Goal: Task Accomplishment & Management: Manage account settings

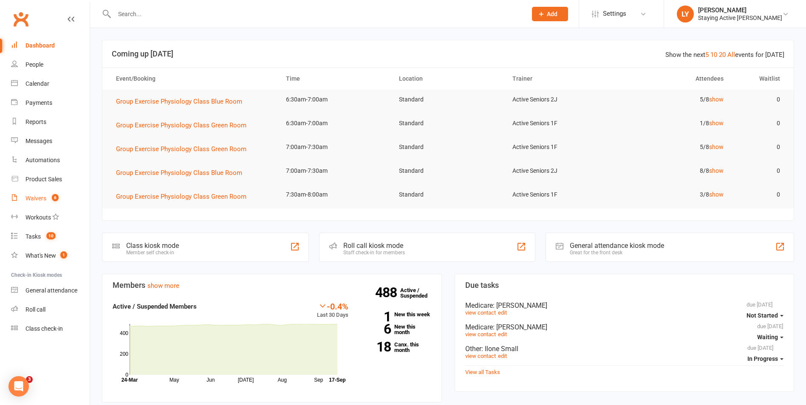
click at [43, 197] on div "Waivers" at bounding box center [35, 198] width 21 height 7
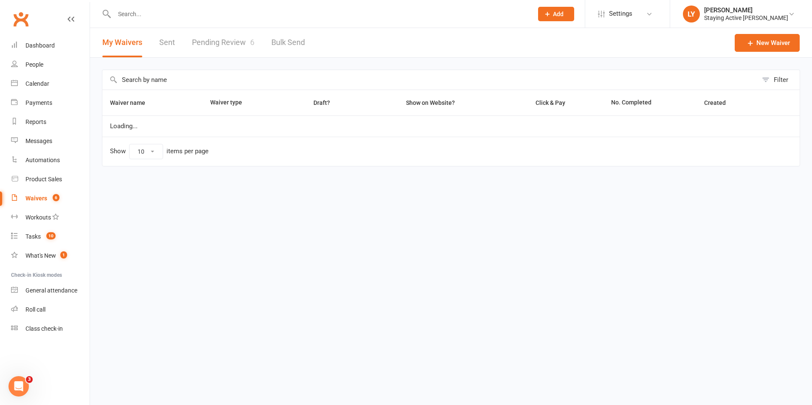
click at [216, 38] on link "Pending Review 6" at bounding box center [223, 42] width 62 height 29
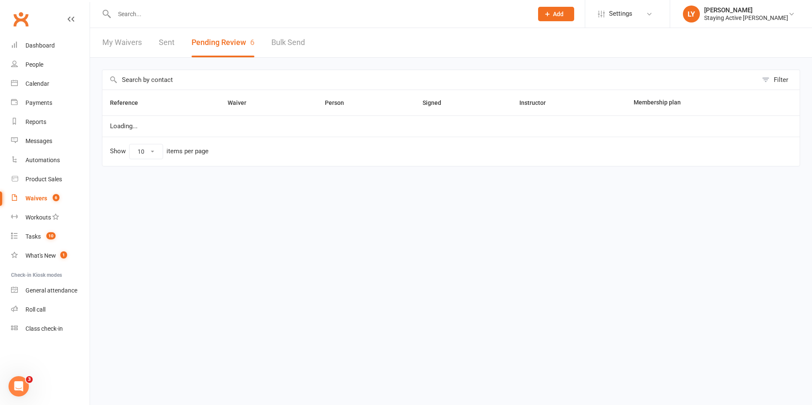
select select "25"
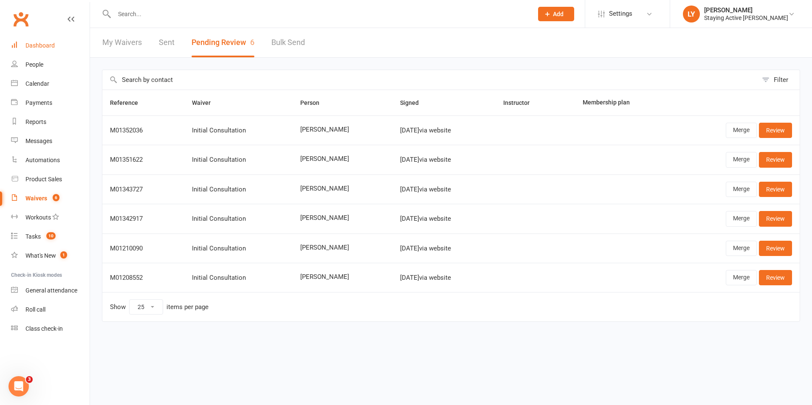
click at [41, 46] on div "Dashboard" at bounding box center [39, 45] width 29 height 7
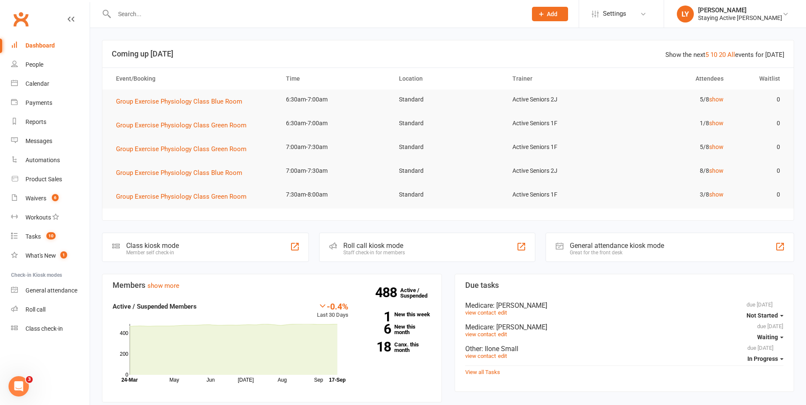
click at [375, 248] on div "Roll call kiosk mode" at bounding box center [374, 246] width 62 height 8
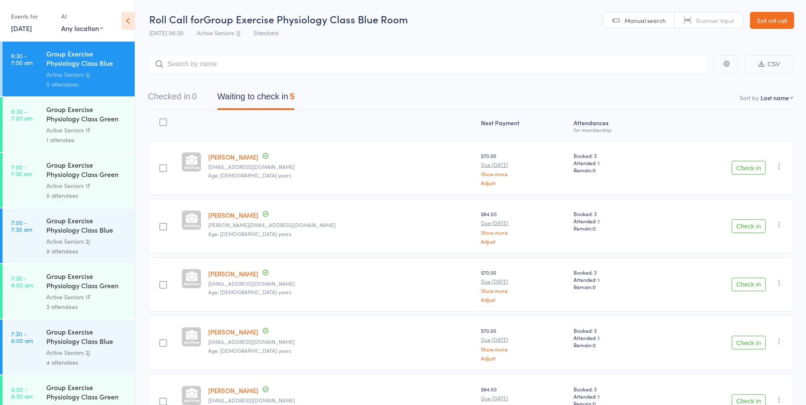
click at [81, 118] on div "Group Exercise Physiology Class Green Room" at bounding box center [86, 114] width 81 height 21
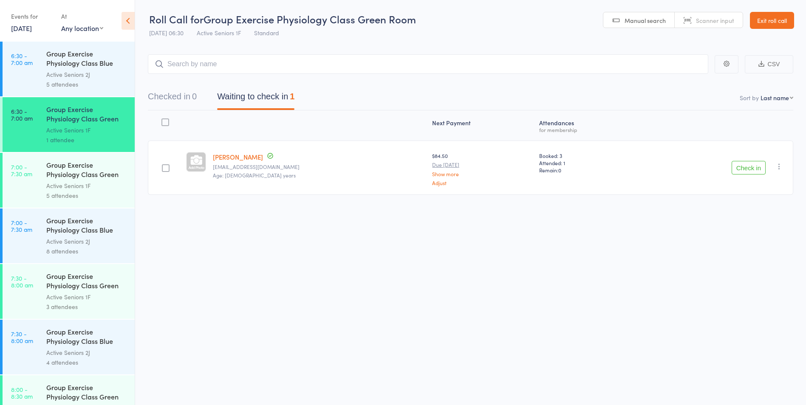
click at [69, 70] on div "Active Seniors 2J" at bounding box center [86, 75] width 81 height 10
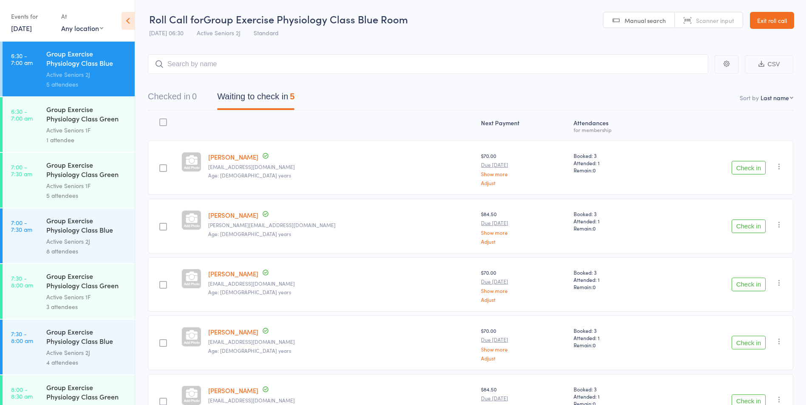
click at [101, 116] on div "Group Exercise Physiology Class Green Room" at bounding box center [86, 114] width 81 height 21
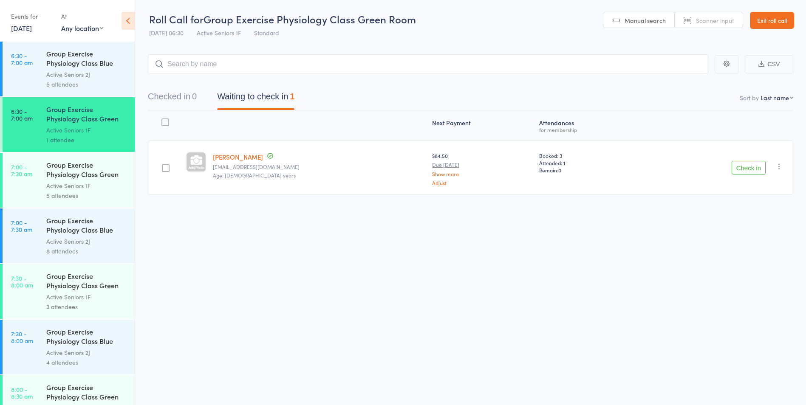
click at [78, 73] on div "Active Seniors 2J" at bounding box center [86, 75] width 81 height 10
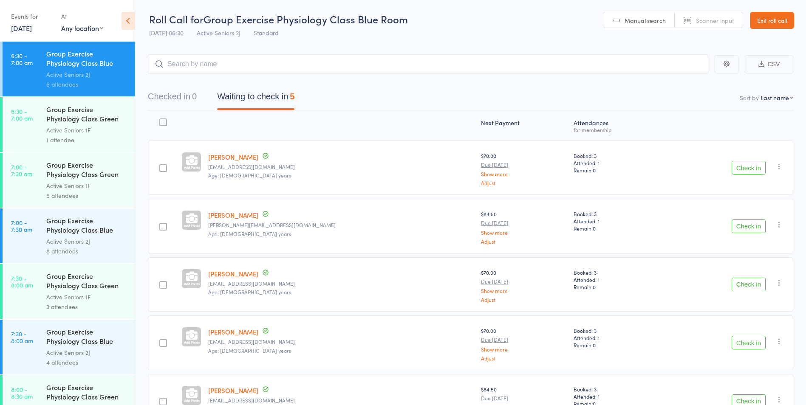
click at [750, 167] on button "Check in" at bounding box center [748, 168] width 34 height 14
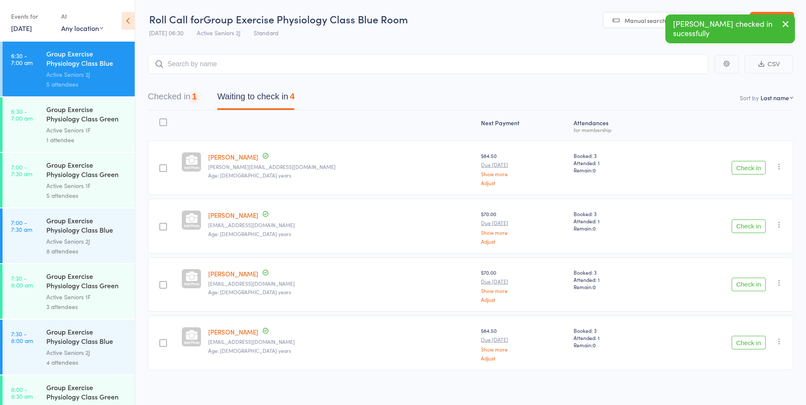
click at [750, 167] on button "Check in" at bounding box center [748, 168] width 34 height 14
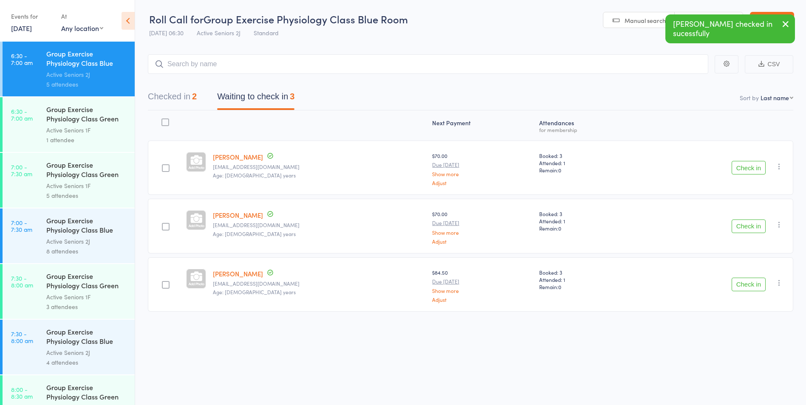
click at [750, 167] on button "Check in" at bounding box center [748, 168] width 34 height 14
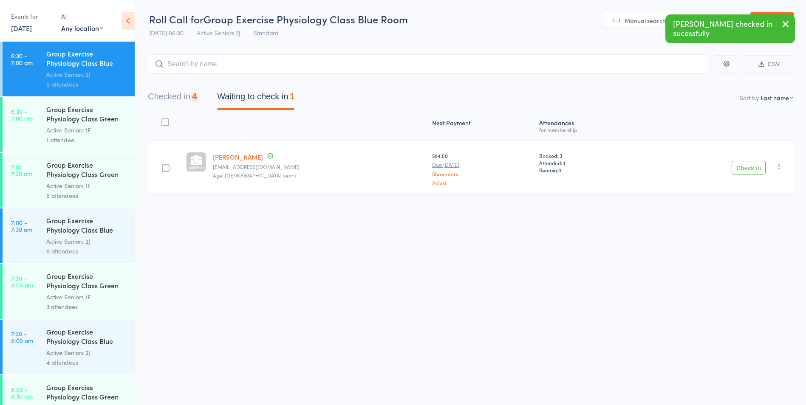
click at [750, 167] on button "Check in" at bounding box center [748, 168] width 34 height 14
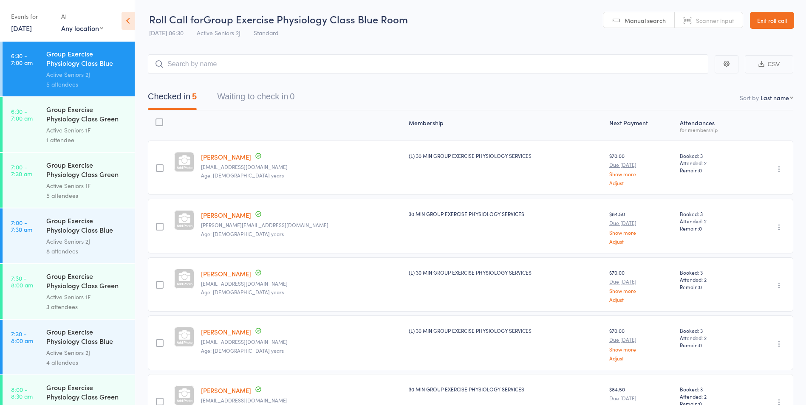
click at [94, 149] on div "Group Exercise Physiology Class Green Room Active Seniors 1F 1 attendee" at bounding box center [90, 124] width 88 height 55
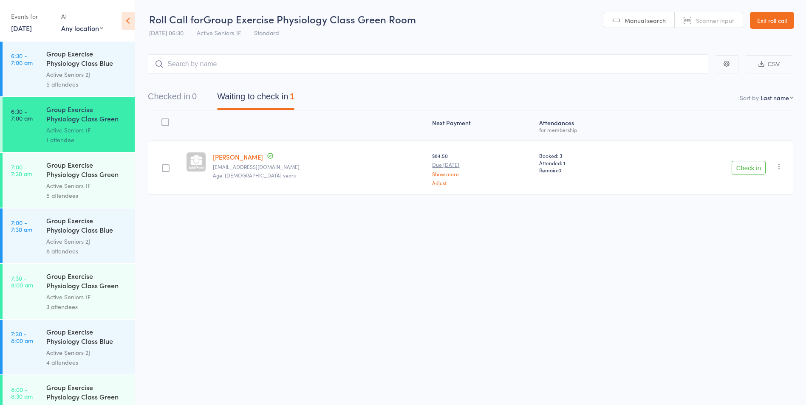
click at [737, 172] on button "Check in" at bounding box center [748, 168] width 34 height 14
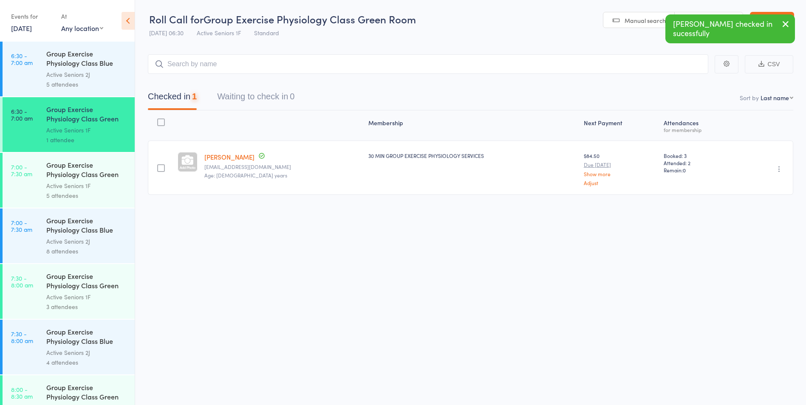
click at [66, 76] on div "Active Seniors 2J" at bounding box center [86, 75] width 81 height 10
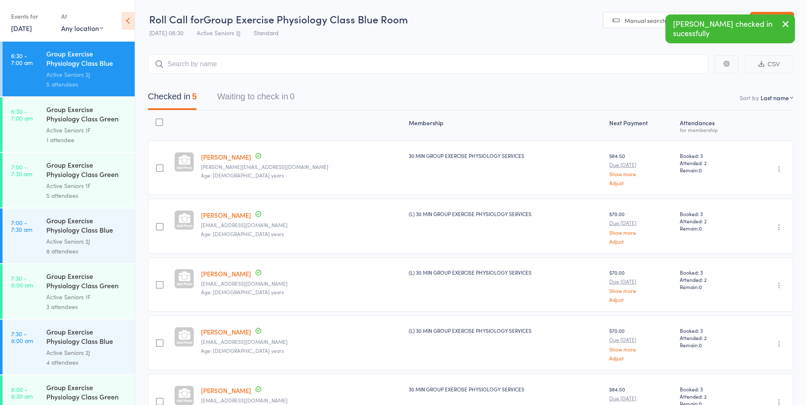
click at [60, 120] on div "Group Exercise Physiology Class Green Room" at bounding box center [86, 114] width 81 height 21
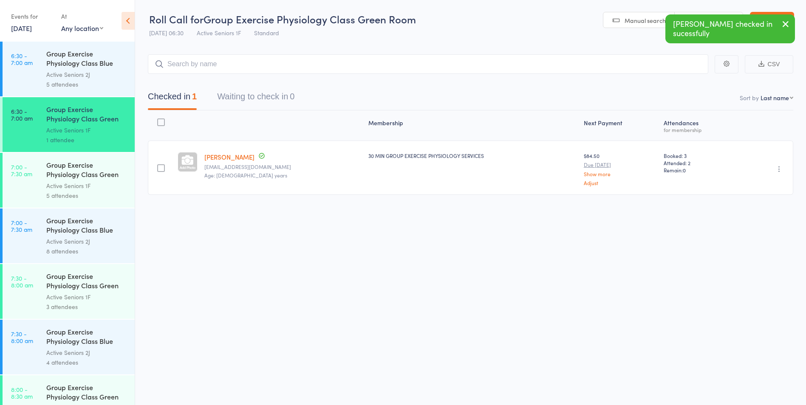
click at [778, 171] on icon "button" at bounding box center [779, 169] width 8 height 8
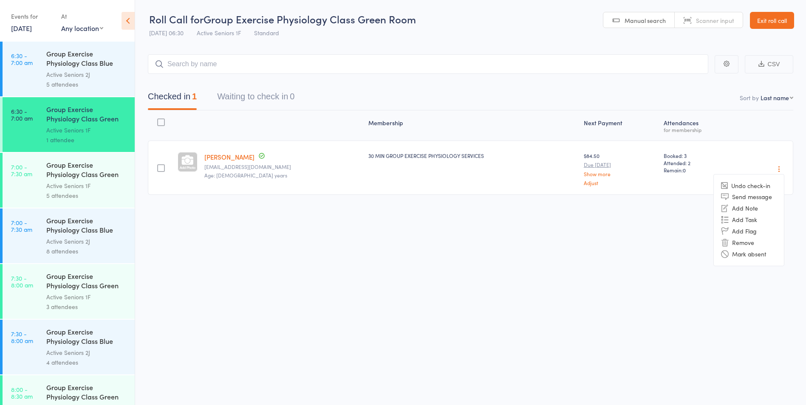
click at [778, 171] on icon "button" at bounding box center [779, 169] width 8 height 8
click at [64, 175] on div "Group Exercise Physiology Class Green Room" at bounding box center [86, 170] width 81 height 21
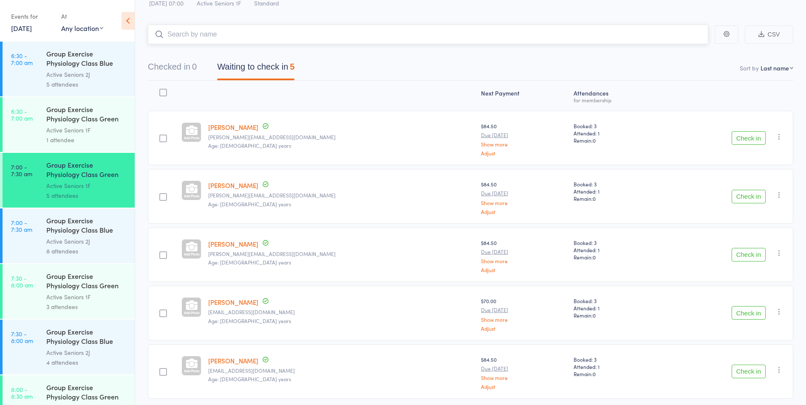
scroll to position [42, 0]
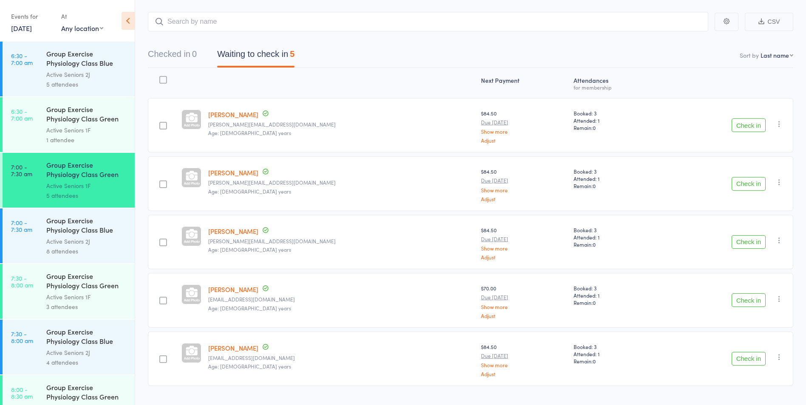
click at [748, 361] on button "Check in" at bounding box center [748, 359] width 34 height 14
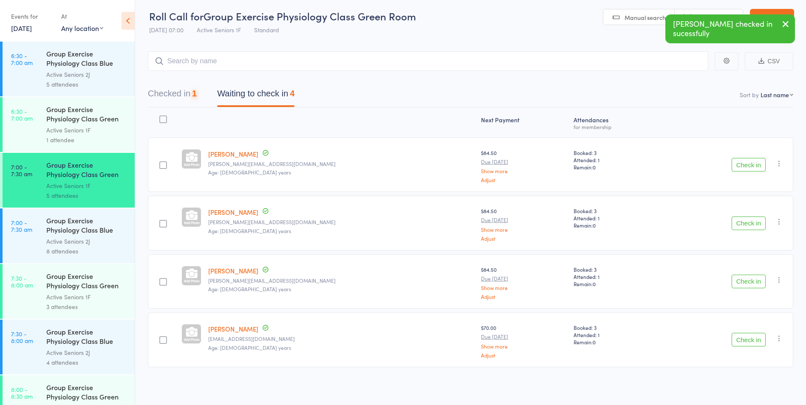
scroll to position [3, 0]
click at [745, 220] on button "Check in" at bounding box center [748, 224] width 34 height 14
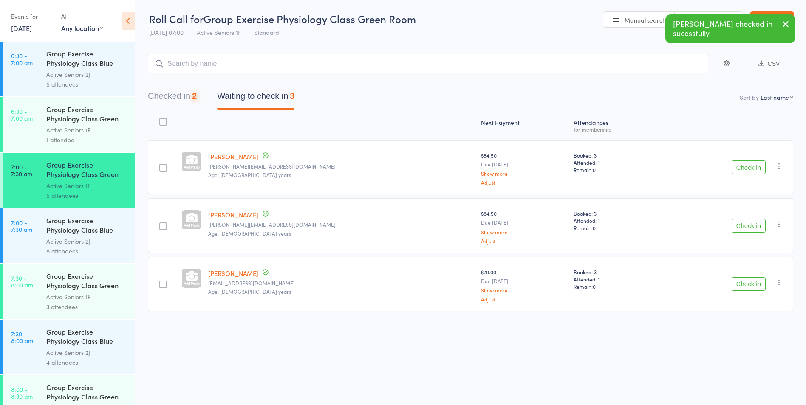
scroll to position [0, 0]
click at [745, 171] on button "Check in" at bounding box center [748, 168] width 34 height 14
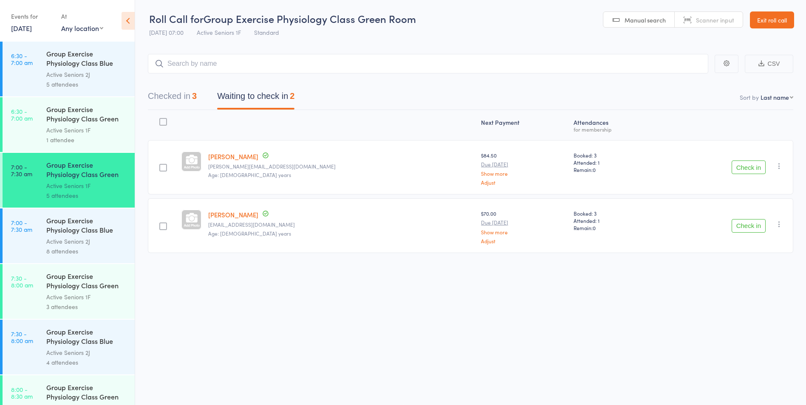
click at [749, 225] on button "Check in" at bounding box center [748, 226] width 34 height 14
click at [89, 252] on div "8 attendees" at bounding box center [86, 251] width 81 height 10
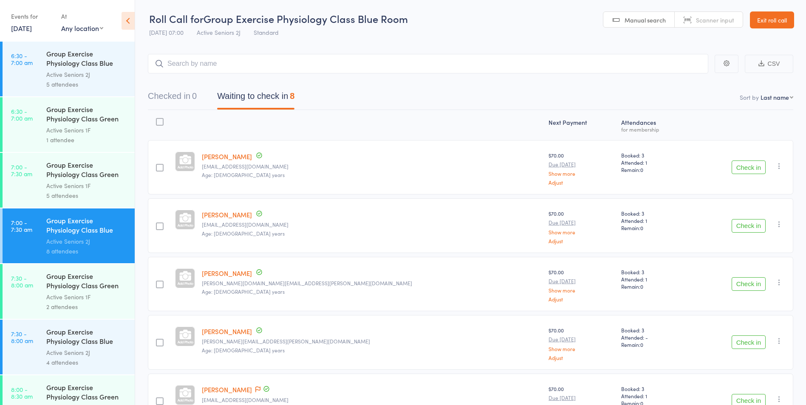
click at [747, 167] on button "Check in" at bounding box center [748, 168] width 34 height 14
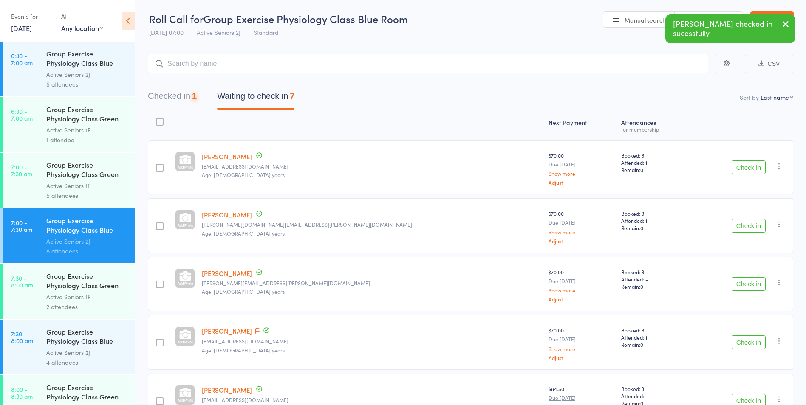
click at [747, 167] on button "Check in" at bounding box center [748, 168] width 34 height 14
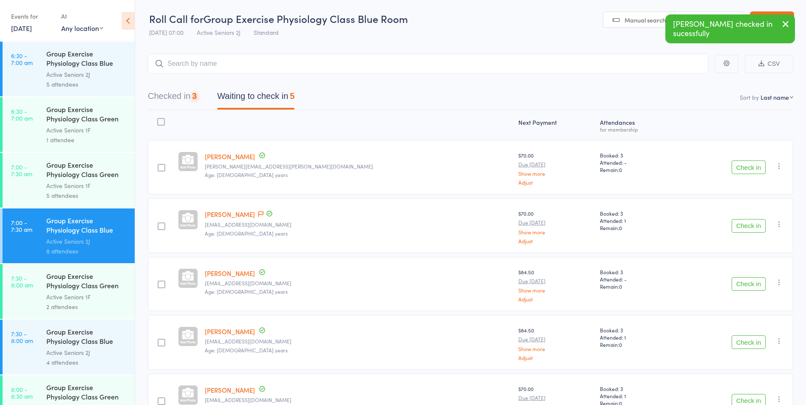
click at [747, 167] on button "Check in" at bounding box center [748, 168] width 34 height 14
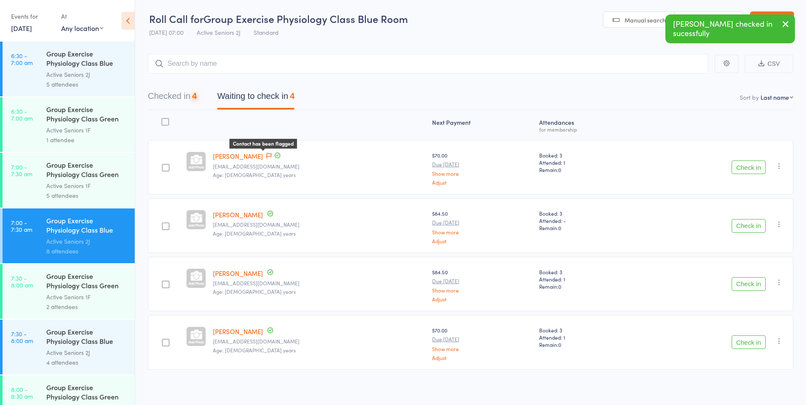
click at [268, 158] on icon at bounding box center [268, 156] width 5 height 6
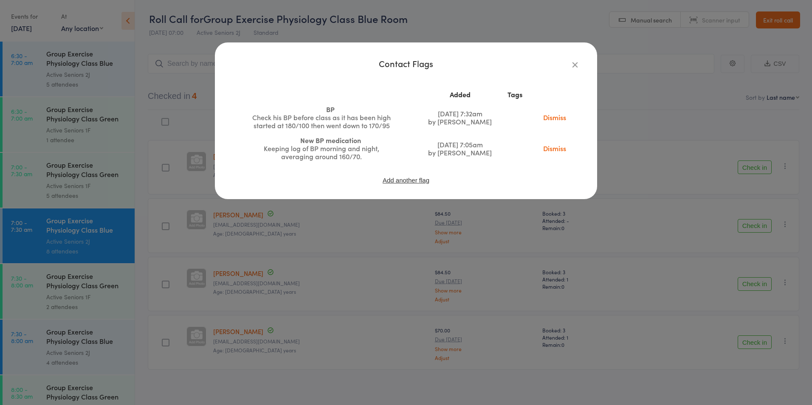
click at [571, 65] on icon "button" at bounding box center [574, 64] width 9 height 9
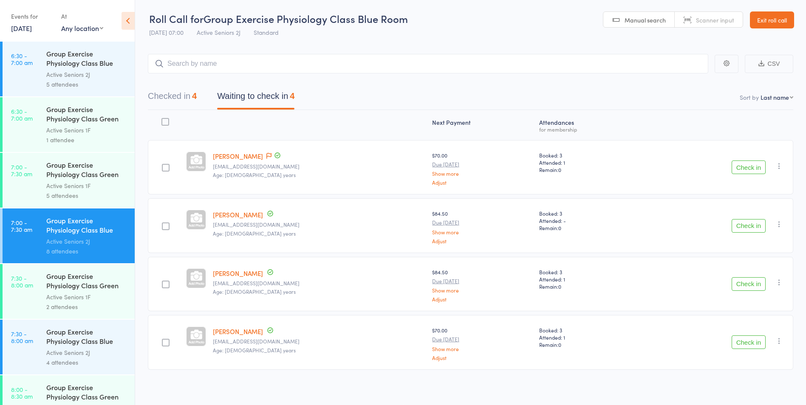
click at [757, 165] on button "Check in" at bounding box center [748, 168] width 34 height 14
click at [751, 164] on button "Check in" at bounding box center [748, 168] width 34 height 14
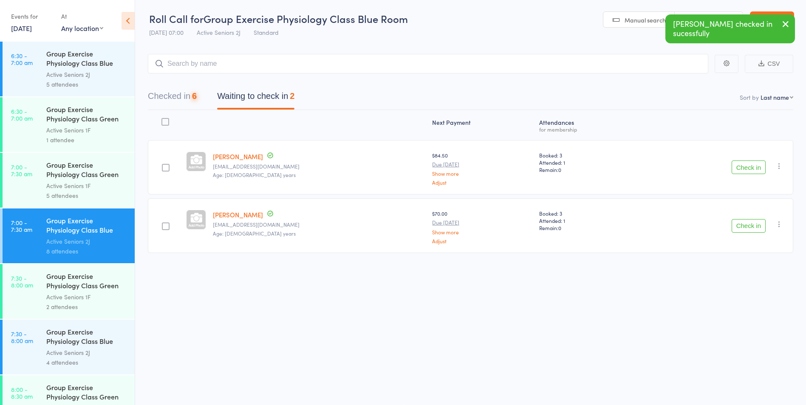
click at [751, 164] on button "Check in" at bounding box center [748, 168] width 34 height 14
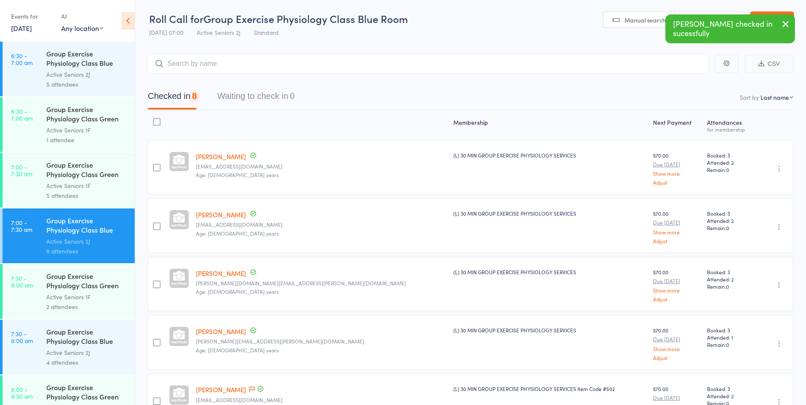
click at [60, 348] on div "Active Seniors 2J" at bounding box center [86, 353] width 81 height 10
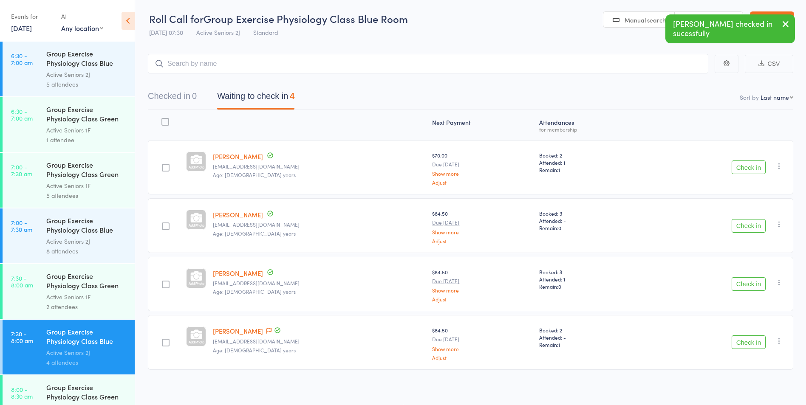
click at [757, 171] on button "Check in" at bounding box center [748, 168] width 34 height 14
click at [749, 223] on button "Check in" at bounding box center [748, 226] width 34 height 14
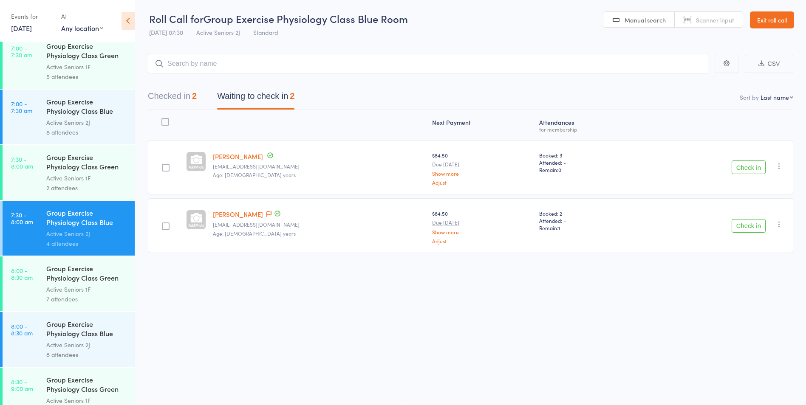
scroll to position [127, 0]
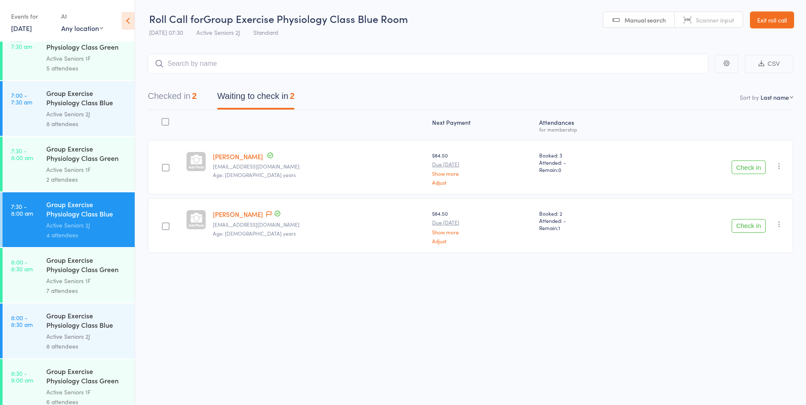
click at [86, 153] on div "Group Exercise Physiology Class Green Room" at bounding box center [86, 154] width 81 height 21
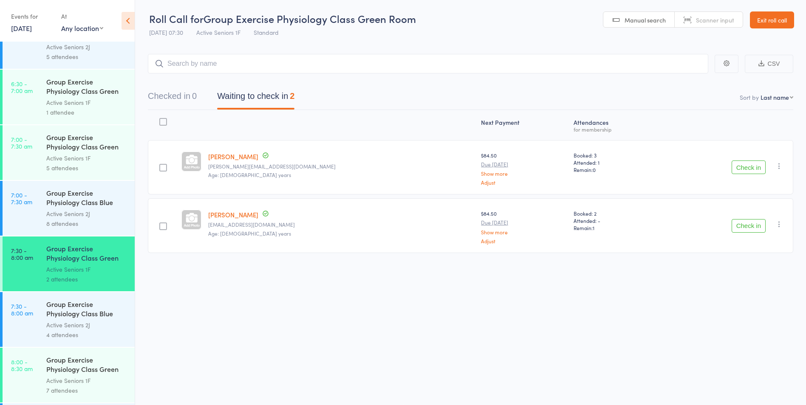
scroll to position [42, 0]
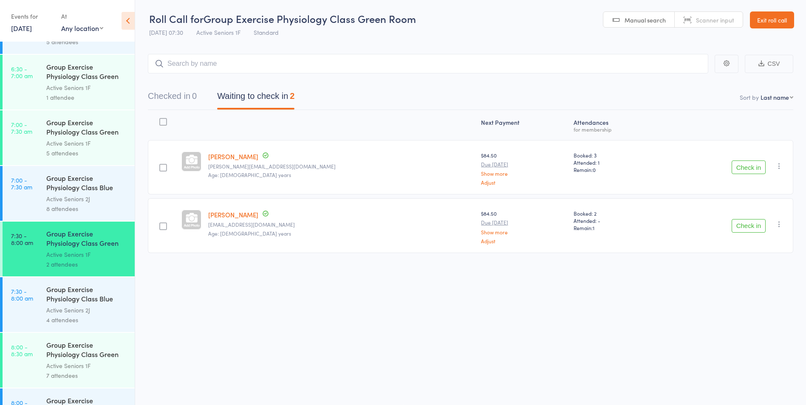
click at [71, 302] on div "Group Exercise Physiology Class Blue Room" at bounding box center [86, 295] width 81 height 21
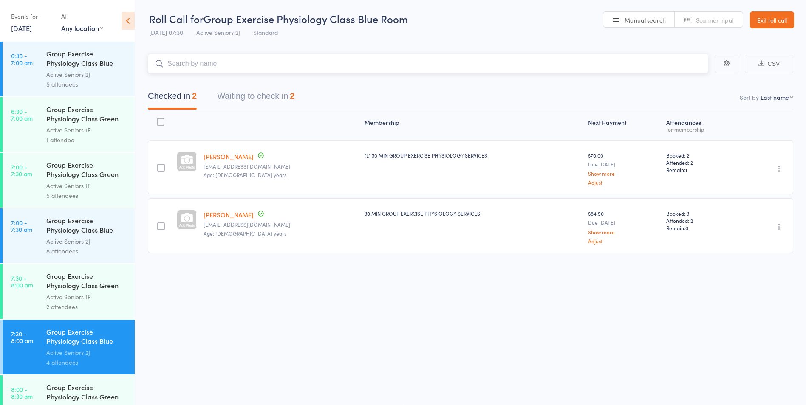
click at [272, 88] on button "Waiting to check in 2" at bounding box center [255, 98] width 77 height 23
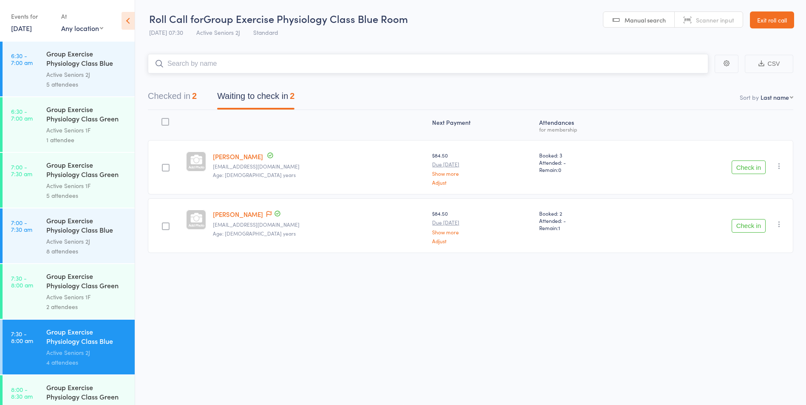
click at [173, 98] on button "Checked in 2" at bounding box center [172, 98] width 49 height 23
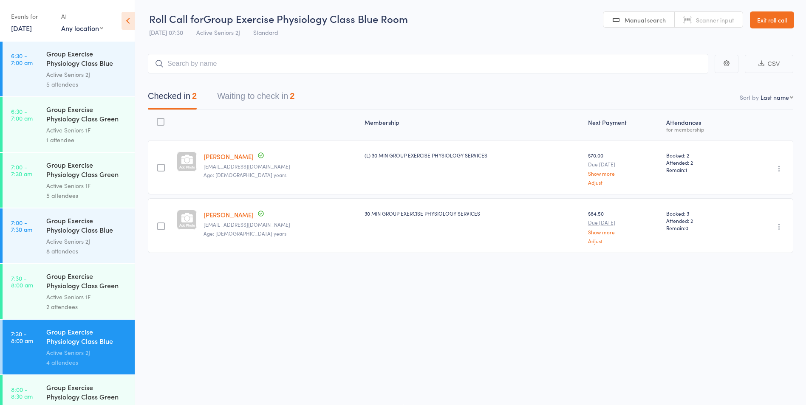
click at [72, 289] on div "Group Exercise Physiology Class Green Room" at bounding box center [86, 281] width 81 height 21
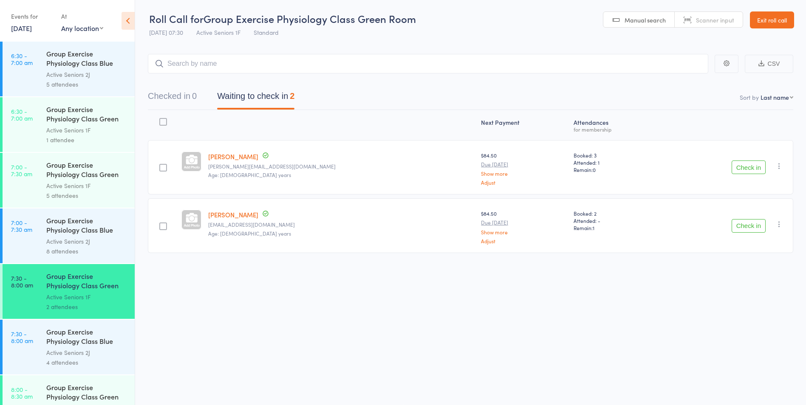
click at [60, 362] on div "4 attendees" at bounding box center [86, 363] width 81 height 10
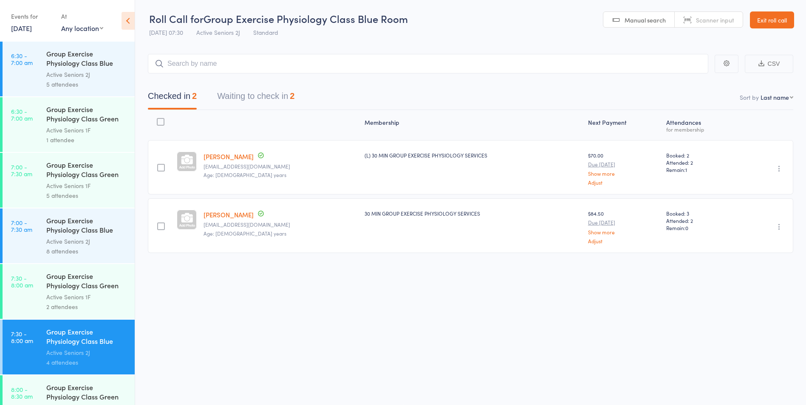
click at [267, 93] on button "Waiting to check in 2" at bounding box center [255, 98] width 77 height 23
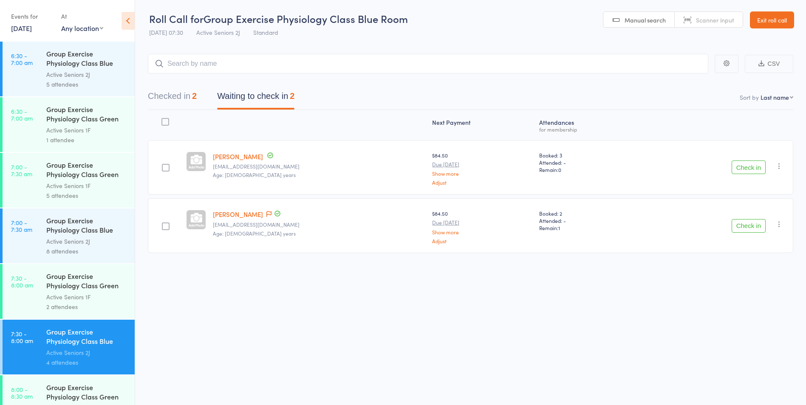
click at [746, 165] on button "Check in" at bounding box center [748, 168] width 34 height 14
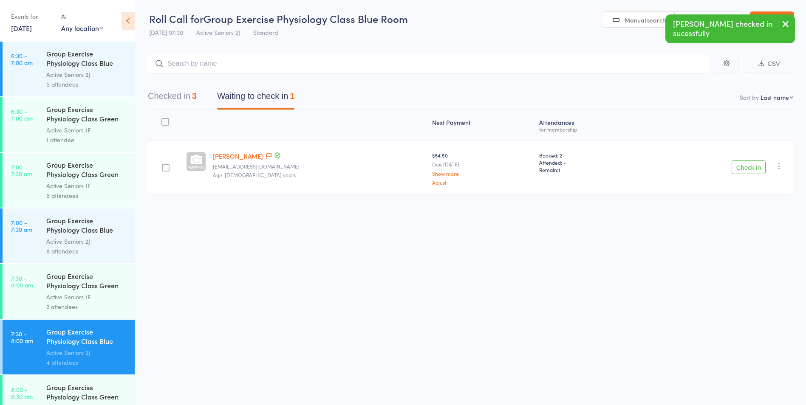
click at [171, 92] on button "Checked in 3" at bounding box center [172, 98] width 49 height 23
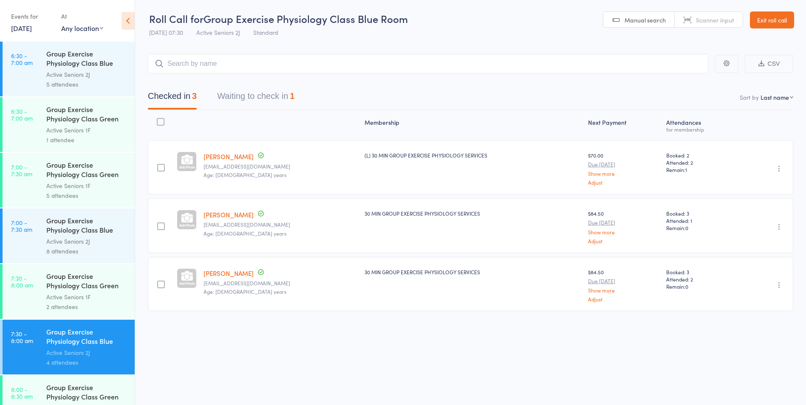
click at [46, 288] on link "7:30 - 8:00 am Group Exercise Physiology Class Green Room Active Seniors 1F 2 a…" at bounding box center [69, 291] width 132 height 55
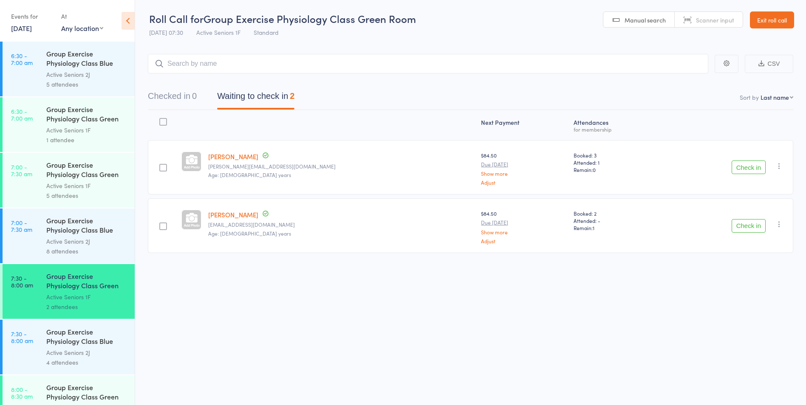
click at [744, 226] on button "Check in" at bounding box center [748, 226] width 34 height 14
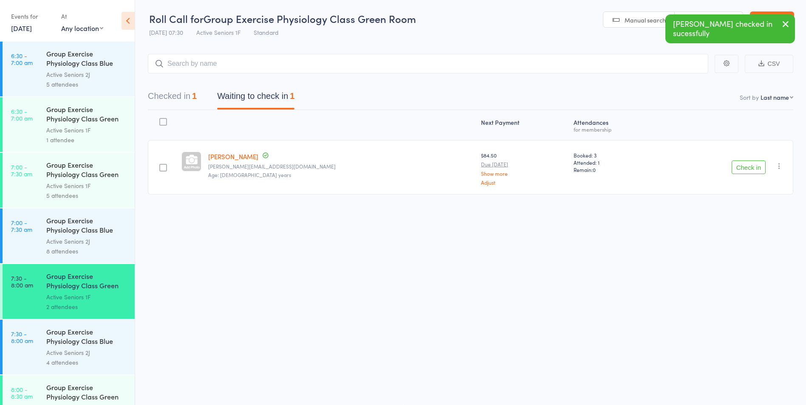
click at [742, 172] on button "Check in" at bounding box center [748, 168] width 34 height 14
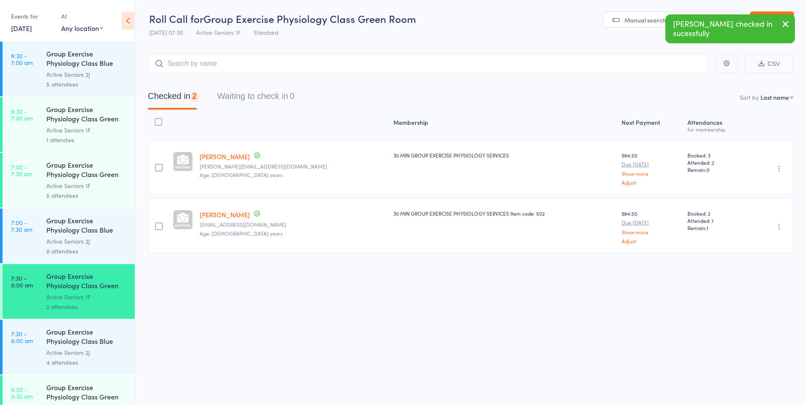
scroll to position [42, 0]
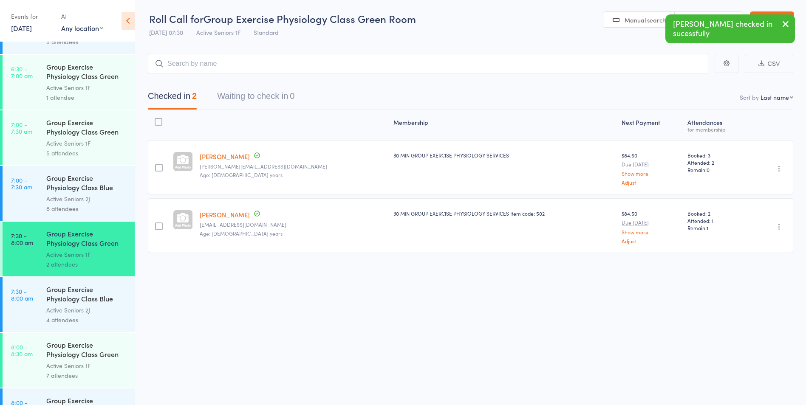
click at [73, 303] on div "Group Exercise Physiology Class Blue Room" at bounding box center [86, 295] width 81 height 21
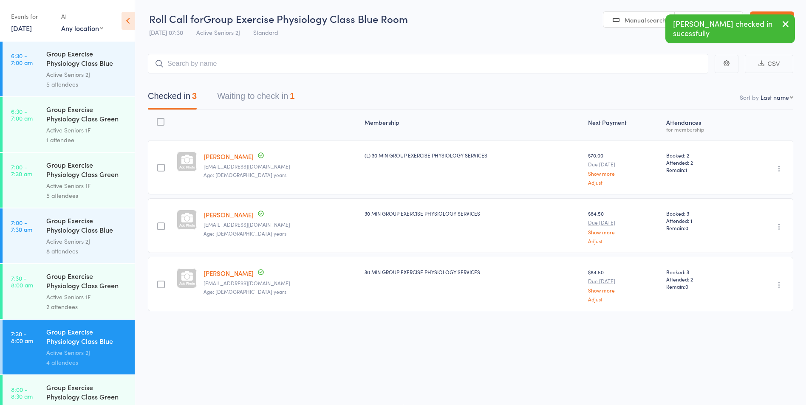
click at [273, 101] on button "Waiting to check in 1" at bounding box center [255, 98] width 77 height 23
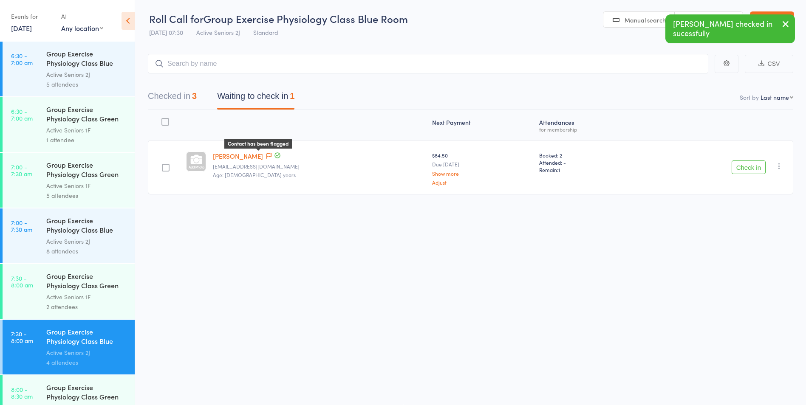
click at [266, 157] on icon at bounding box center [268, 156] width 5 height 6
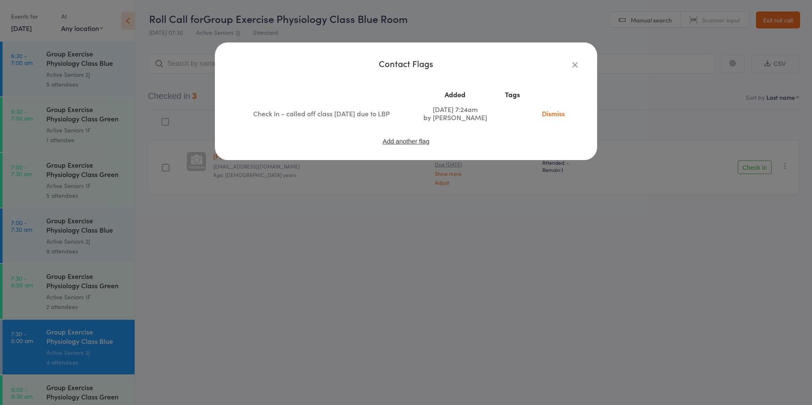
drag, startPoint x: 253, startPoint y: 113, endPoint x: 330, endPoint y: 120, distance: 77.6
click at [330, 118] on div "Check in - called off class on Monday due to LBP" at bounding box center [321, 114] width 149 height 8
drag, startPoint x: 330, startPoint y: 120, endPoint x: 313, endPoint y: 107, distance: 21.8
click at [313, 110] on div "Check in - called off class on Monday due to LBP" at bounding box center [321, 114] width 149 height 8
drag, startPoint x: 334, startPoint y: 118, endPoint x: 279, endPoint y: 108, distance: 55.6
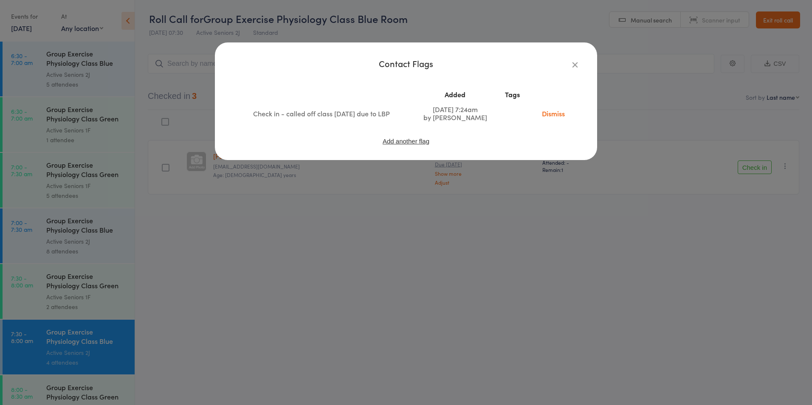
click at [279, 110] on div "Check in - called off class on Monday due to LBP" at bounding box center [321, 114] width 149 height 8
drag, startPoint x: 279, startPoint y: 108, endPoint x: 322, endPoint y: 115, distance: 42.5
click at [322, 115] on div "Check in - called off class on Monday due to LBP" at bounding box center [321, 114] width 149 height 8
click at [576, 62] on icon "button" at bounding box center [574, 64] width 9 height 9
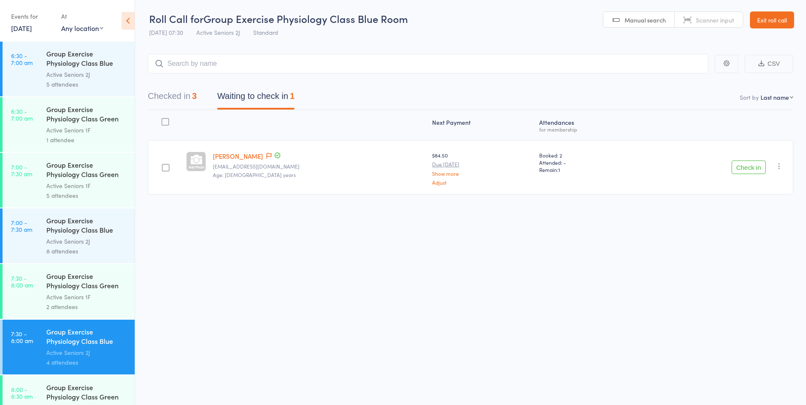
click at [742, 164] on button "Check in" at bounding box center [748, 168] width 34 height 14
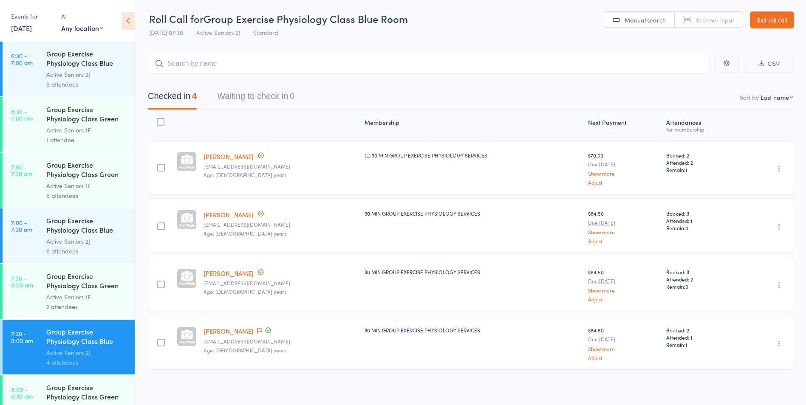
click at [32, 29] on link "17 Sep, 2025" at bounding box center [21, 27] width 21 height 9
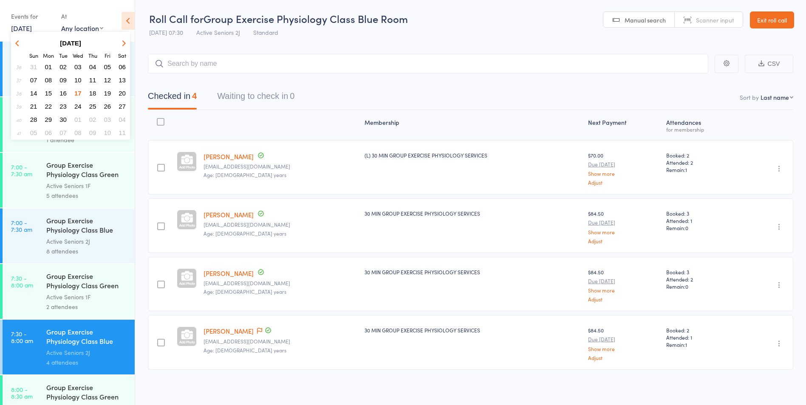
click at [104, 90] on span "19" at bounding box center [107, 93] width 7 height 7
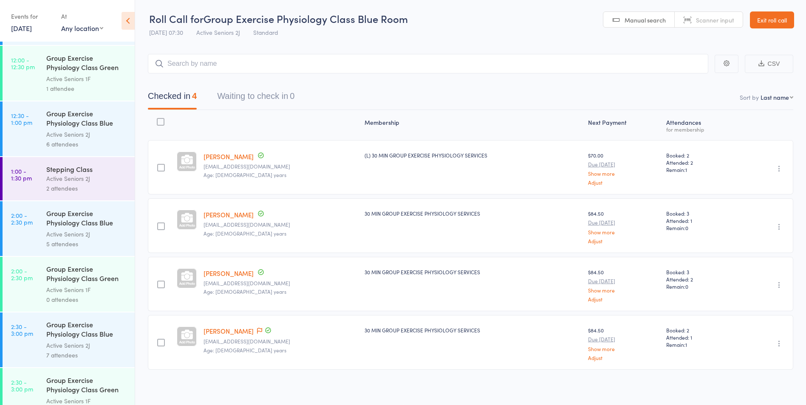
scroll to position [1274, 0]
click at [76, 180] on div "Active Seniors 2J" at bounding box center [86, 180] width 81 height 10
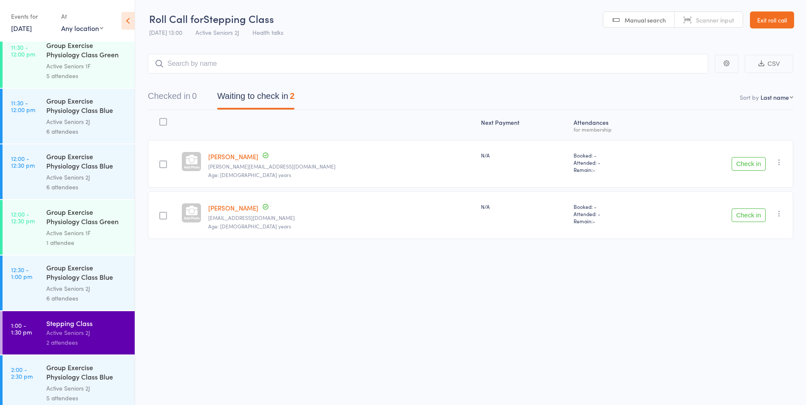
scroll to position [1118, 0]
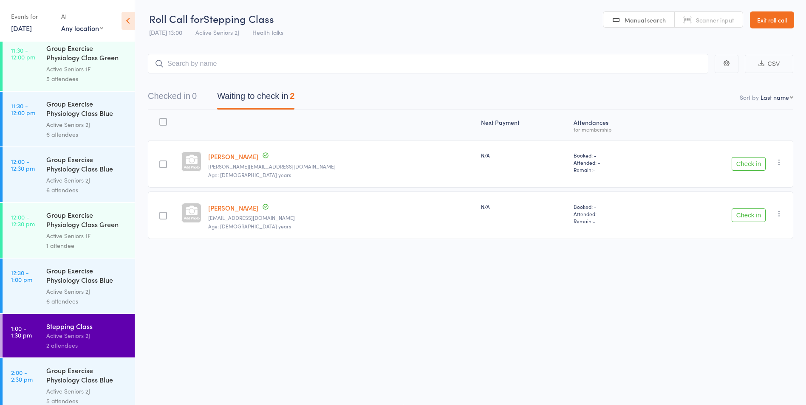
click at [22, 31] on link "19 Sep, 2025" at bounding box center [21, 27] width 21 height 9
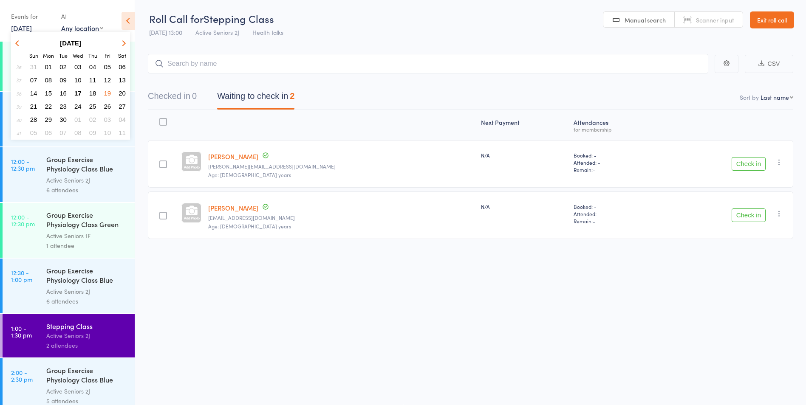
click at [327, 43] on main "CSV Checked in 0 Waiting to check in 2 Sort by Last name First name Last name B…" at bounding box center [470, 159] width 671 height 236
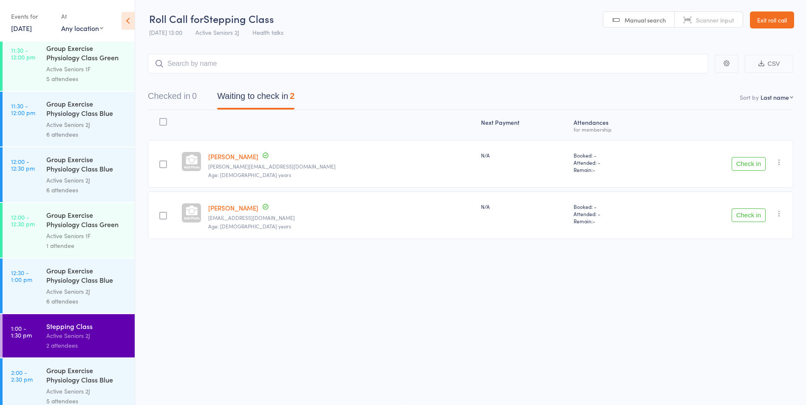
scroll to position [1203, 0]
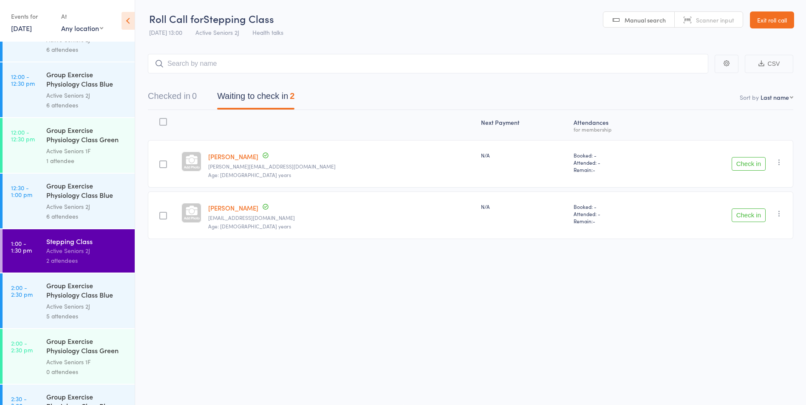
click at [780, 24] on link "Exit roll call" at bounding box center [772, 19] width 44 height 17
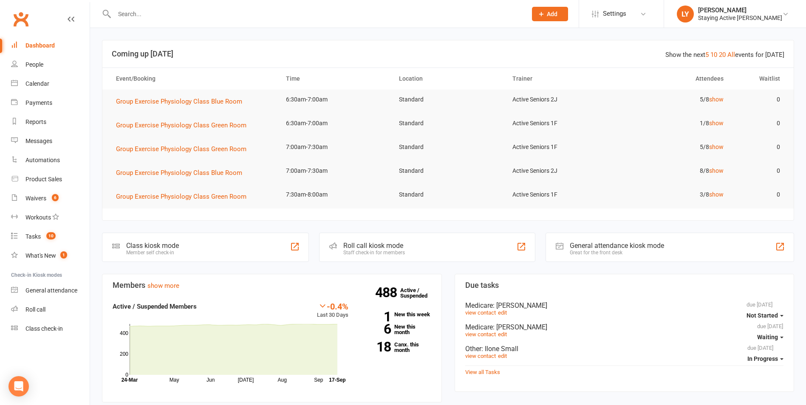
click at [142, 20] on div at bounding box center [311, 14] width 419 height 28
click at [144, 14] on input "text" at bounding box center [316, 14] width 409 height 12
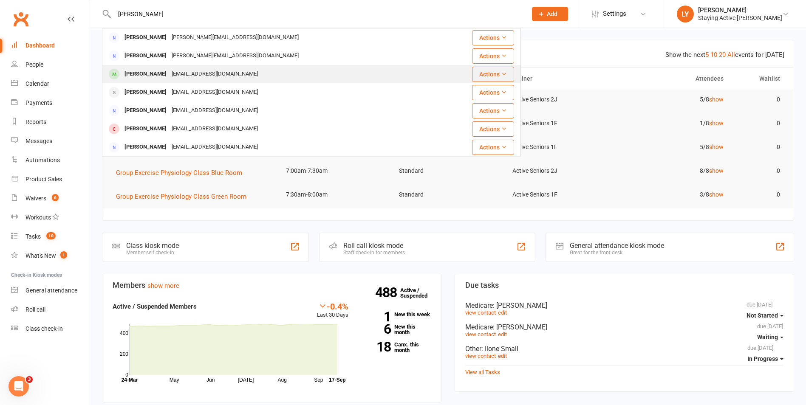
type input "angela"
click at [148, 82] on div "Angela Turek angtur@optusnet.com.au" at bounding box center [273, 73] width 341 height 17
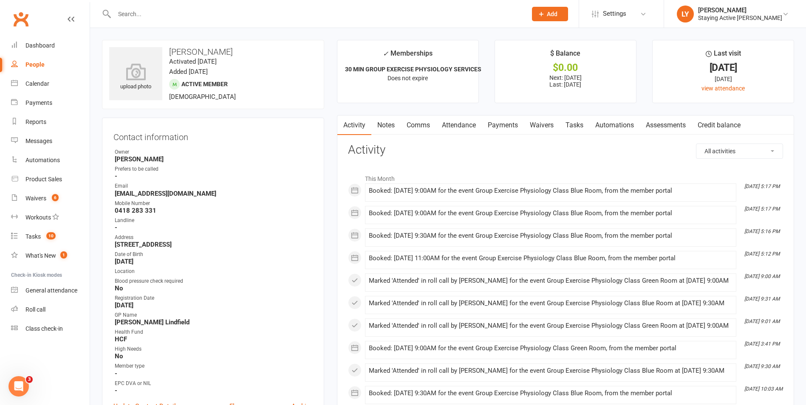
click at [551, 130] on link "Waivers" at bounding box center [542, 126] width 36 height 20
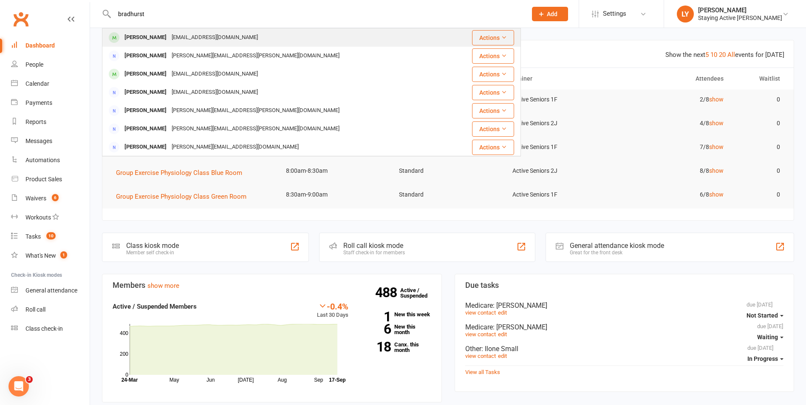
type input "bradhurst"
click at [229, 35] on div "elizabethbradhurst@bigpond.com" at bounding box center [214, 37] width 91 height 12
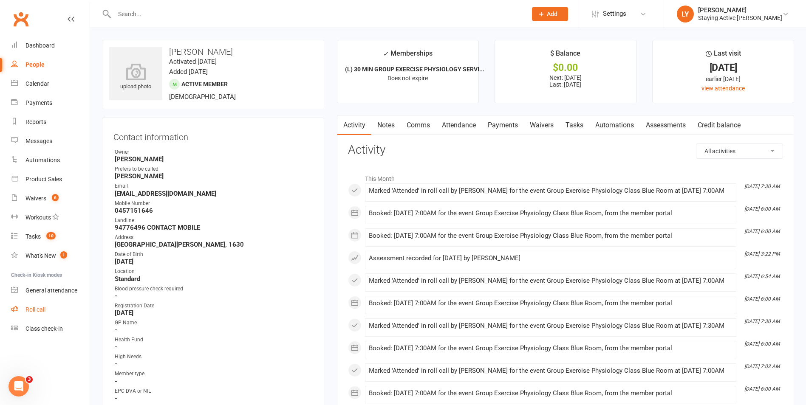
click at [44, 315] on link "Roll call" at bounding box center [50, 309] width 79 height 19
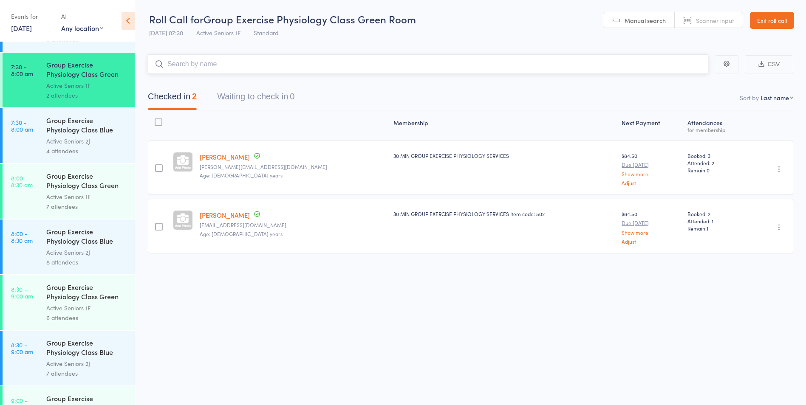
scroll to position [212, 0]
click at [71, 175] on div "Group Exercise Physiology Class Green Room" at bounding box center [86, 180] width 81 height 21
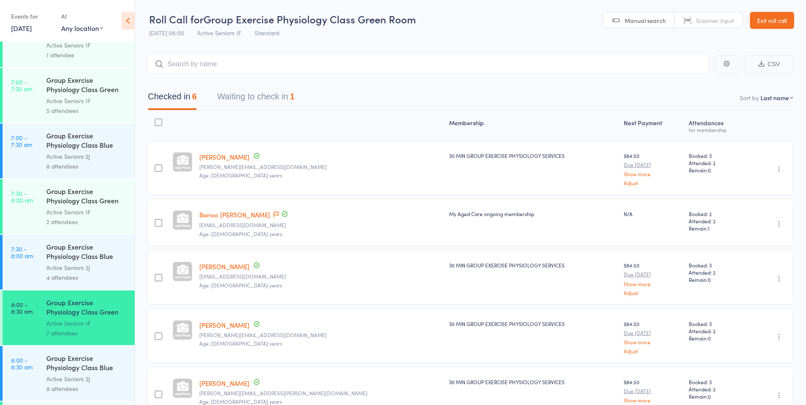
scroll to position [170, 0]
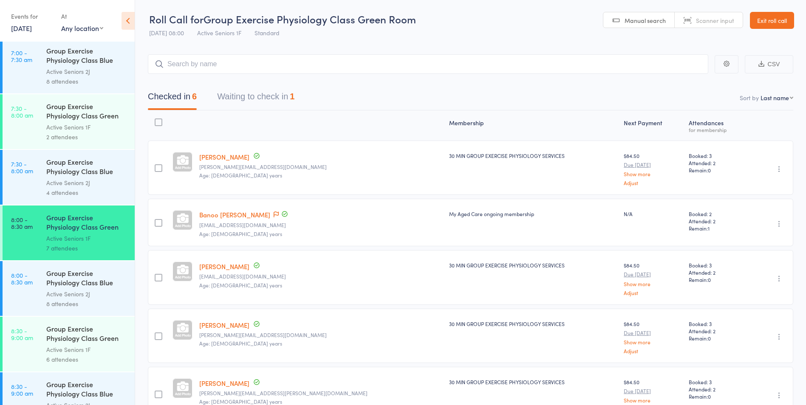
click at [265, 95] on button "Waiting to check in 1" at bounding box center [255, 98] width 77 height 23
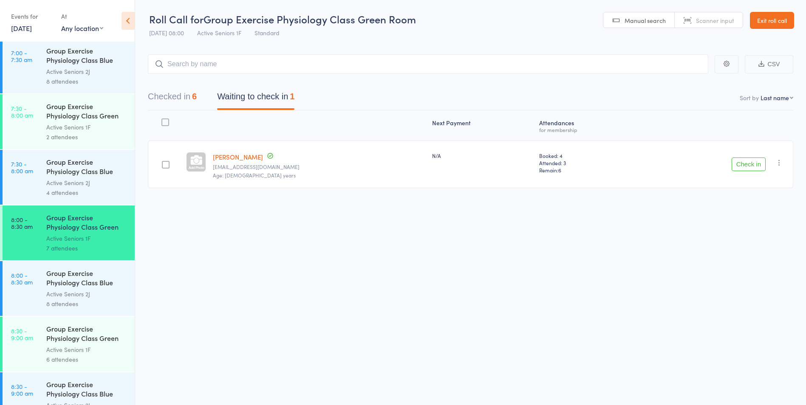
click at [90, 274] on div "Group Exercise Physiology Class Blue Room" at bounding box center [86, 278] width 81 height 21
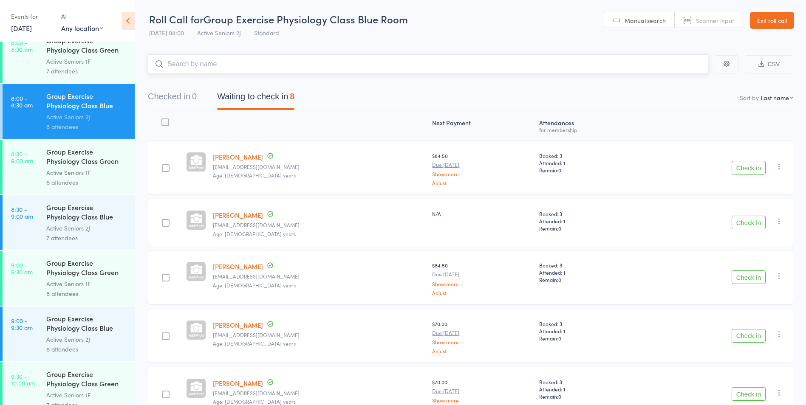
scroll to position [391, 0]
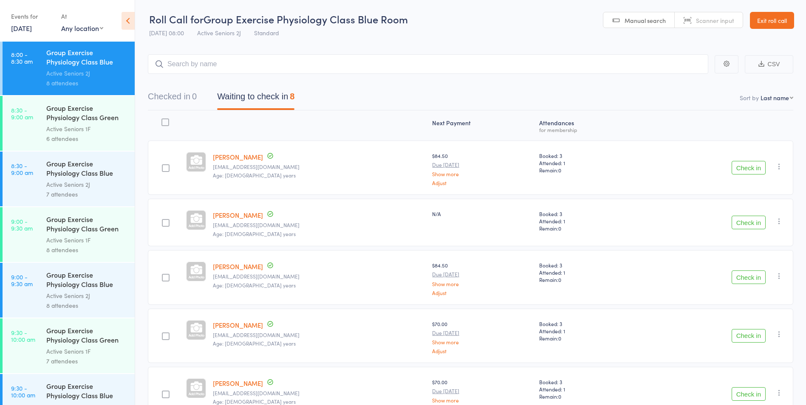
click at [28, 302] on link "9:00 - 9:30 am Group Exercise Physiology Class Blue Room Active Seniors 2J 8 at…" at bounding box center [69, 290] width 132 height 55
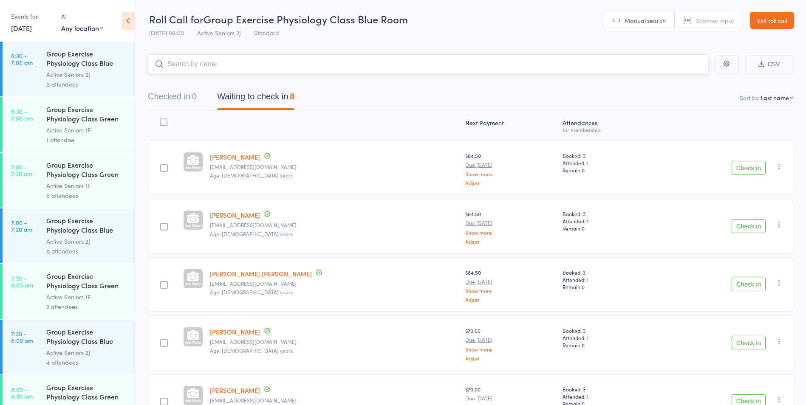
click at [276, 103] on button "Waiting to check in 8" at bounding box center [255, 98] width 77 height 23
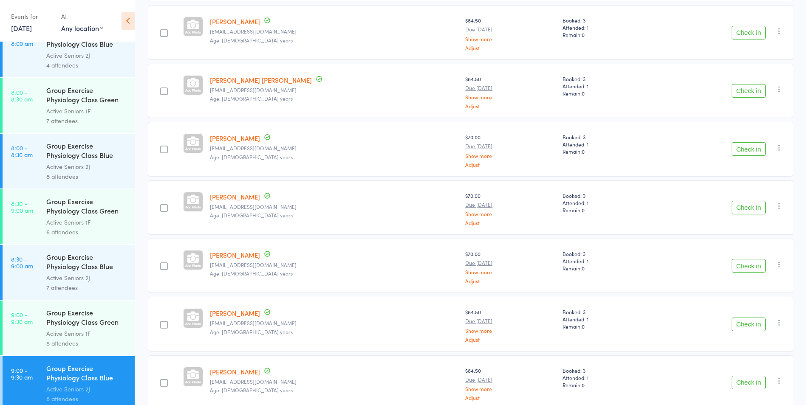
scroll to position [340, 0]
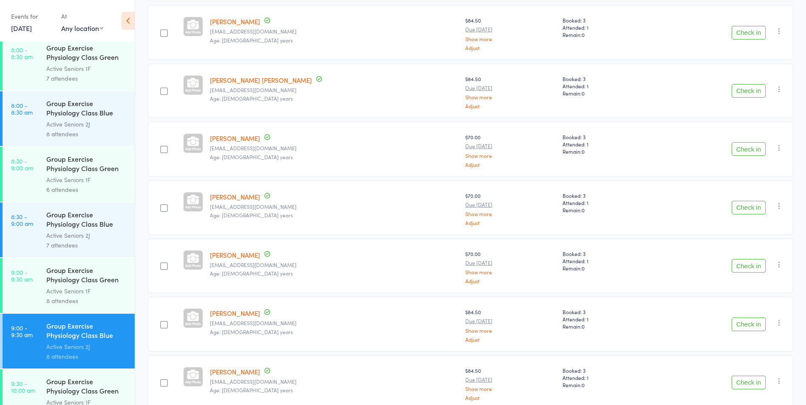
click at [30, 300] on link "9:00 - 9:30 am Group Exercise Physiology Class Green Room Active Seniors 1F 8 a…" at bounding box center [69, 285] width 132 height 55
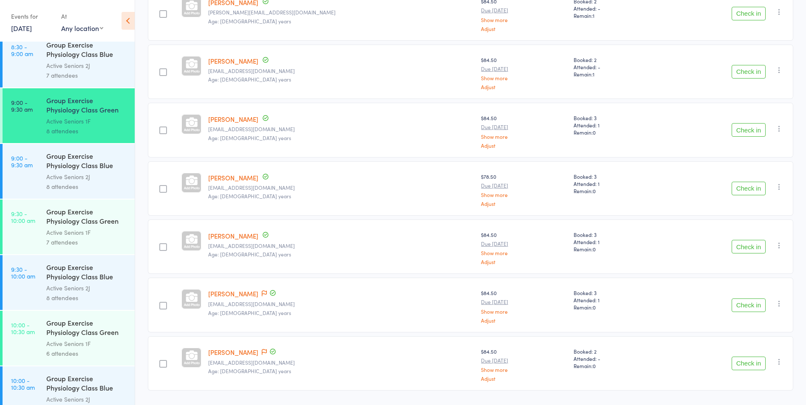
scroll to position [514, 0]
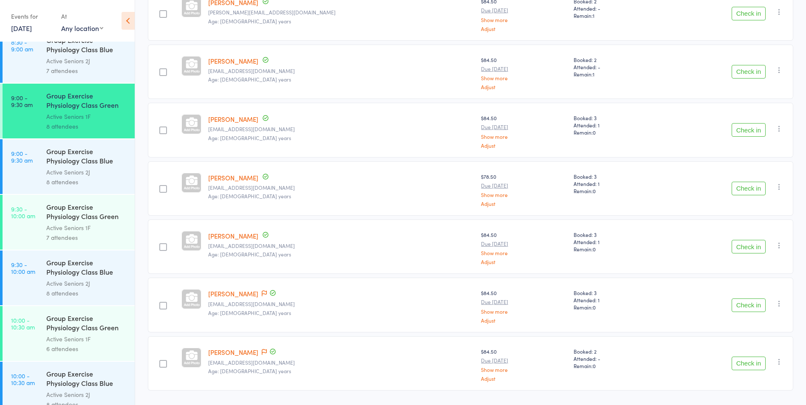
click at [116, 236] on div "7 attendees" at bounding box center [86, 238] width 81 height 10
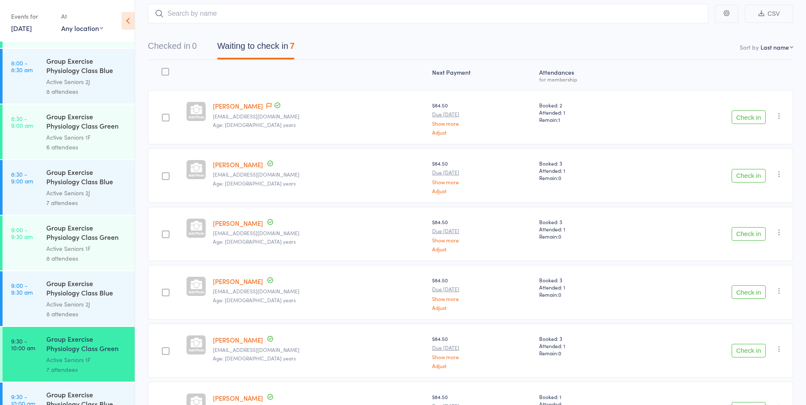
scroll to position [510, 0]
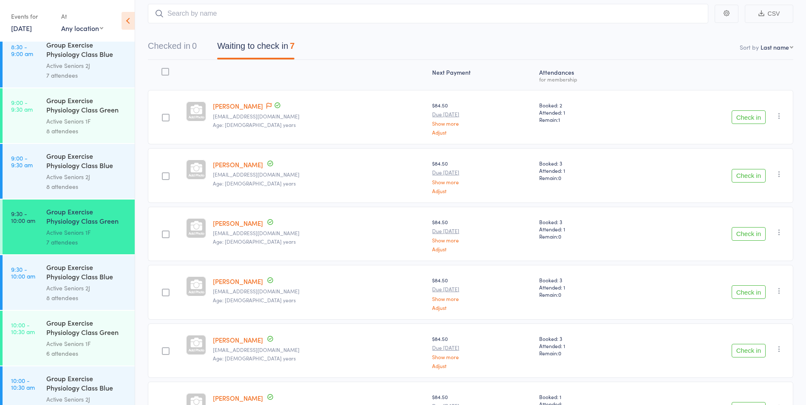
click at [121, 272] on div "Group Exercise Physiology Class Blue Room Active Seniors 2J 8 attendees" at bounding box center [90, 282] width 88 height 55
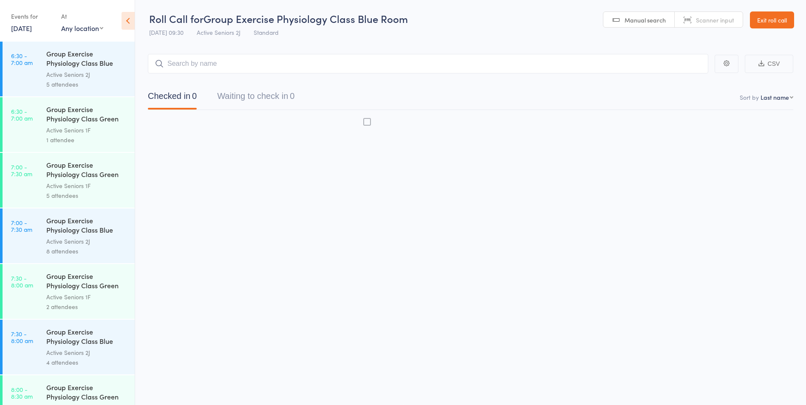
scroll to position [0, 0]
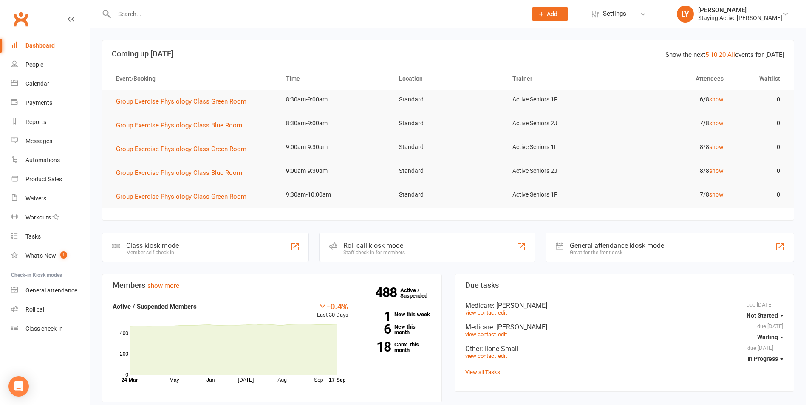
click at [140, 17] on input "text" at bounding box center [316, 14] width 409 height 12
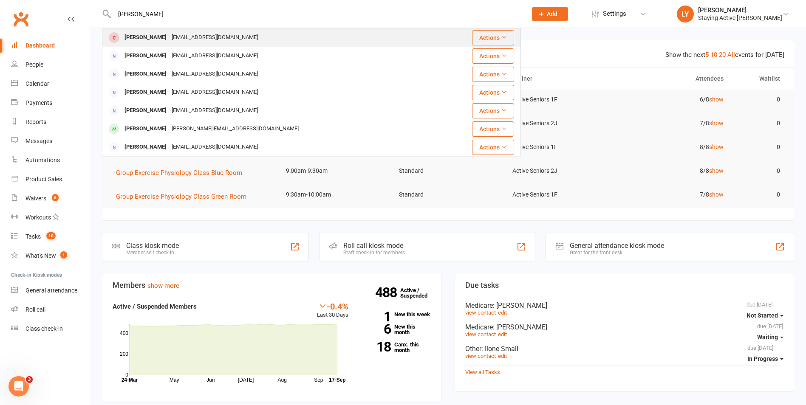
type input "mary-ann"
click at [163, 39] on div "[PERSON_NAME]" at bounding box center [145, 37] width 47 height 12
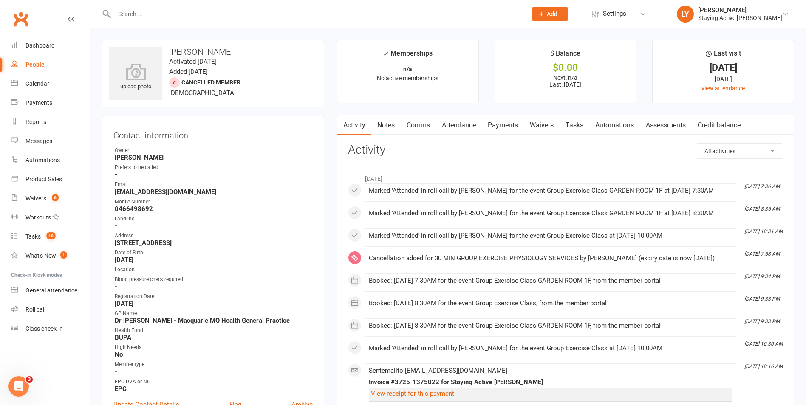
click at [144, 14] on input "text" at bounding box center [316, 14] width 409 height 12
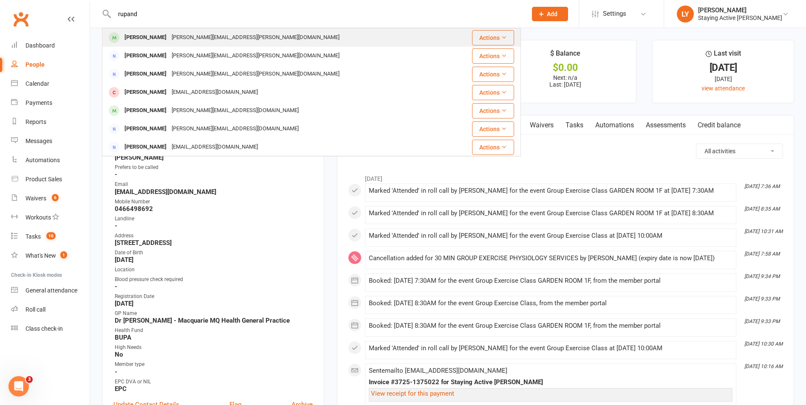
type input "rupand"
click at [169, 39] on div "Rupananda Jayawickrama" at bounding box center [145, 37] width 47 height 12
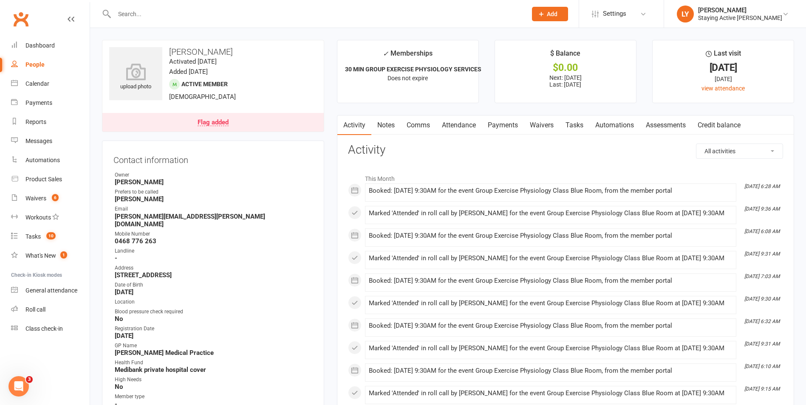
click at [425, 125] on link "Comms" at bounding box center [418, 126] width 35 height 20
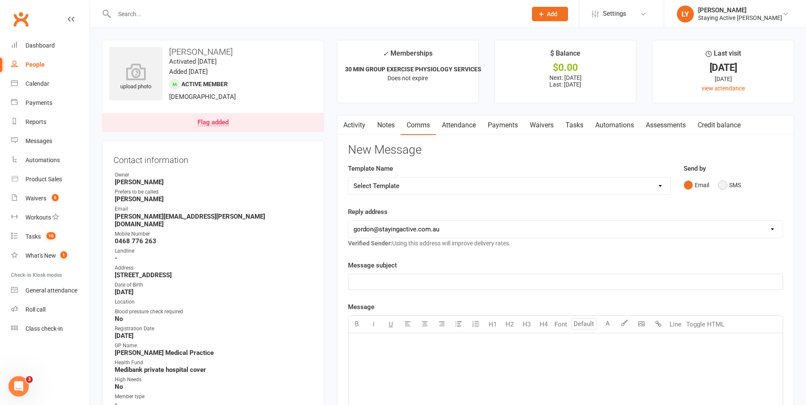
click at [721, 184] on button "SMS" at bounding box center [729, 185] width 23 height 16
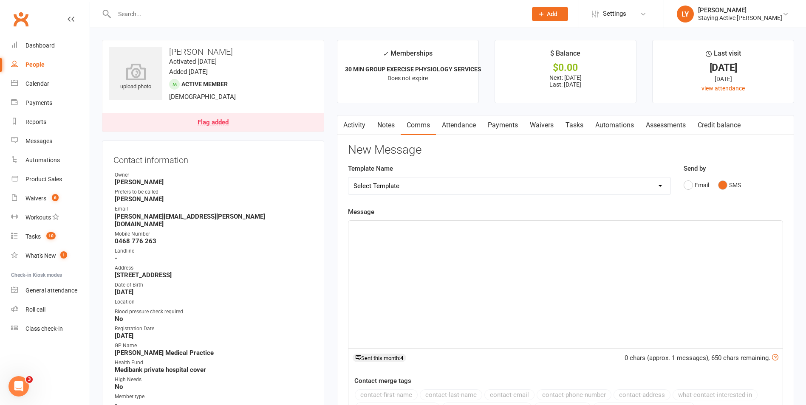
click at [434, 241] on div "﻿" at bounding box center [565, 284] width 434 height 127
click at [410, 397] on button "contact-first-name" at bounding box center [386, 394] width 63 height 11
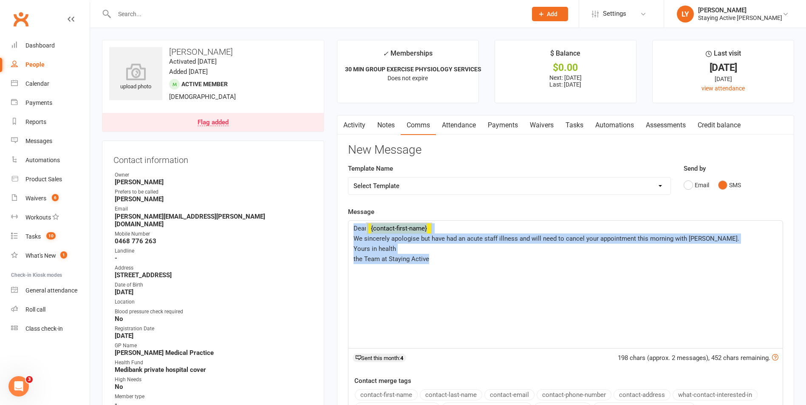
copy div "Dear ﻿ {contact-first-name} We sincerely apologise but have had an acute staff …"
click at [491, 288] on div "Dear ﻿ {contact-first-name} We sincerely apologise but have had an acute staff …" at bounding box center [565, 284] width 434 height 127
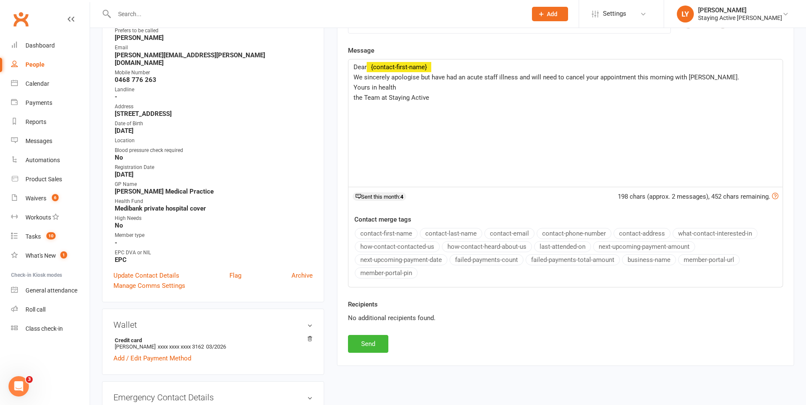
scroll to position [170, 0]
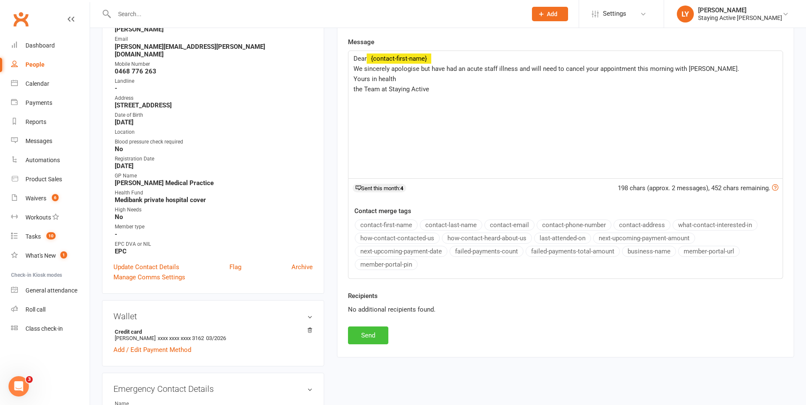
click at [367, 334] on button "Send" at bounding box center [368, 336] width 40 height 18
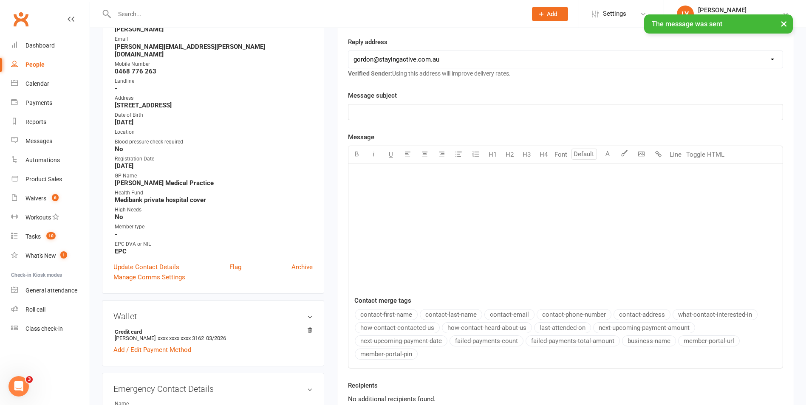
click at [138, 13] on input "text" at bounding box center [316, 14] width 409 height 12
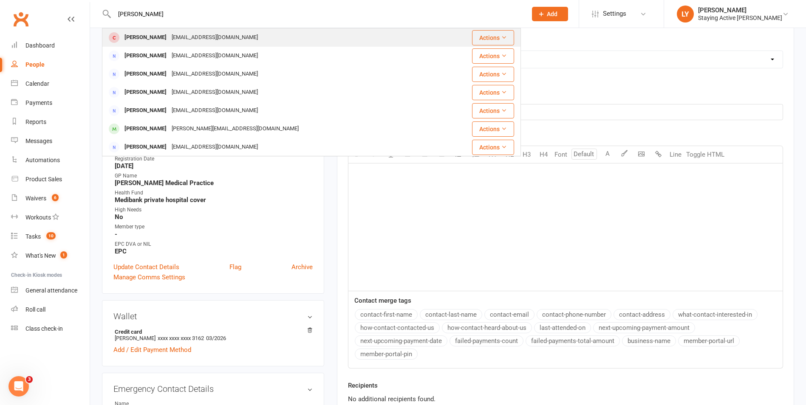
type input "mary-ann"
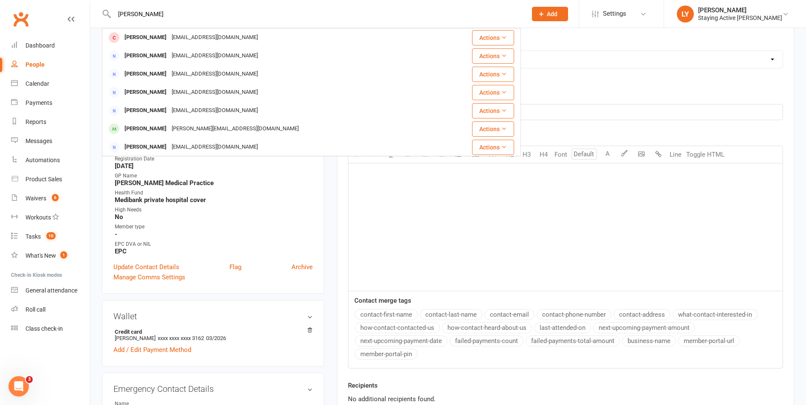
click at [148, 35] on div "Mary-Anne Haines" at bounding box center [145, 37] width 47 height 12
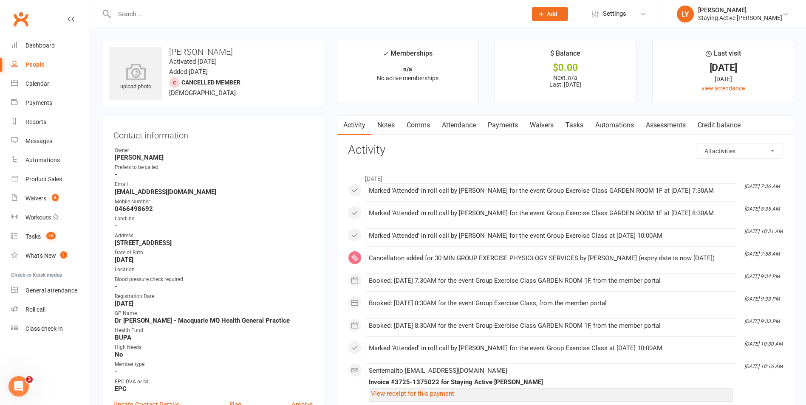
click at [395, 129] on link "Notes" at bounding box center [385, 126] width 29 height 20
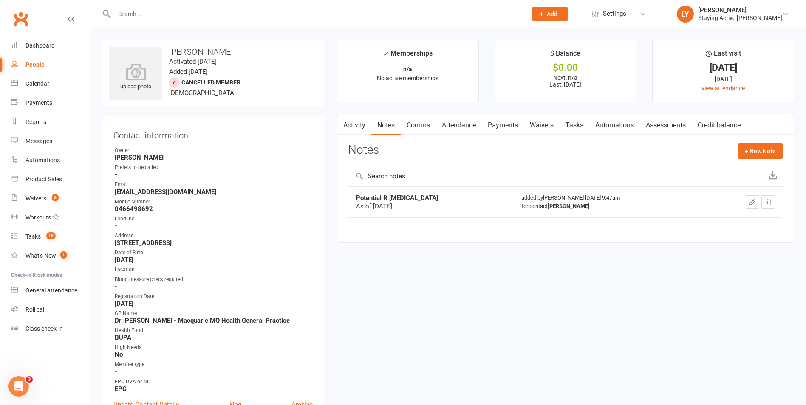
click at [418, 121] on link "Comms" at bounding box center [418, 126] width 35 height 20
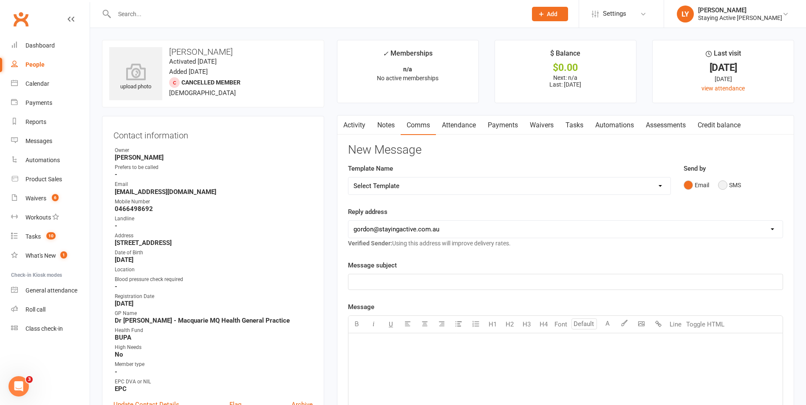
click at [728, 186] on button "SMS" at bounding box center [729, 185] width 23 height 16
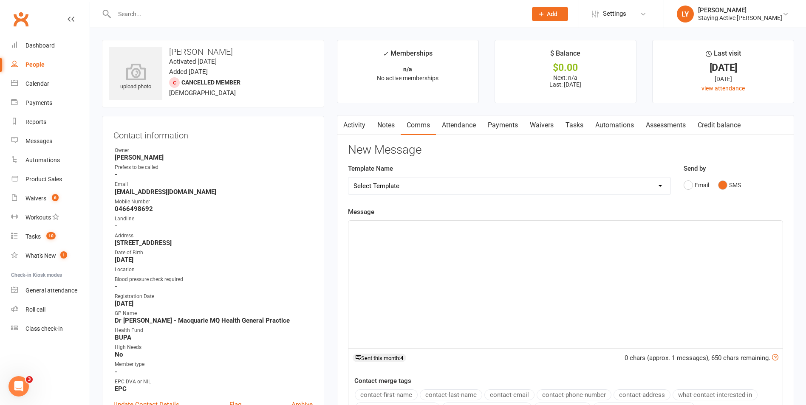
click at [412, 240] on div "﻿" at bounding box center [565, 284] width 434 height 127
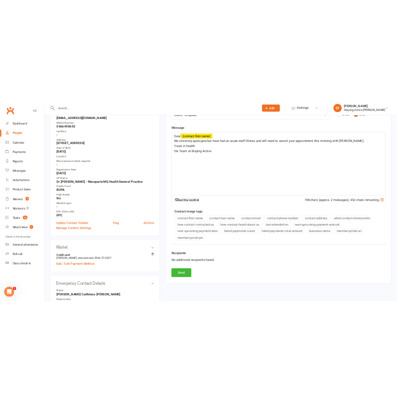
scroll to position [170, 0]
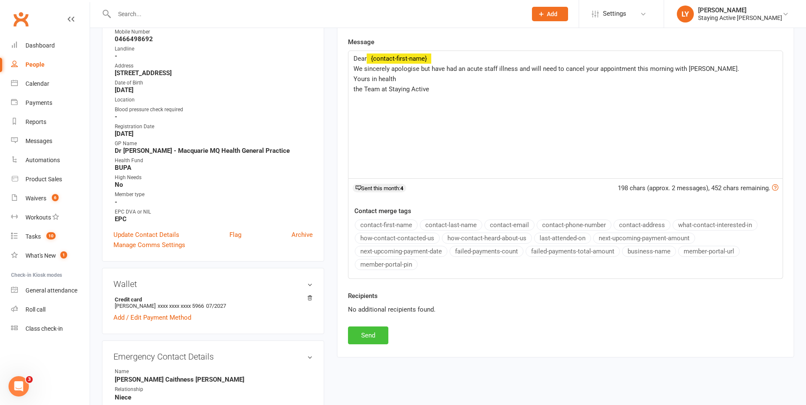
click at [367, 334] on button "Send" at bounding box center [368, 336] width 40 height 18
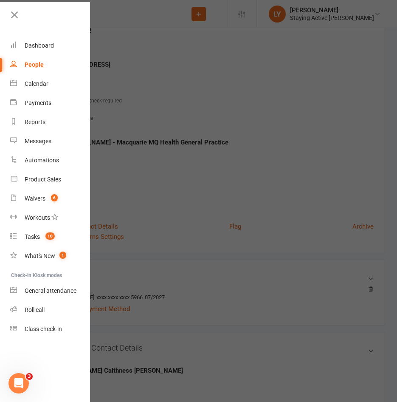
click at [12, 17] on icon at bounding box center [14, 15] width 12 height 12
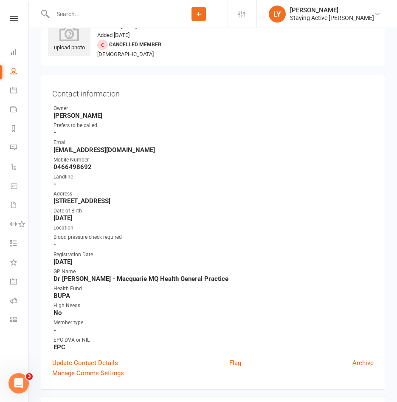
scroll to position [0, 0]
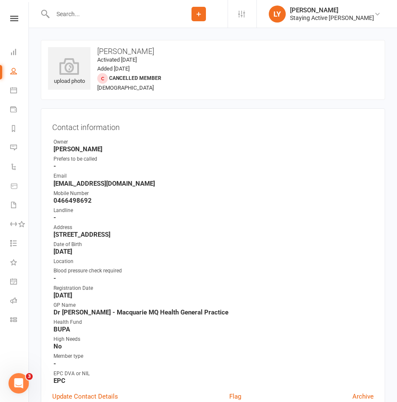
click at [81, 20] on input "text" at bounding box center [110, 14] width 120 height 12
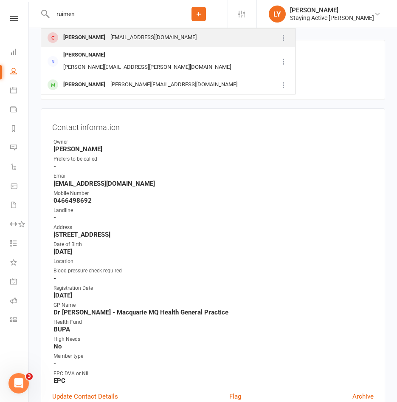
type input "ruimen"
click at [108, 42] on div "xixi07111@gmail.com" at bounding box center [153, 37] width 91 height 12
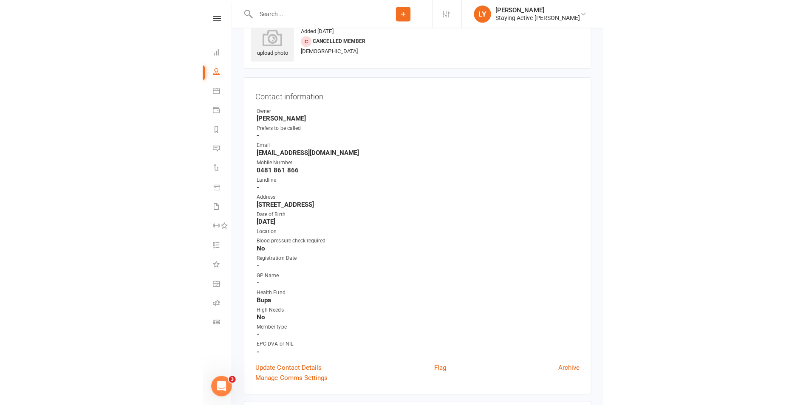
scroll to position [42, 0]
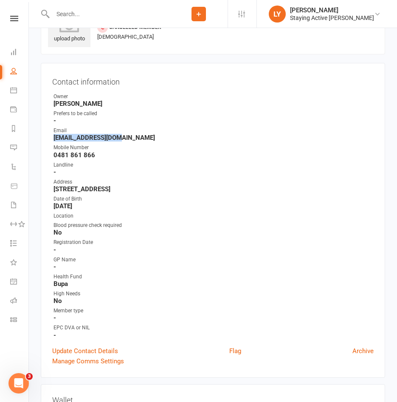
drag, startPoint x: 123, startPoint y: 136, endPoint x: 54, endPoint y: 139, distance: 68.4
click at [54, 139] on strong "xixi07111@gmail.com" at bounding box center [214, 138] width 320 height 8
copy strong "xixi07111@gmail.com"
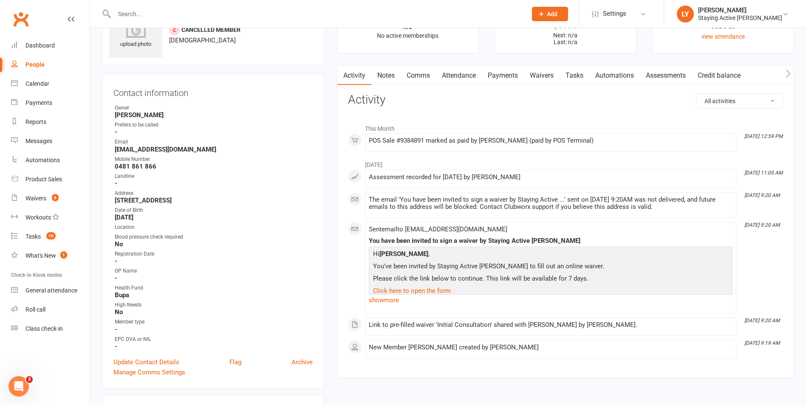
click at [241, 124] on div "Prefers to be called" at bounding box center [214, 125] width 198 height 8
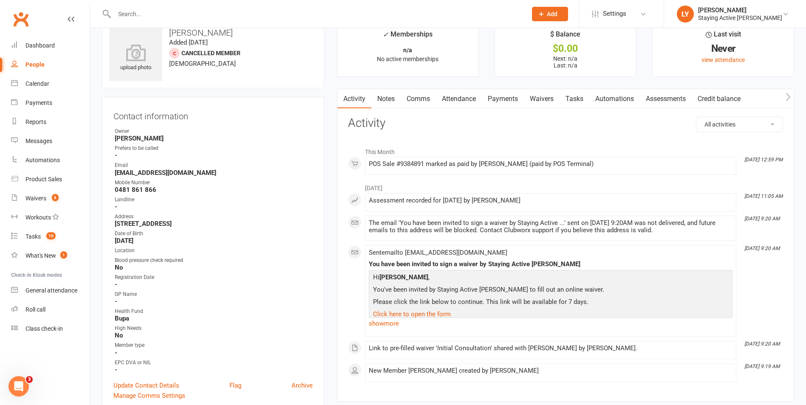
scroll to position [0, 0]
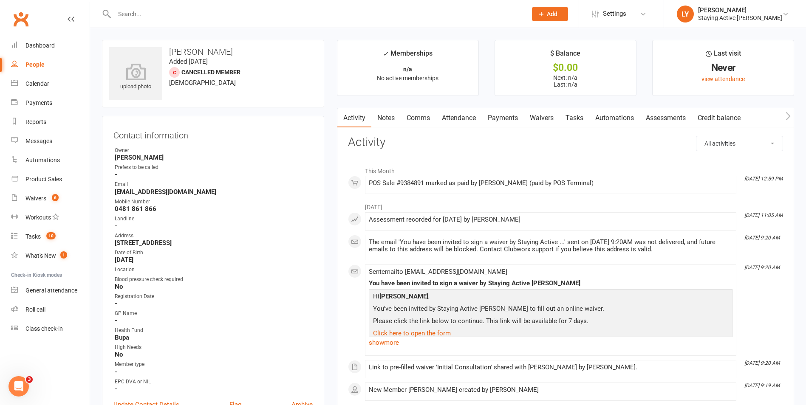
click at [307, 18] on input "text" at bounding box center [316, 14] width 409 height 12
click at [45, 179] on div "Product Sales" at bounding box center [43, 179] width 37 height 7
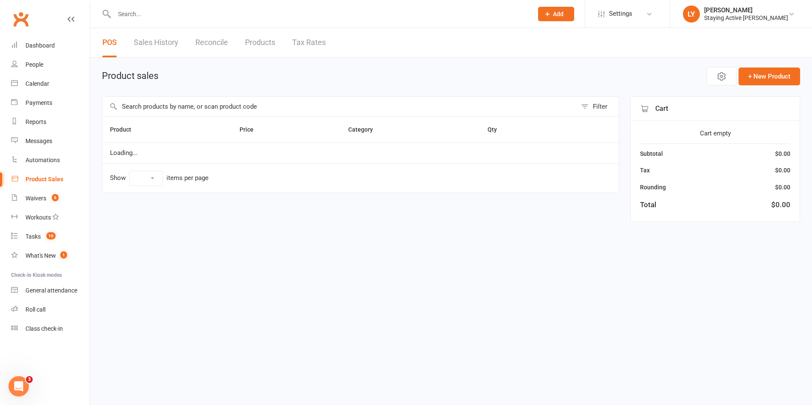
select select "10"
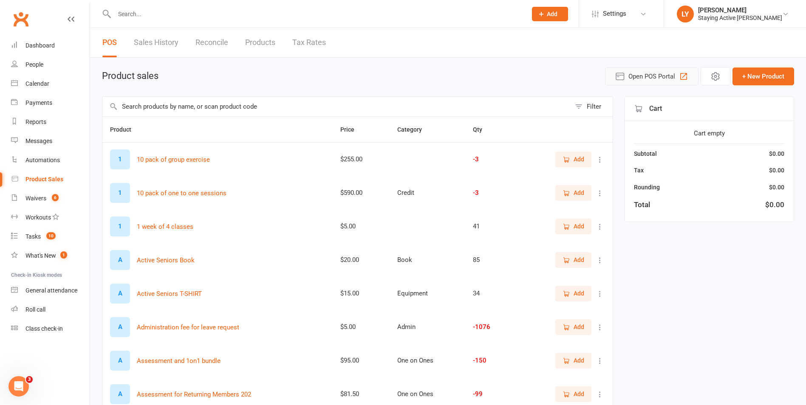
click at [644, 85] on button "Open POS Portal" at bounding box center [651, 77] width 93 height 18
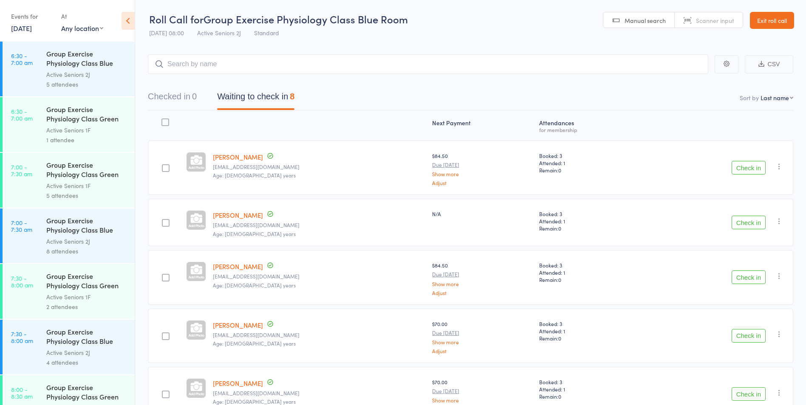
click at [779, 23] on link "Exit roll call" at bounding box center [772, 20] width 44 height 17
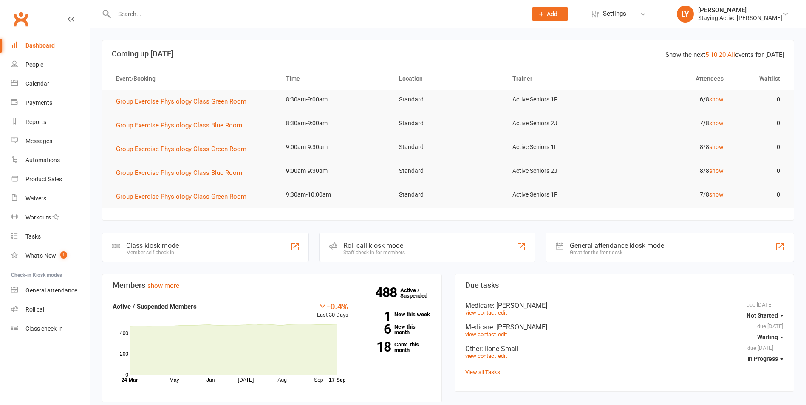
click at [214, 14] on input "text" at bounding box center [316, 14] width 409 height 12
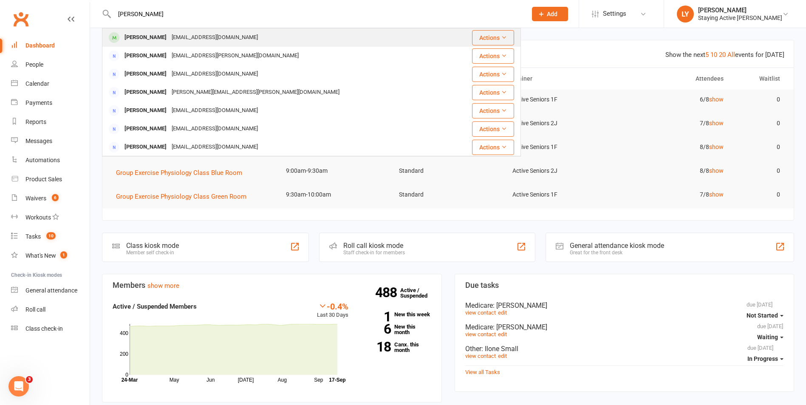
type input "[PERSON_NAME]"
click at [257, 41] on div "[PERSON_NAME] [EMAIL_ADDRESS][DOMAIN_NAME]" at bounding box center [276, 37] width 347 height 17
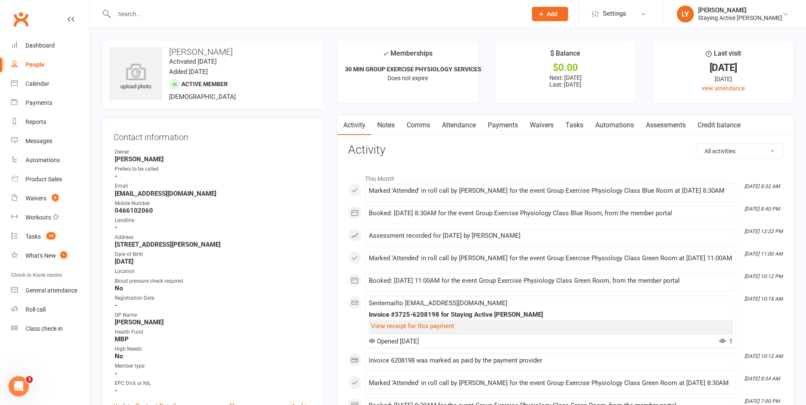
click at [501, 123] on link "Payments" at bounding box center [503, 126] width 42 height 20
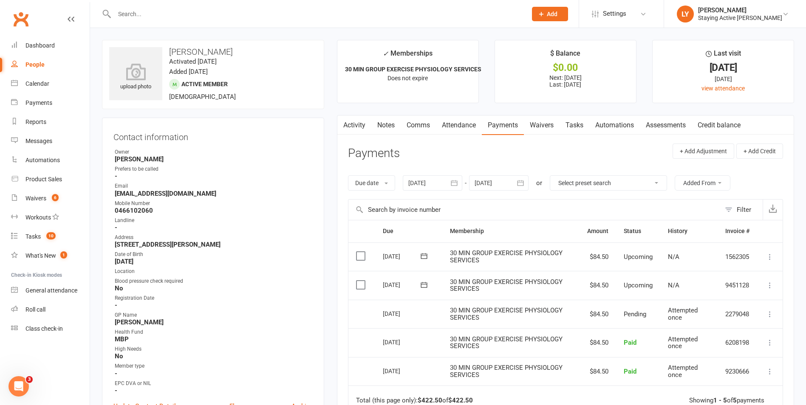
click at [296, 12] on input "text" at bounding box center [316, 14] width 409 height 12
click at [46, 181] on div "Product Sales" at bounding box center [43, 179] width 37 height 7
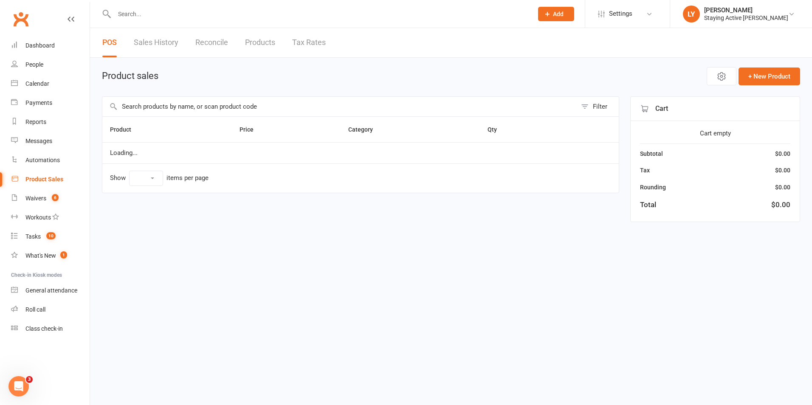
select select "10"
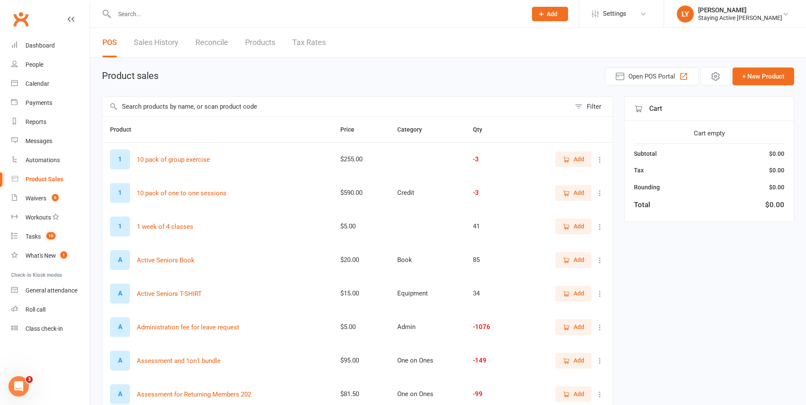
click at [214, 10] on input "text" at bounding box center [316, 14] width 409 height 12
click at [661, 84] on button "Open POS Portal" at bounding box center [651, 77] width 93 height 18
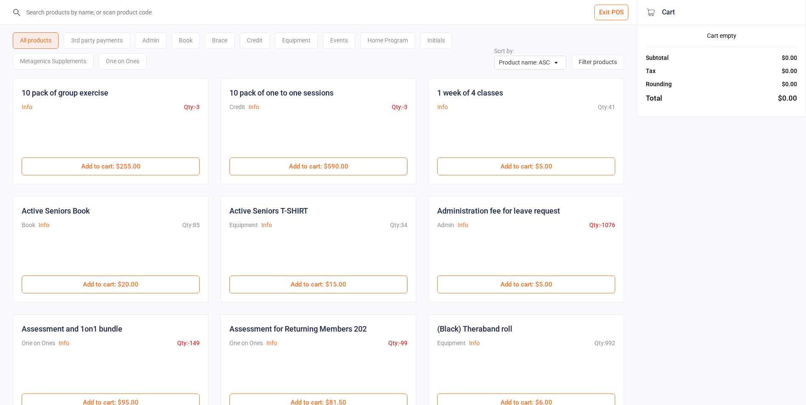
click at [127, 60] on div "One on Ones" at bounding box center [123, 61] width 48 height 17
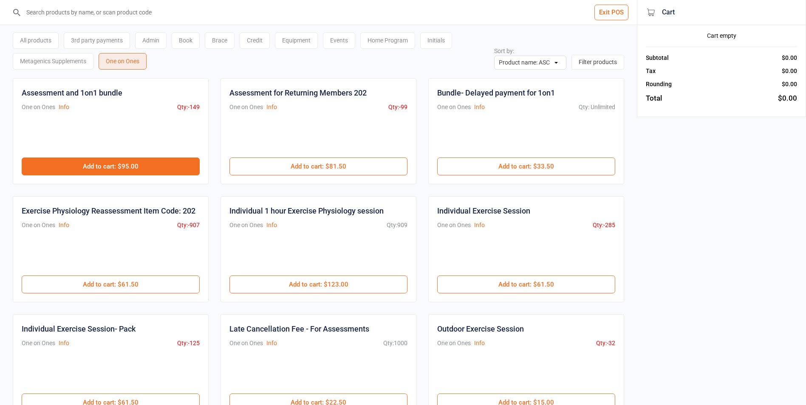
click at [161, 169] on button "Add to cart : $95.00" at bounding box center [111, 167] width 178 height 18
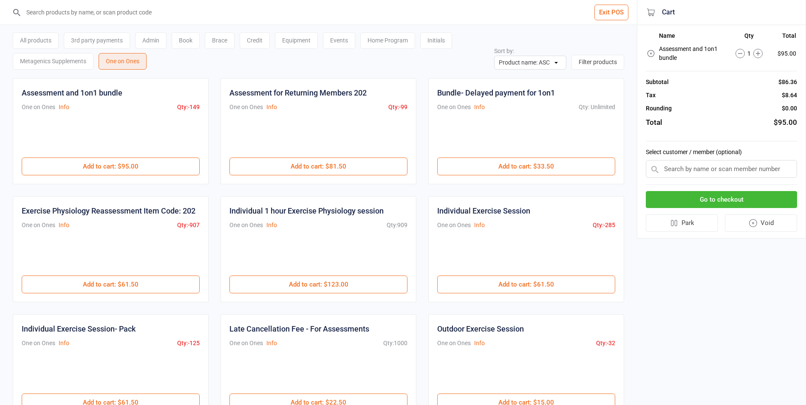
click at [736, 175] on input "text" at bounding box center [721, 169] width 151 height 18
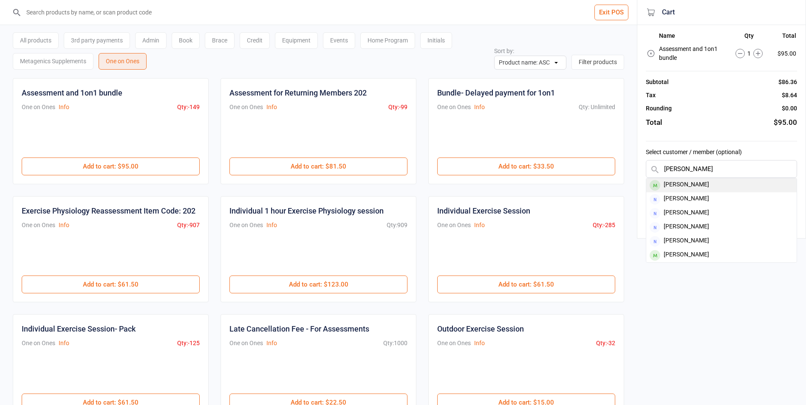
type input "[PERSON_NAME]"
click at [717, 187] on div "[PERSON_NAME]" at bounding box center [721, 185] width 150 height 14
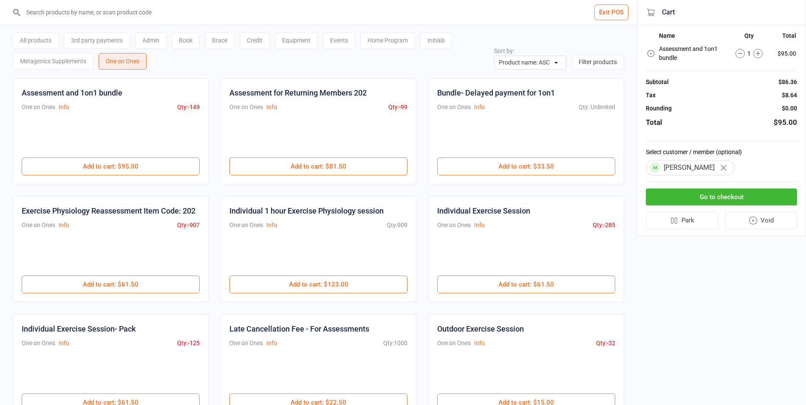
click at [729, 198] on button "Go to checkout" at bounding box center [721, 197] width 151 height 17
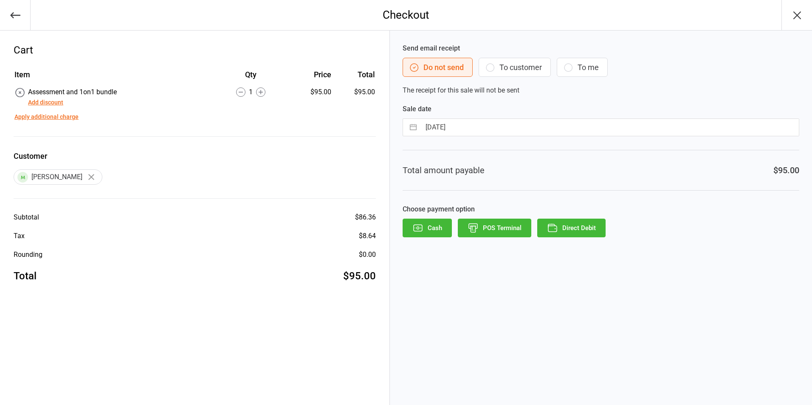
click at [511, 231] on button "POS Terminal" at bounding box center [494, 228] width 73 height 19
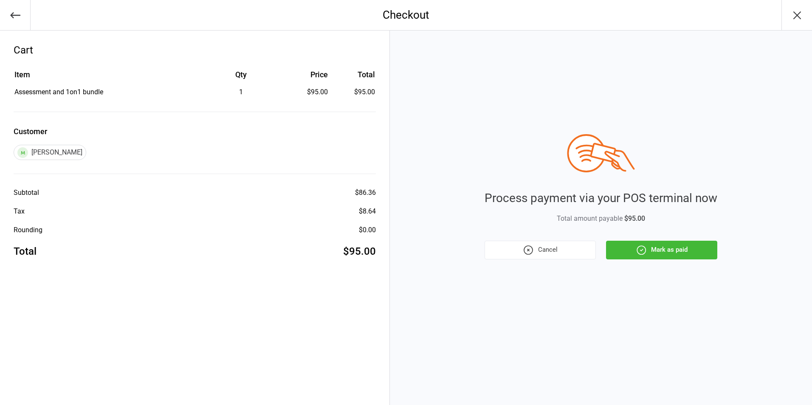
click at [650, 252] on button "Mark as paid" at bounding box center [661, 250] width 111 height 19
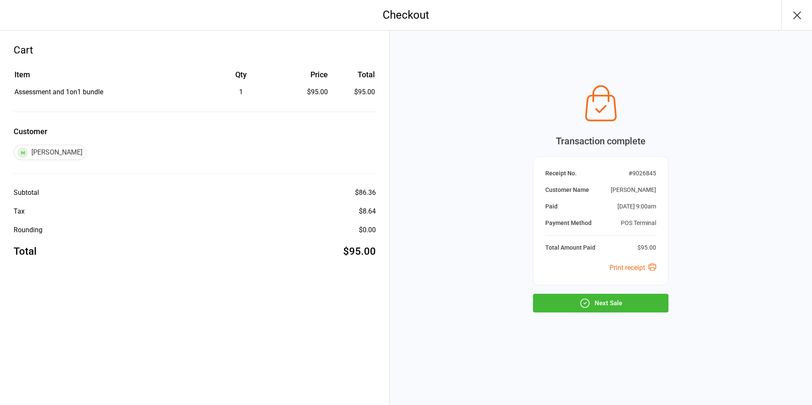
click at [624, 301] on button "Next Sale" at bounding box center [600, 303] width 135 height 19
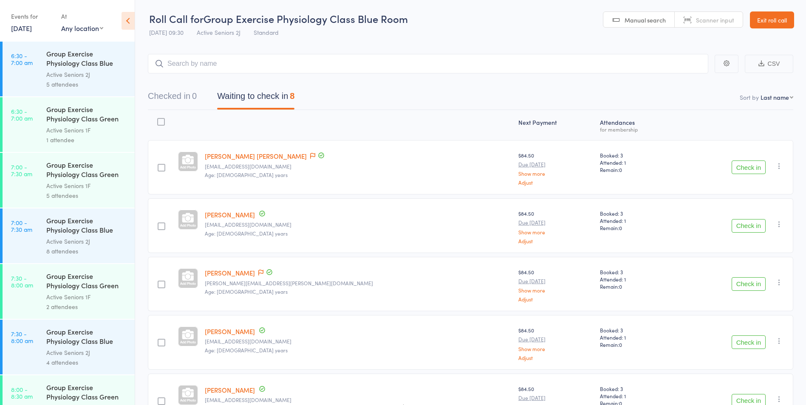
click at [133, 22] on icon at bounding box center [127, 21] width 13 height 18
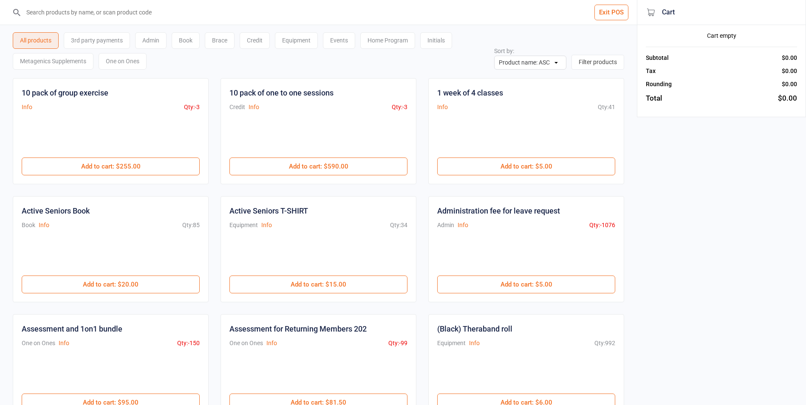
click at [130, 66] on div "One on Ones" at bounding box center [123, 61] width 48 height 17
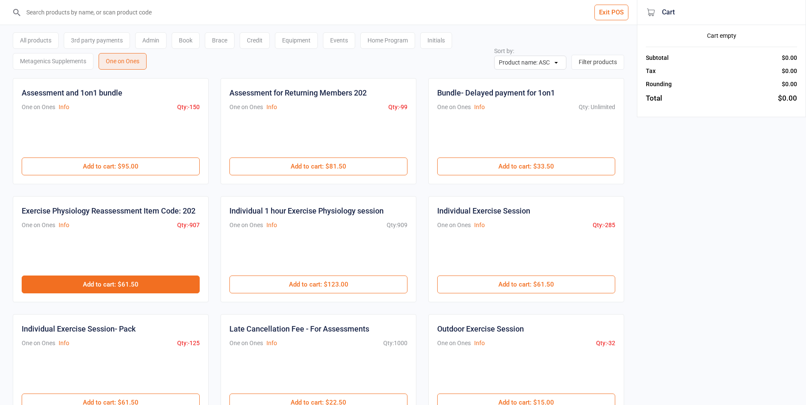
click at [160, 289] on button "Add to cart : $61.50" at bounding box center [111, 285] width 178 height 18
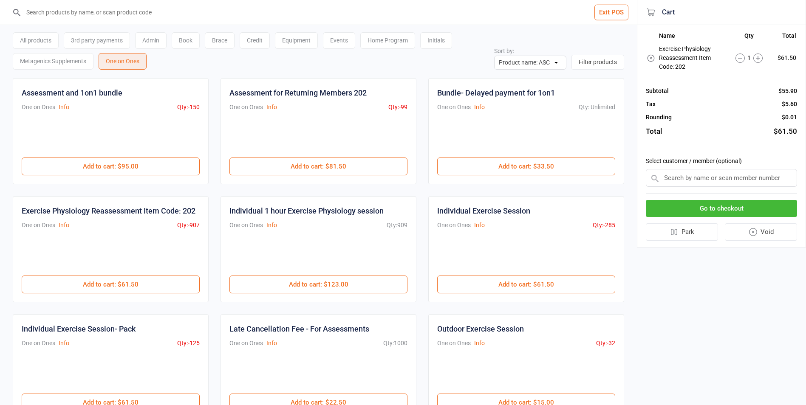
click at [683, 177] on input "text" at bounding box center [721, 178] width 151 height 18
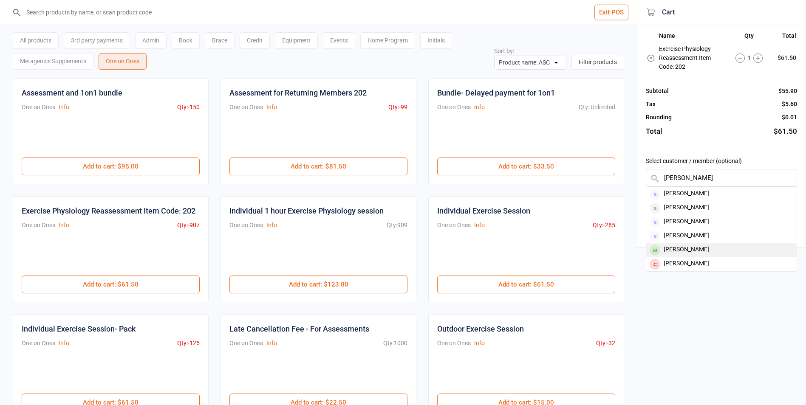
type input "[PERSON_NAME]"
click at [694, 246] on div "[PERSON_NAME]" at bounding box center [721, 250] width 150 height 14
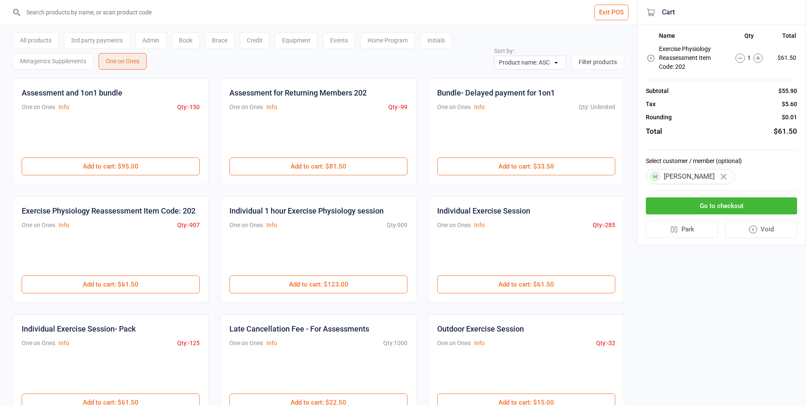
click at [725, 207] on button "Go to checkout" at bounding box center [721, 206] width 151 height 17
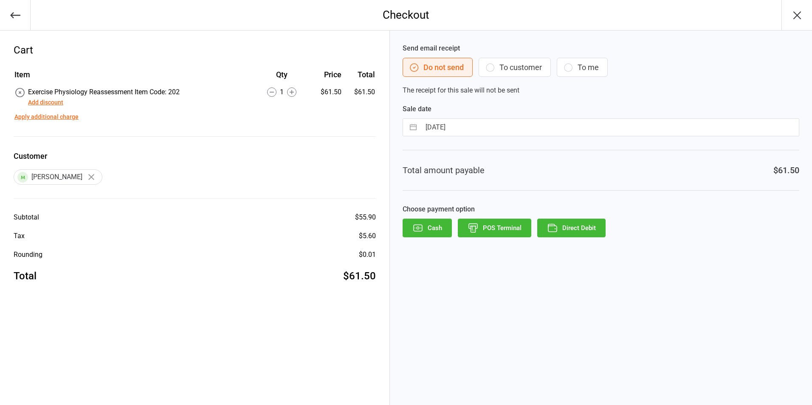
click at [579, 226] on button "Direct Debit" at bounding box center [571, 228] width 68 height 19
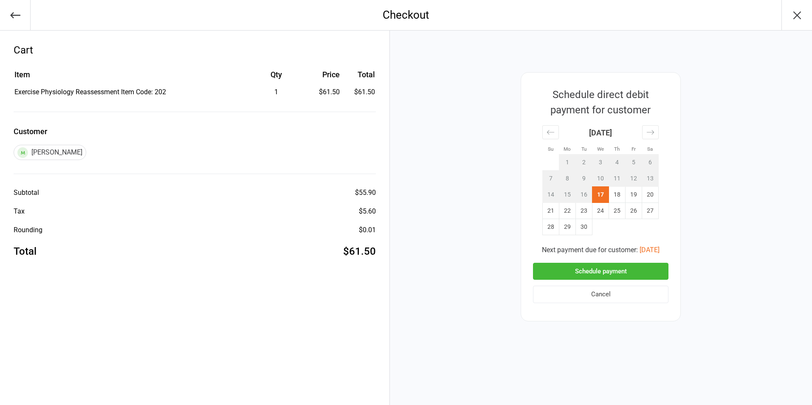
click at [641, 298] on button "Cancel" at bounding box center [600, 294] width 135 height 17
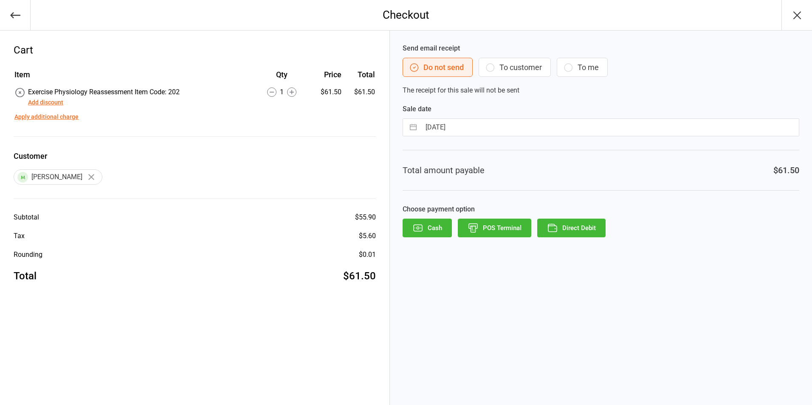
click at [491, 235] on button "POS Terminal" at bounding box center [494, 228] width 73 height 19
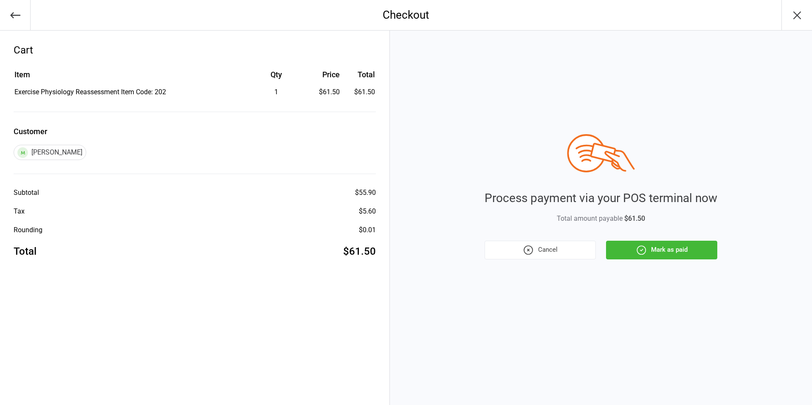
click at [697, 260] on div "Process payment via your POS terminal now Total amount payable $61.50 Cancel Ma…" at bounding box center [601, 218] width 422 height 375
click at [696, 246] on button "Mark as paid" at bounding box center [661, 250] width 111 height 19
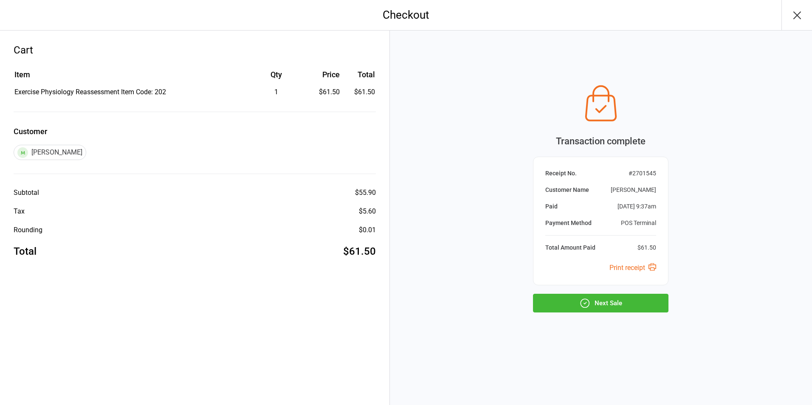
click at [803, 11] on icon "button" at bounding box center [797, 15] width 14 height 14
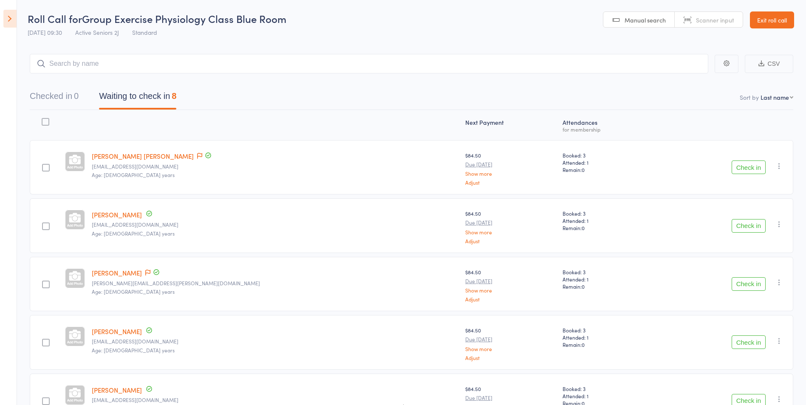
click at [13, 20] on icon at bounding box center [9, 19] width 13 height 18
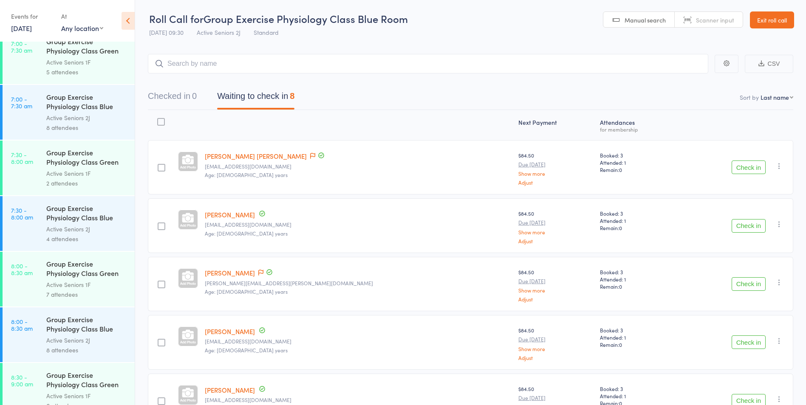
scroll to position [127, 0]
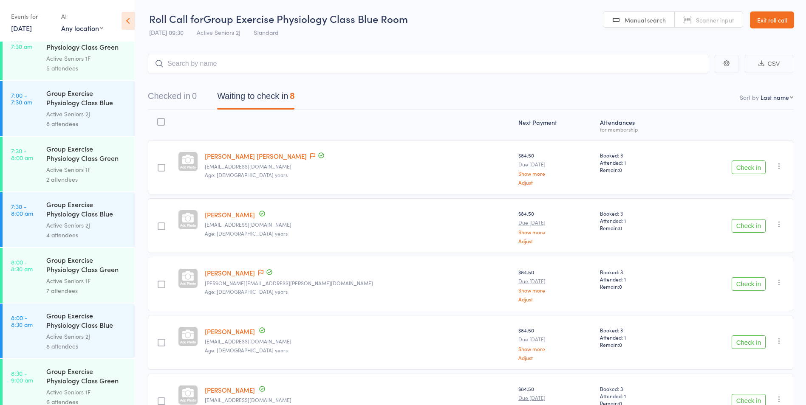
click at [25, 29] on link "[DATE]" at bounding box center [21, 27] width 21 height 9
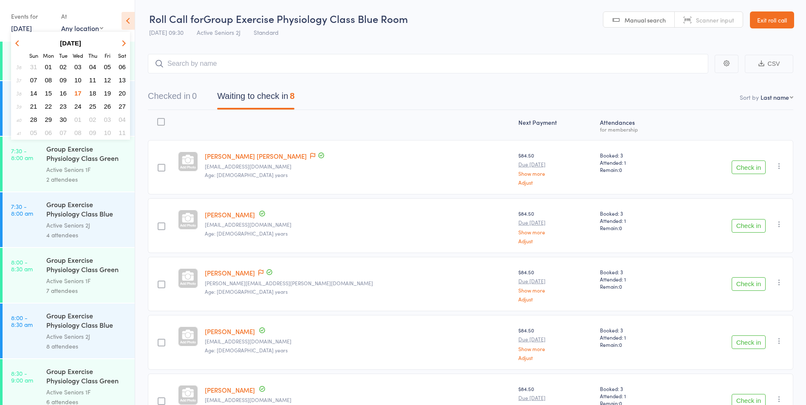
click at [49, 106] on span "22" at bounding box center [48, 106] width 7 height 7
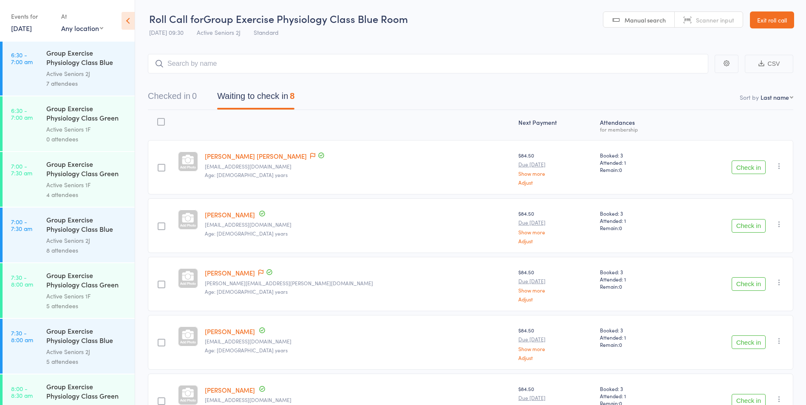
scroll to position [0, 0]
click at [32, 30] on link "[DATE]" at bounding box center [21, 27] width 21 height 9
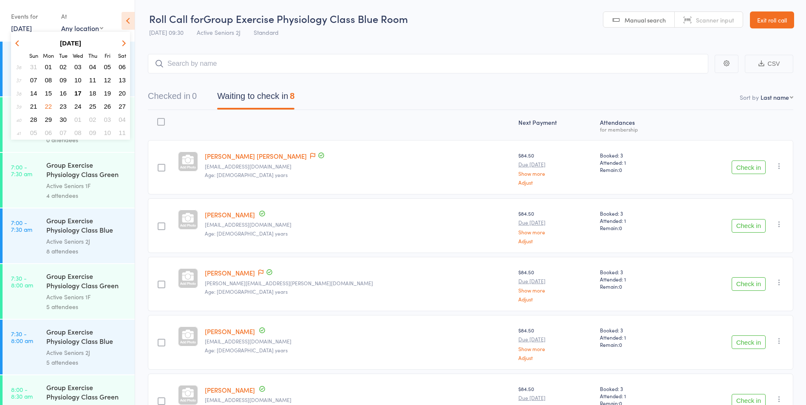
click at [34, 23] on div "Events for" at bounding box center [32, 16] width 42 height 14
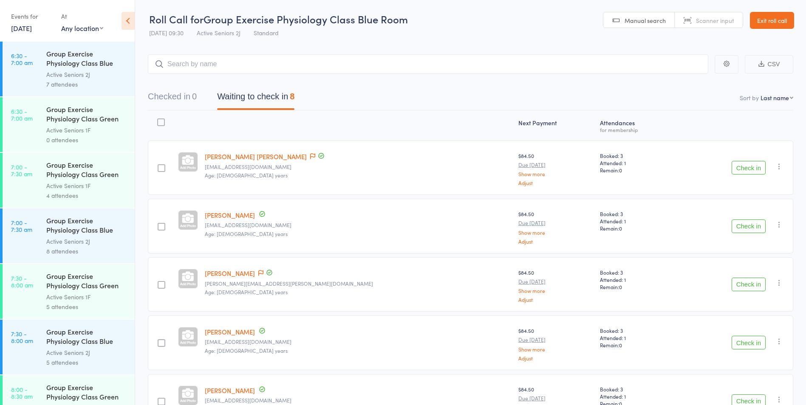
click at [164, 92] on button "Checked in 0" at bounding box center [172, 98] width 49 height 23
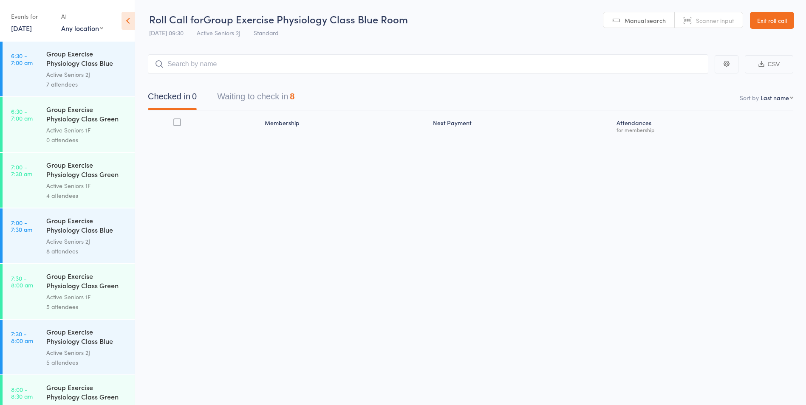
click at [234, 96] on button "Waiting to check in 8" at bounding box center [255, 98] width 77 height 23
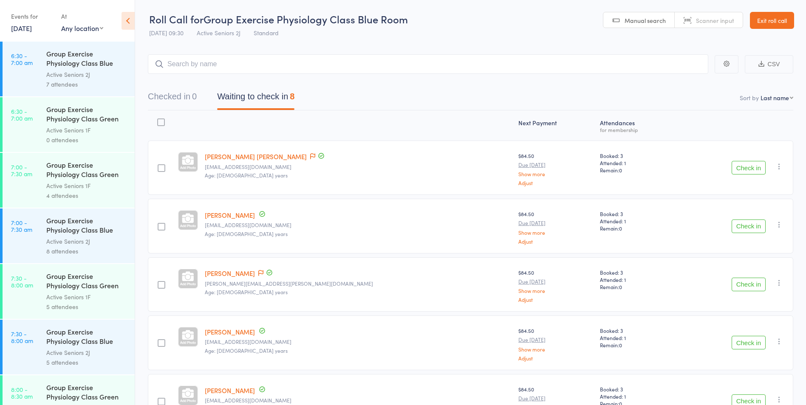
click at [164, 101] on button "Checked in 0" at bounding box center [172, 98] width 49 height 23
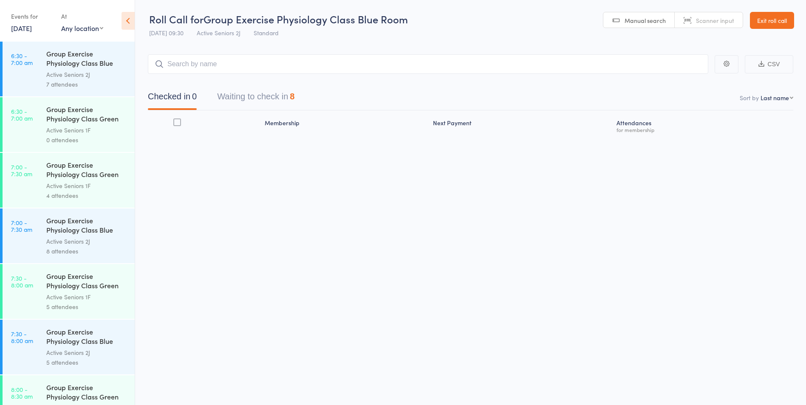
click at [229, 101] on button "Waiting to check in 8" at bounding box center [255, 98] width 77 height 23
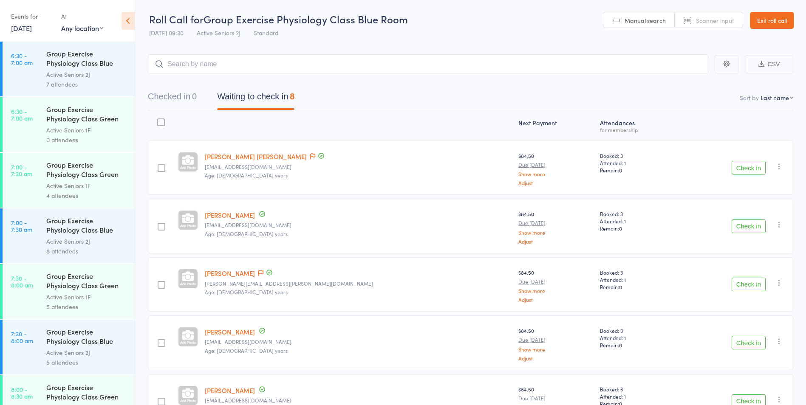
click at [28, 25] on link "[DATE]" at bounding box center [21, 27] width 21 height 9
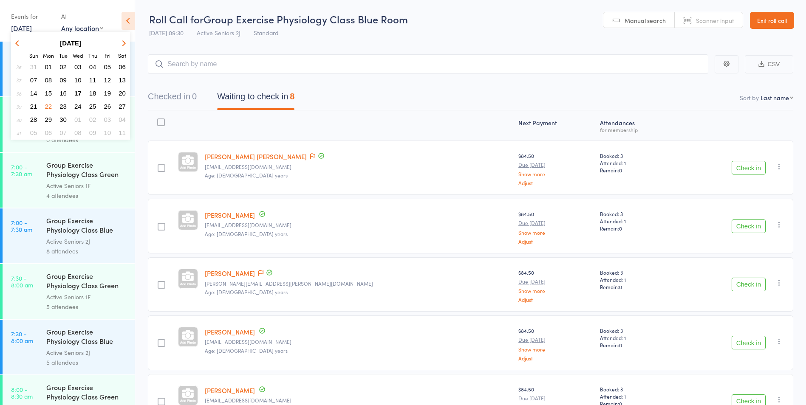
click at [77, 96] on span "17" at bounding box center [77, 93] width 7 height 7
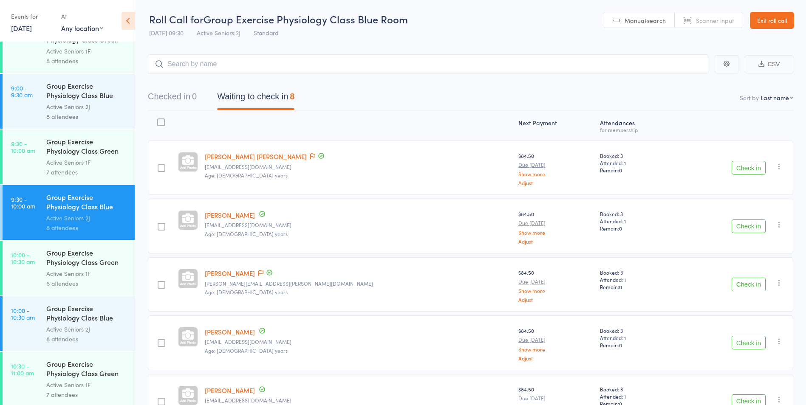
scroll to position [595, 0]
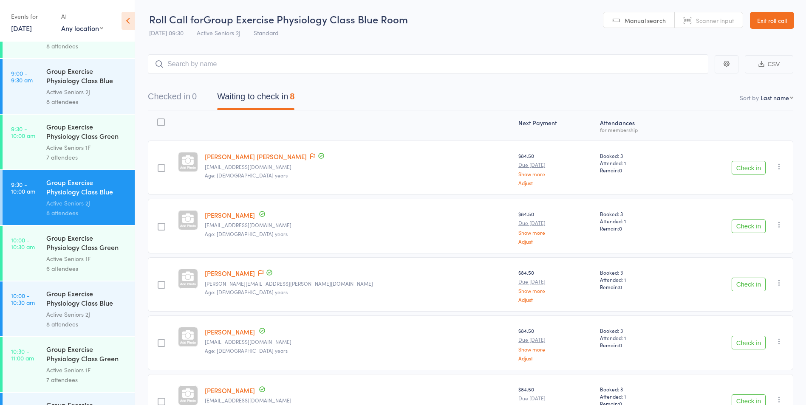
click at [107, 94] on div "Active Seniors 2J" at bounding box center [86, 92] width 81 height 10
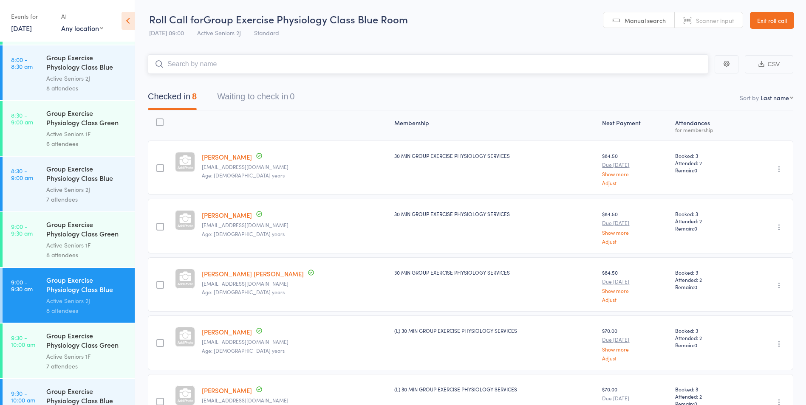
scroll to position [510, 0]
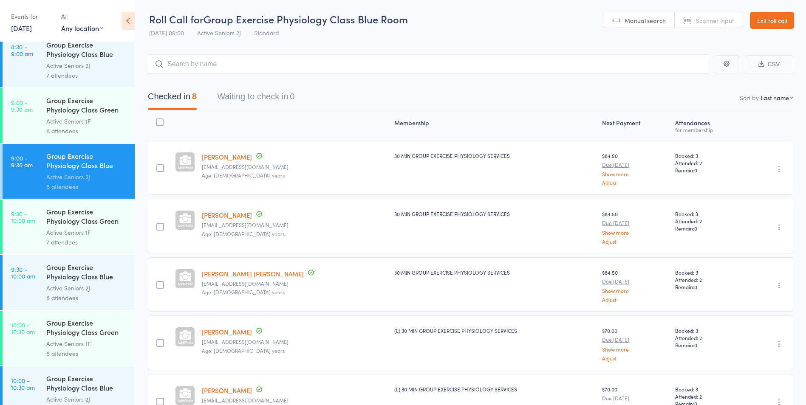
click at [100, 133] on div "8 attendees" at bounding box center [86, 131] width 81 height 10
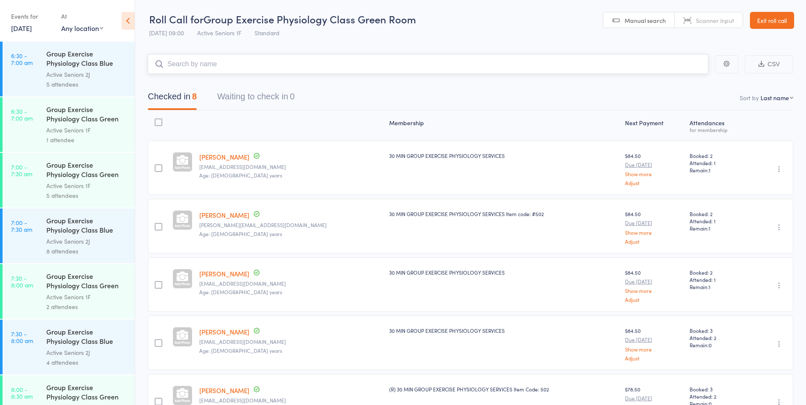
click at [251, 104] on button "Waiting to check in 0" at bounding box center [255, 98] width 77 height 23
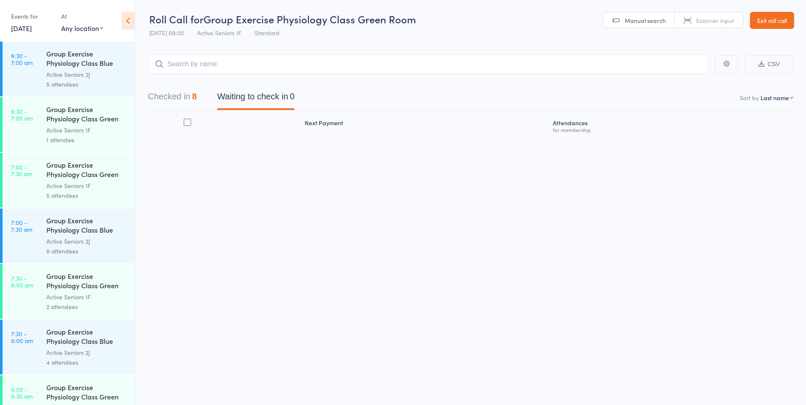
click at [32, 30] on link "[DATE]" at bounding box center [21, 27] width 21 height 9
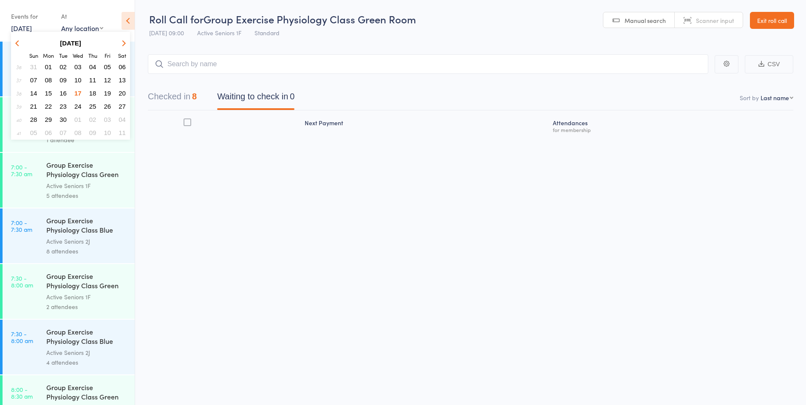
click at [190, 96] on button "Checked in 8" at bounding box center [172, 98] width 49 height 23
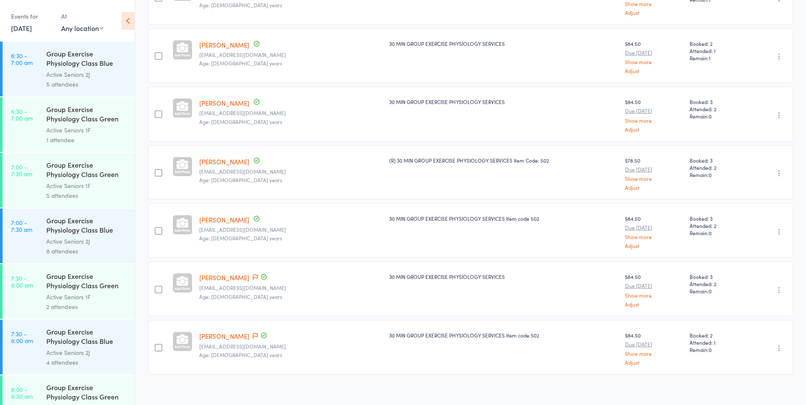
scroll to position [236, 0]
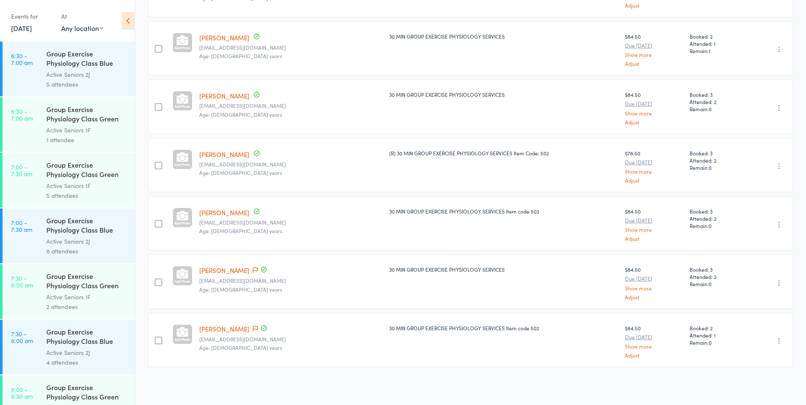
click at [249, 271] on link "[PERSON_NAME]" at bounding box center [224, 270] width 50 height 9
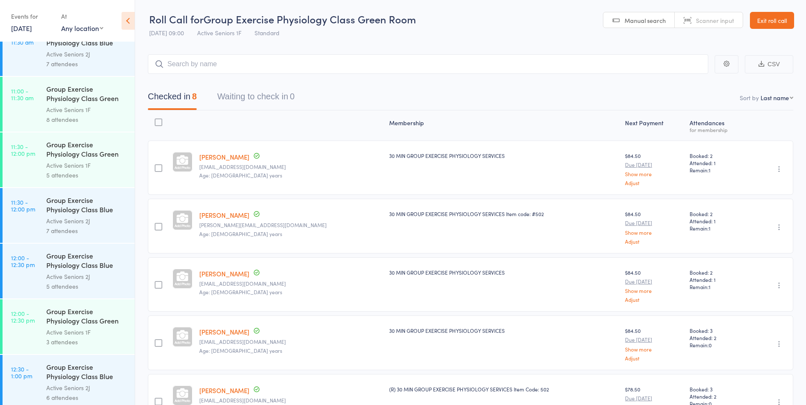
scroll to position [904, 0]
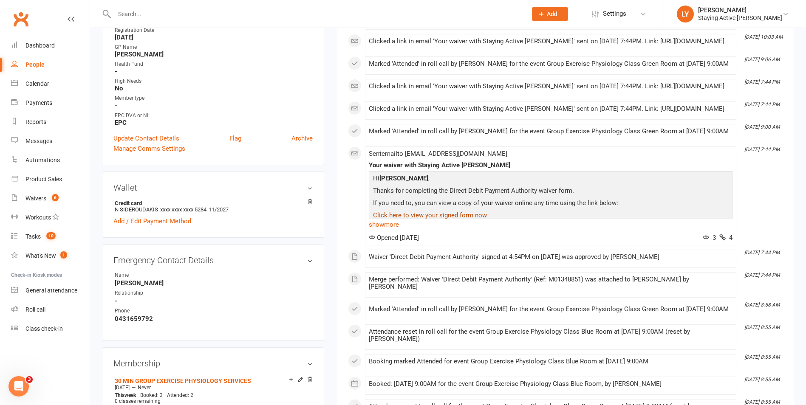
scroll to position [297, 0]
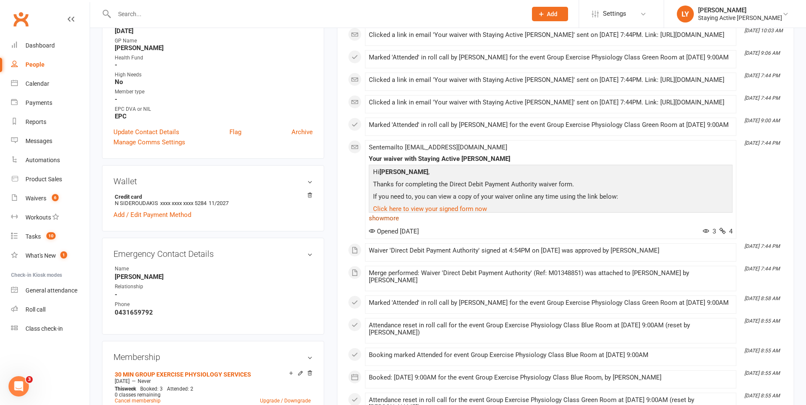
click at [378, 224] on link "show more" at bounding box center [551, 218] width 364 height 12
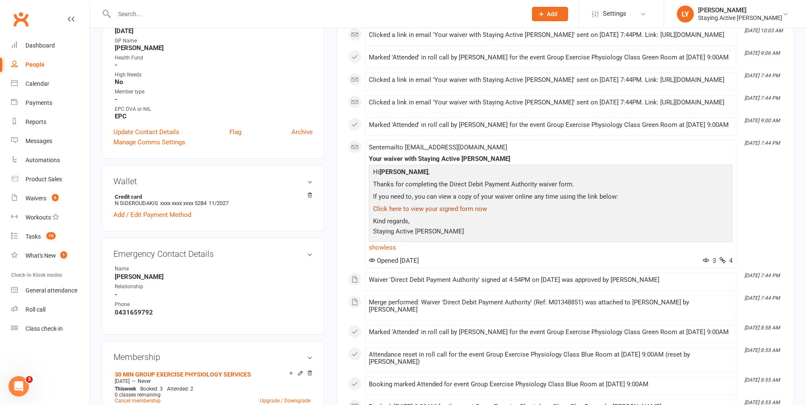
click at [437, 213] on link "Click here to view your signed form now" at bounding box center [430, 209] width 114 height 8
click at [440, 213] on link "Click here to view your signed form now" at bounding box center [430, 209] width 114 height 8
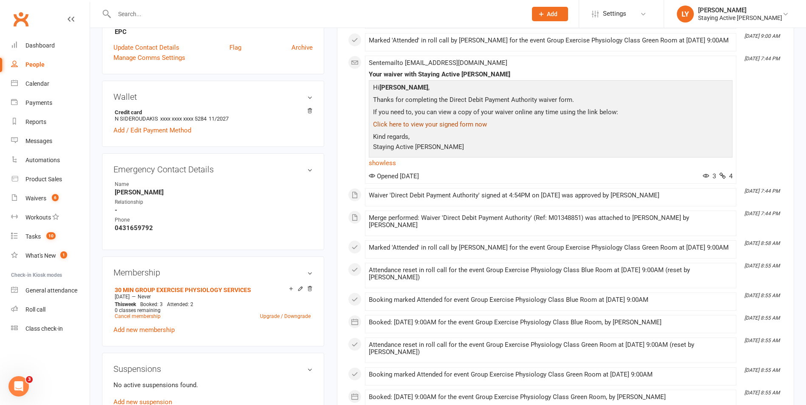
scroll to position [382, 0]
click at [381, 169] on link "show less" at bounding box center [551, 163] width 364 height 12
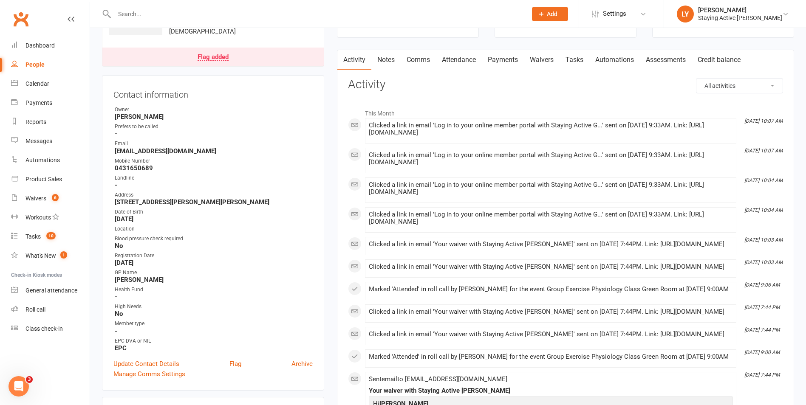
scroll to position [0, 0]
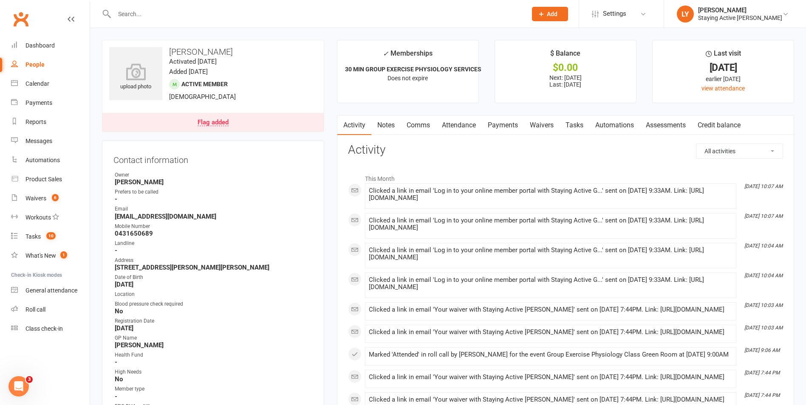
click at [566, 119] on link "Tasks" at bounding box center [574, 126] width 30 height 20
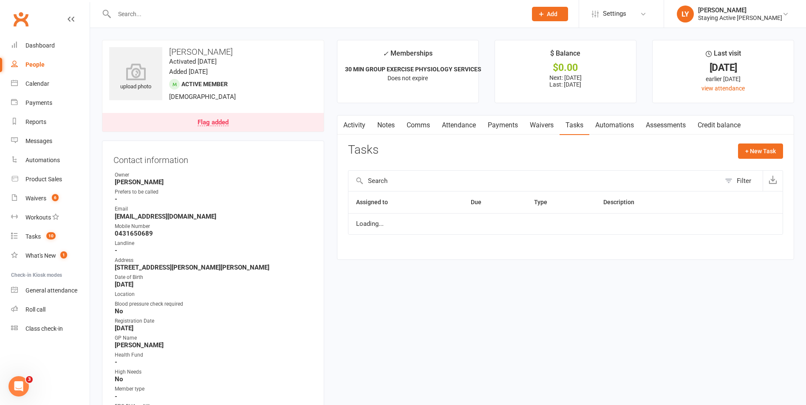
click at [537, 125] on link "Waivers" at bounding box center [542, 126] width 36 height 20
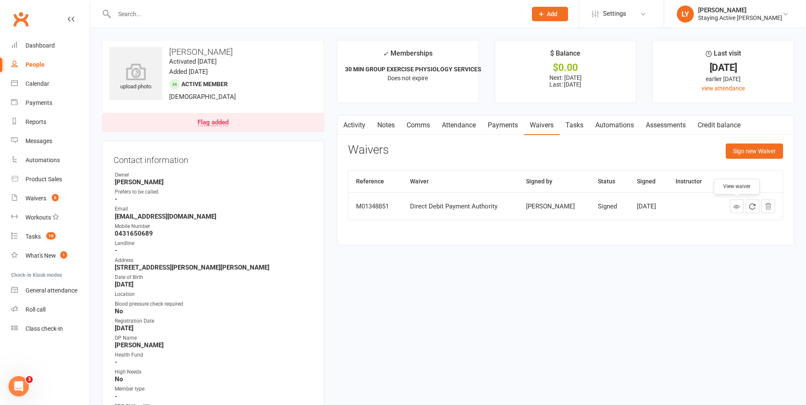
click at [734, 206] on icon at bounding box center [736, 206] width 6 height 6
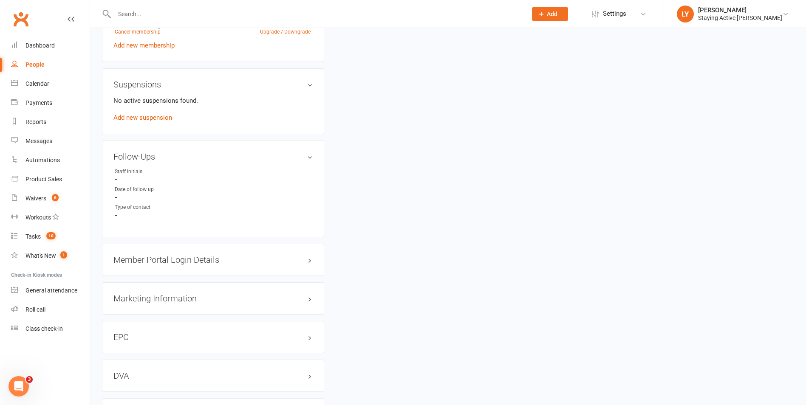
scroll to position [680, 0]
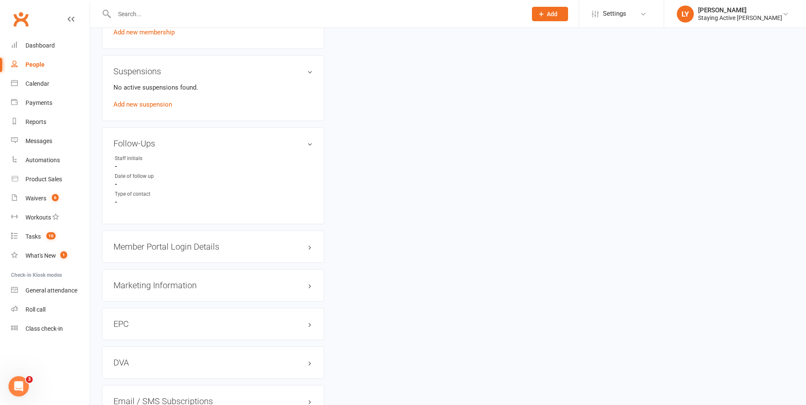
click at [324, 242] on div "Member Portal Login Details" at bounding box center [213, 247] width 222 height 32
click at [314, 249] on div "Member Portal Login Details" at bounding box center [213, 247] width 222 height 32
click at [310, 248] on h3 "Member Portal Login Details" at bounding box center [212, 246] width 199 height 9
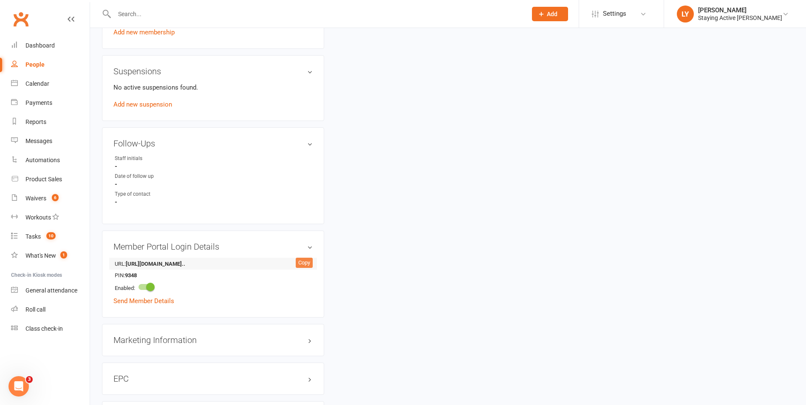
click at [302, 260] on div "Copy" at bounding box center [304, 263] width 17 height 10
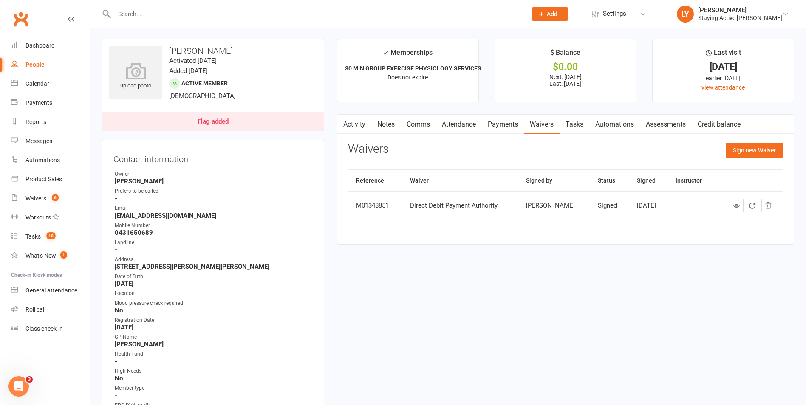
scroll to position [0, 0]
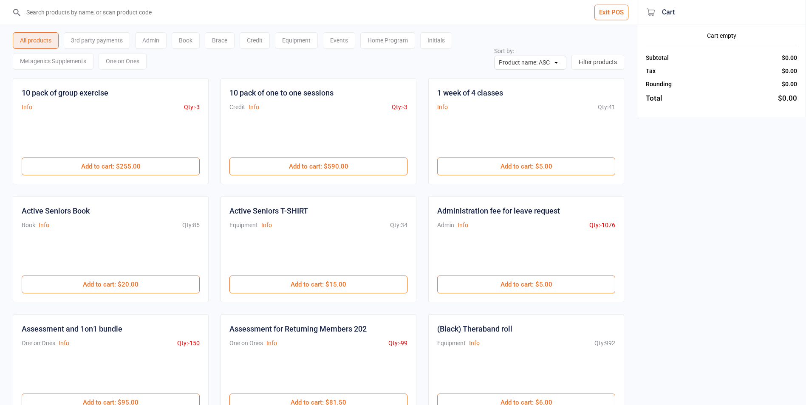
click at [613, 14] on button "Exit POS" at bounding box center [611, 13] width 34 height 16
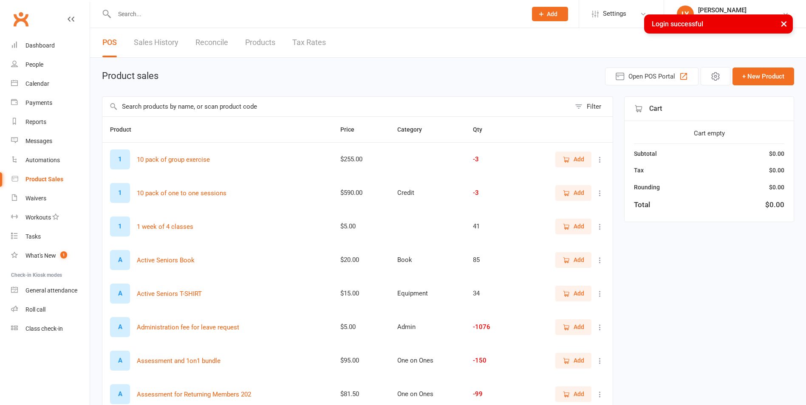
click at [133, 15] on input "text" at bounding box center [316, 14] width 409 height 12
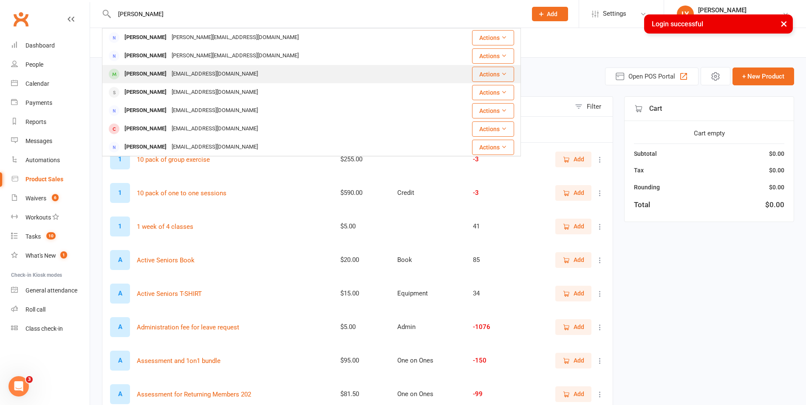
type input "angela"
click at [172, 69] on div "angtur@optusnet.com.au" at bounding box center [214, 74] width 91 height 12
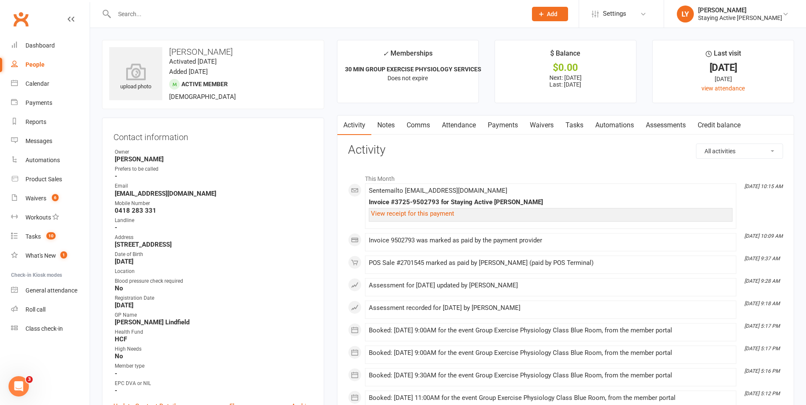
click at [512, 128] on link "Payments" at bounding box center [503, 126] width 42 height 20
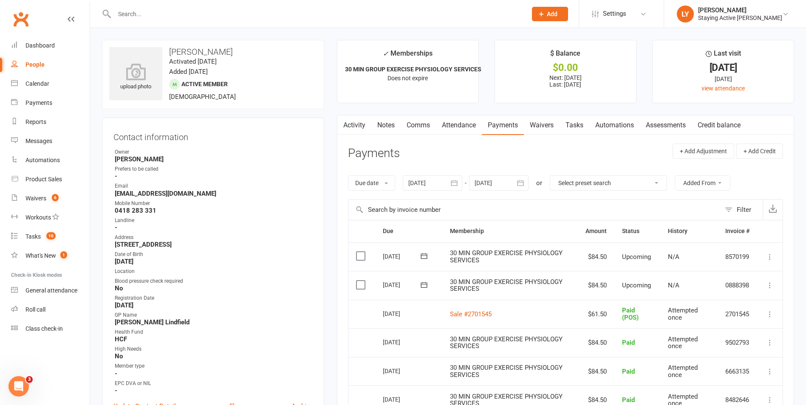
click at [225, 24] on div at bounding box center [311, 14] width 419 height 28
drag, startPoint x: 230, startPoint y: 22, endPoint x: 225, endPoint y: 17, distance: 6.9
click at [228, 20] on div at bounding box center [311, 14] width 419 height 28
click at [225, 16] on input "text" at bounding box center [316, 14] width 409 height 12
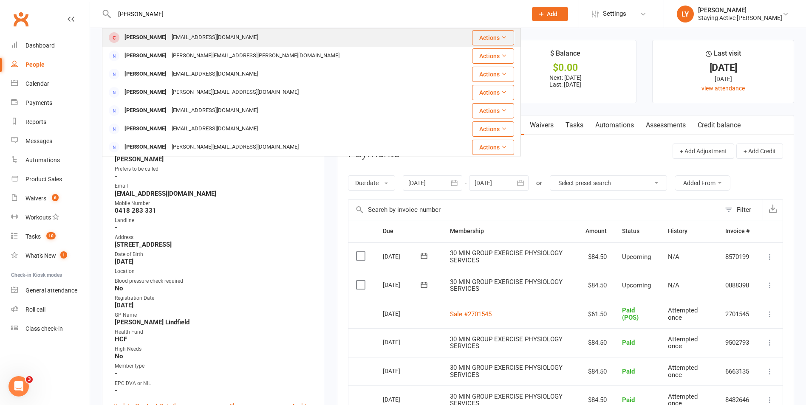
type input "[PERSON_NAME]"
click at [270, 31] on div "Susan Clift susanclift732@gmail.com" at bounding box center [276, 37] width 347 height 17
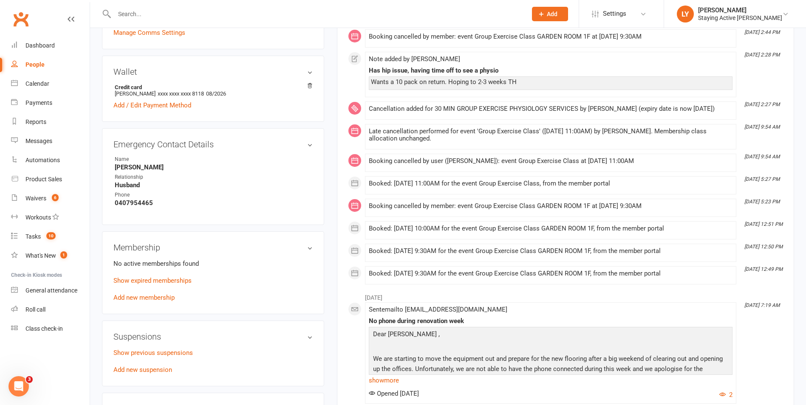
scroll to position [467, 0]
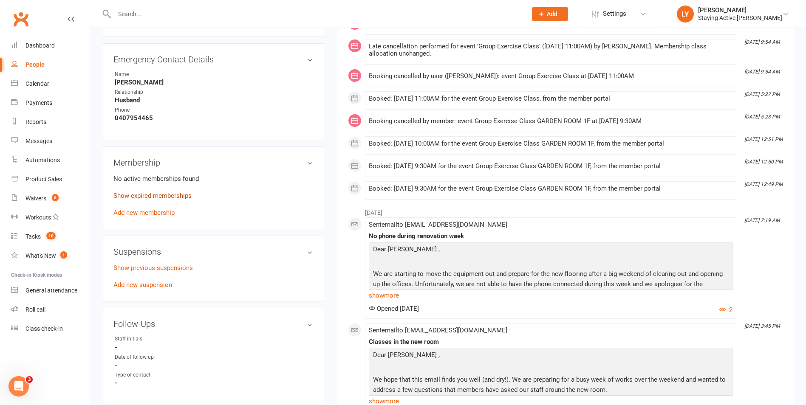
click at [157, 198] on link "Show expired memberships" at bounding box center [152, 196] width 78 height 8
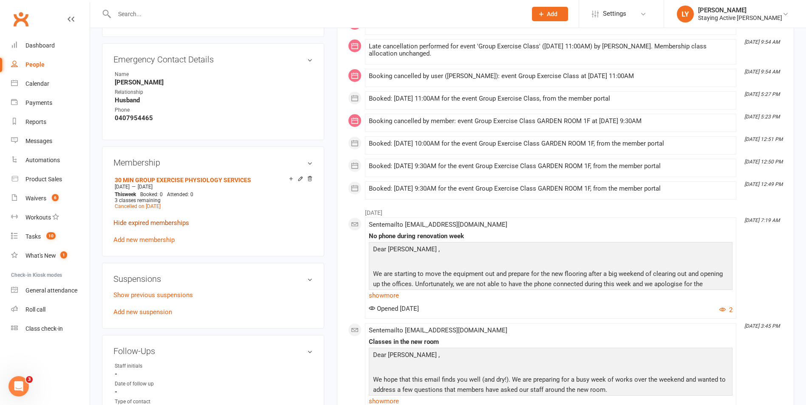
click at [169, 221] on link "Hide expired memberships" at bounding box center [151, 223] width 76 height 8
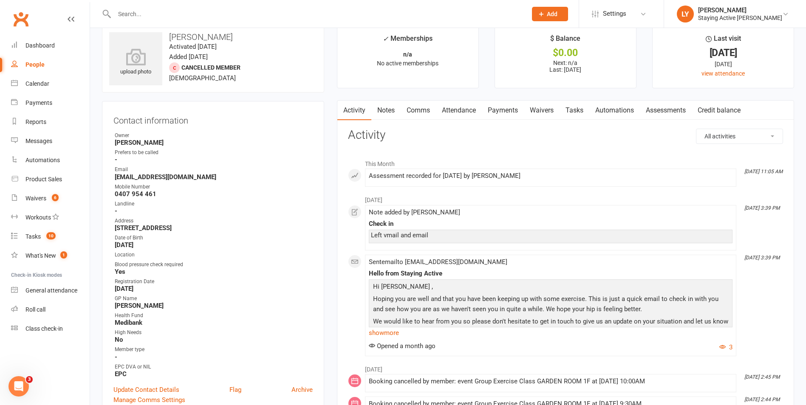
scroll to position [0, 0]
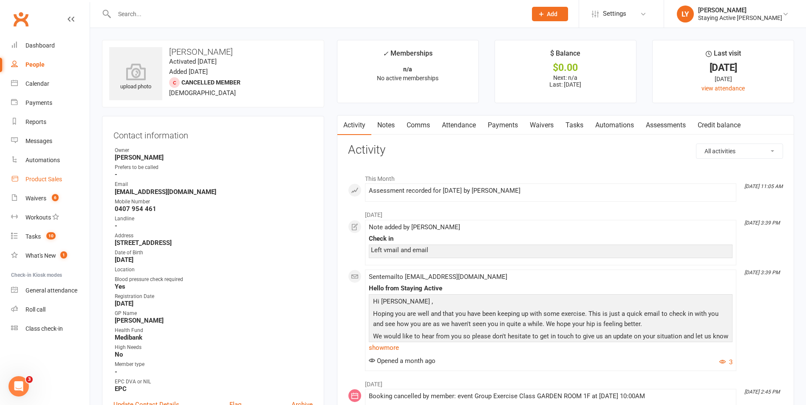
click at [49, 178] on div "Product Sales" at bounding box center [43, 179] width 37 height 7
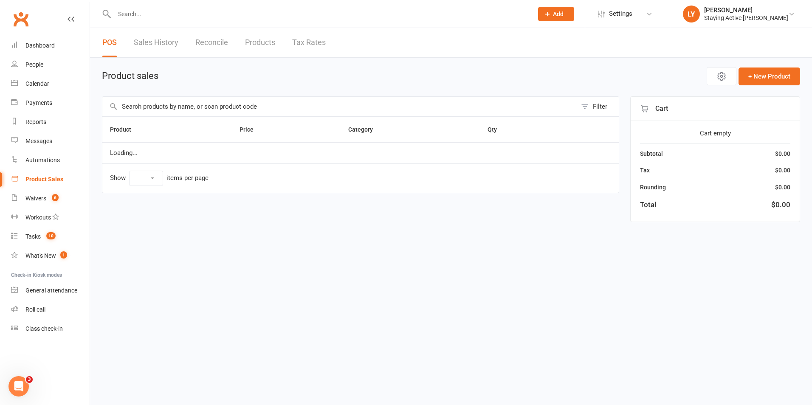
select select "10"
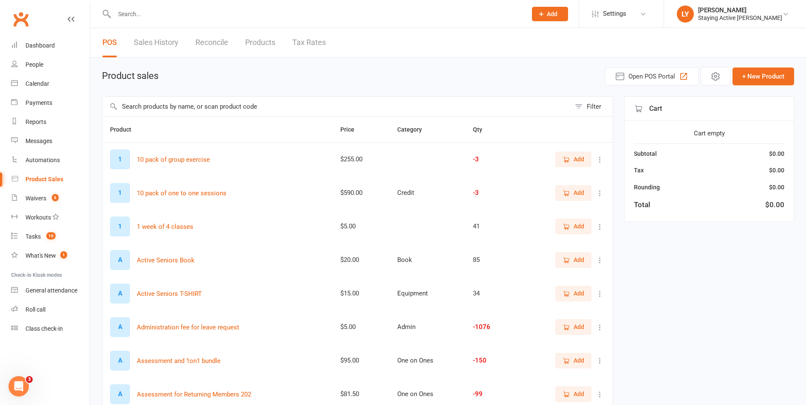
click at [561, 162] on button "Add" at bounding box center [573, 159] width 36 height 15
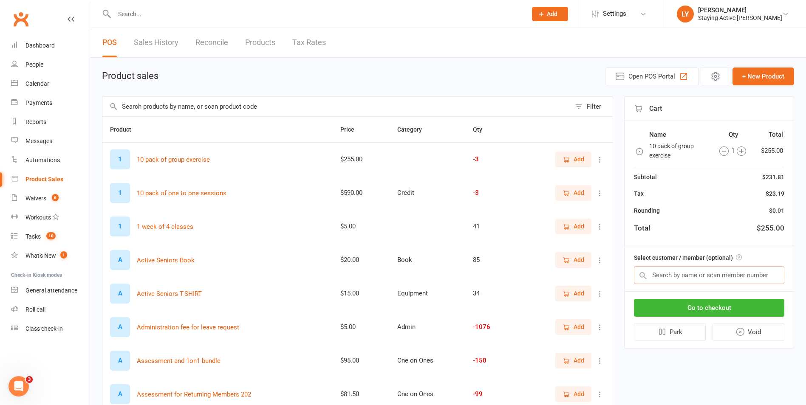
click at [652, 269] on input "text" at bounding box center [709, 275] width 150 height 18
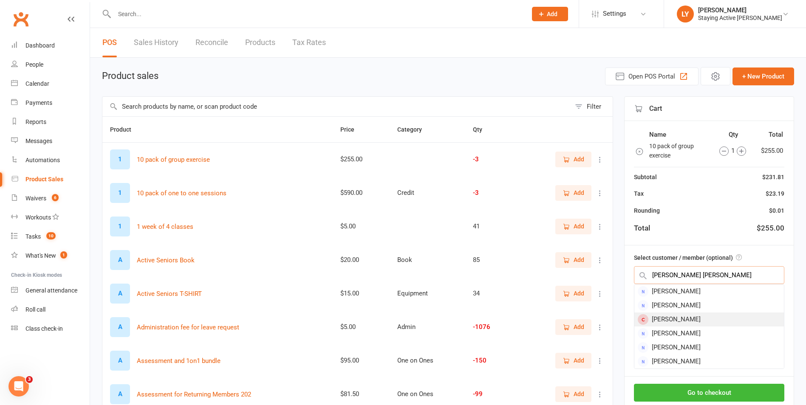
type input "susan cl"
click at [706, 322] on div "Susan Clift" at bounding box center [709, 320] width 150 height 14
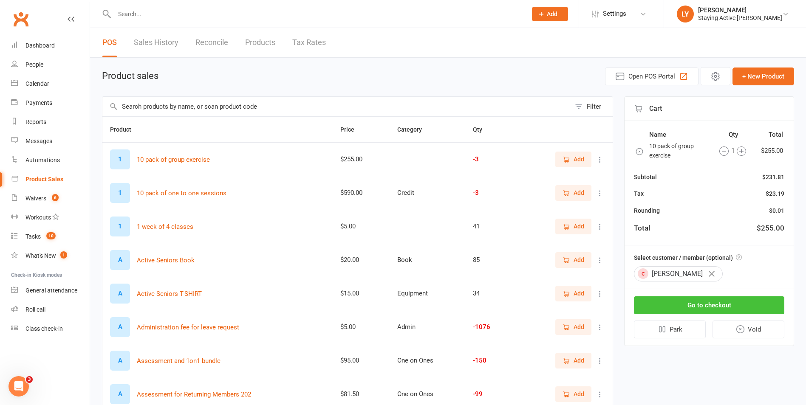
click at [704, 300] on button "Go to checkout" at bounding box center [709, 305] width 150 height 18
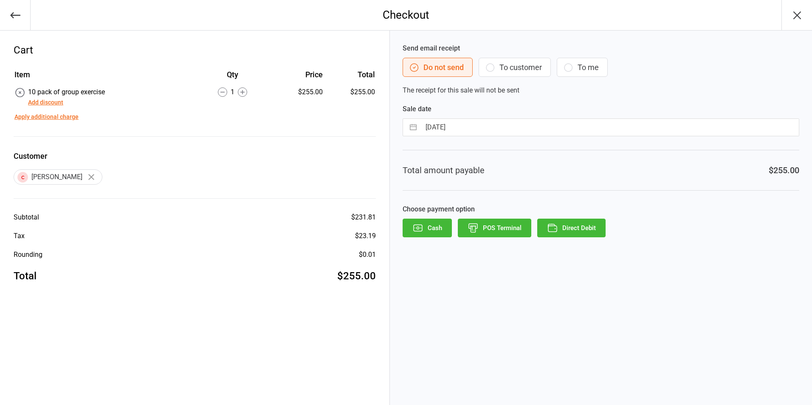
click at [573, 228] on button "Direct Debit" at bounding box center [571, 228] width 68 height 19
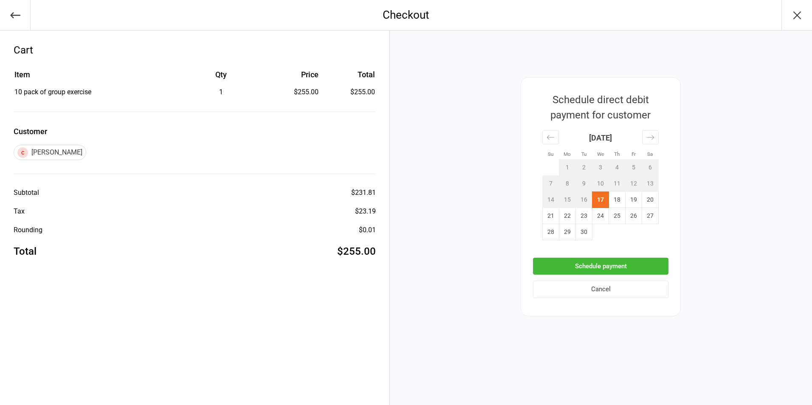
click at [605, 267] on button "Schedule payment" at bounding box center [600, 266] width 135 height 17
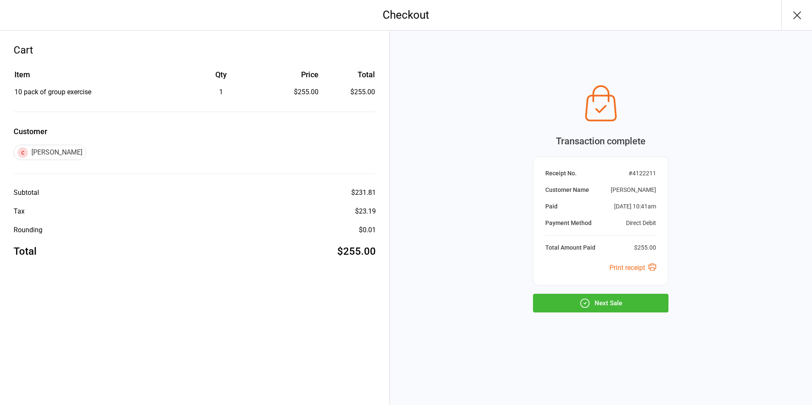
click at [625, 268] on link "Print receipt" at bounding box center [633, 268] width 47 height 8
click at [797, 11] on icon "button" at bounding box center [797, 15] width 14 height 14
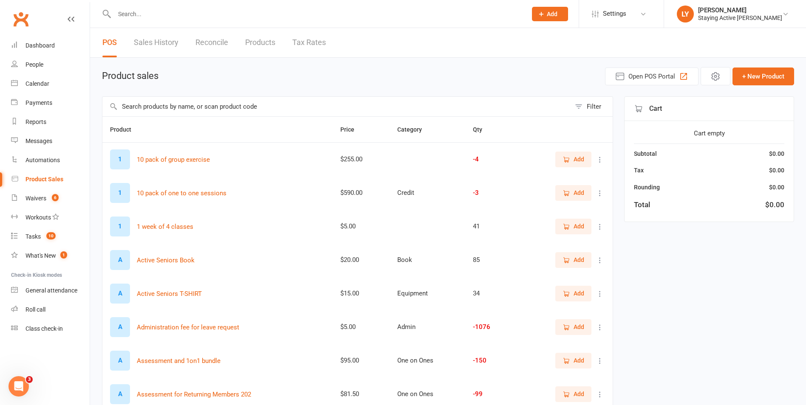
click at [128, 12] on input "text" at bounding box center [316, 14] width 409 height 12
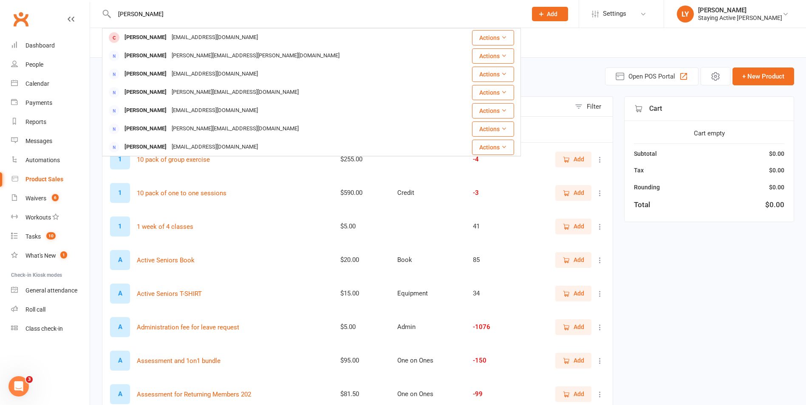
type input "[PERSON_NAME]"
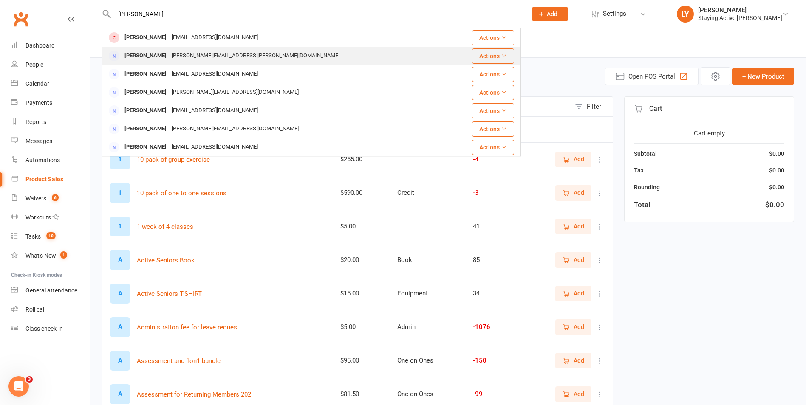
click at [277, 48] on div "[PERSON_NAME] [PERSON_NAME][EMAIL_ADDRESS][PERSON_NAME][DOMAIN_NAME]" at bounding box center [276, 55] width 347 height 17
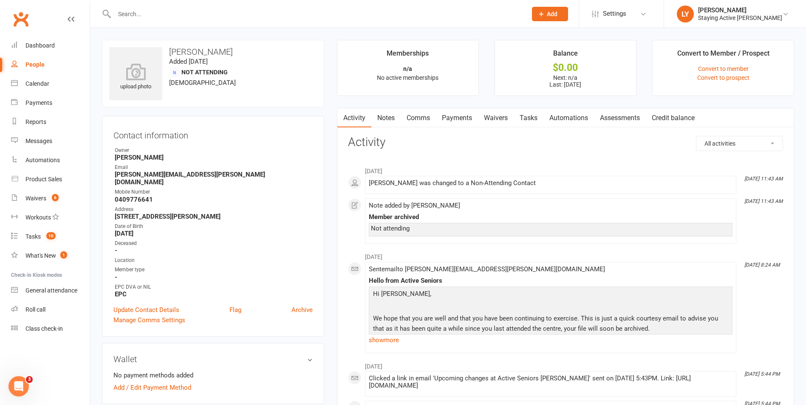
click at [401, 12] on input "text" at bounding box center [316, 14] width 409 height 12
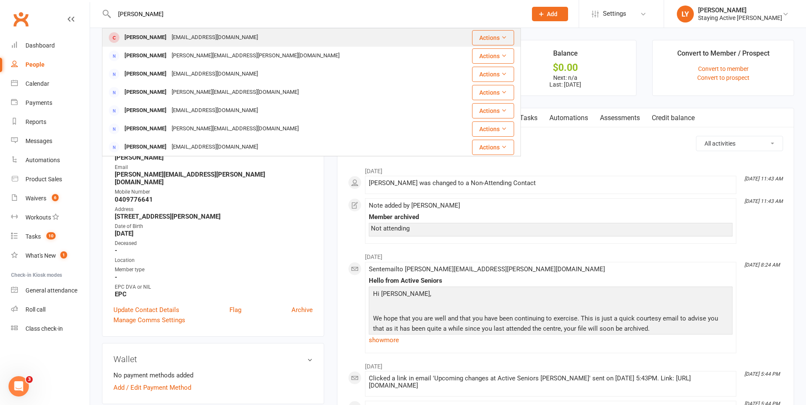
type input "[PERSON_NAME]"
click at [185, 42] on div "[EMAIL_ADDRESS][DOMAIN_NAME]" at bounding box center [214, 37] width 91 height 12
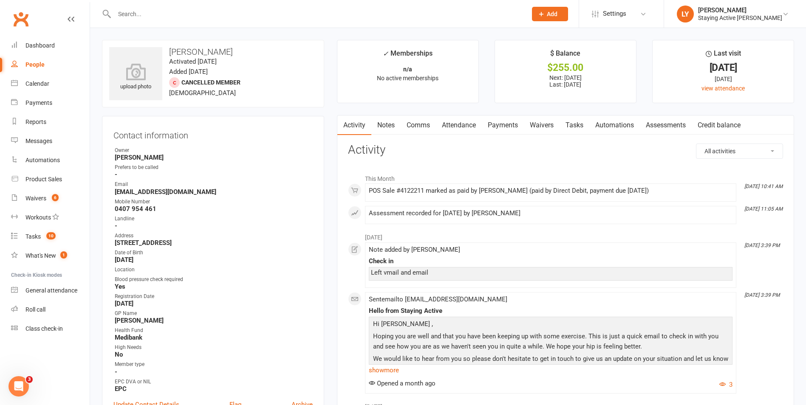
click at [504, 119] on link "Payments" at bounding box center [503, 126] width 42 height 20
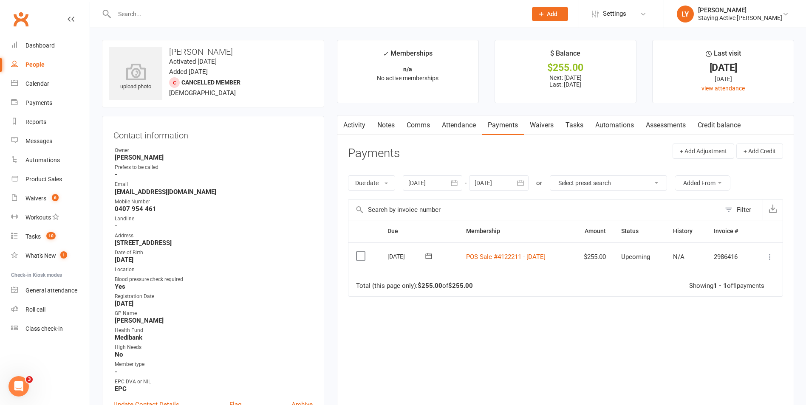
click at [767, 257] on icon at bounding box center [769, 257] width 8 height 8
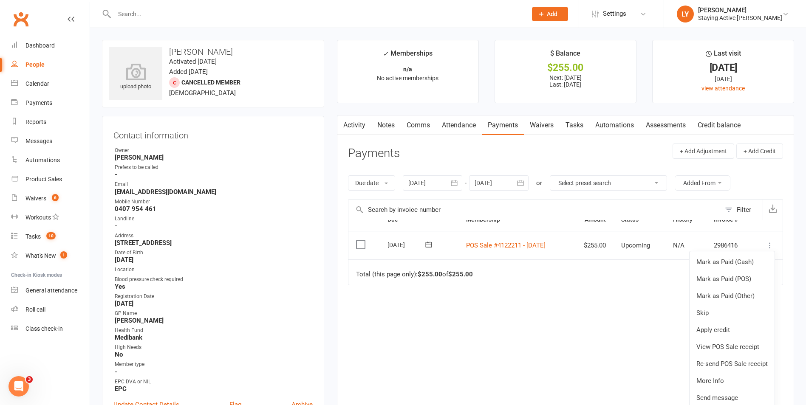
scroll to position [14, 0]
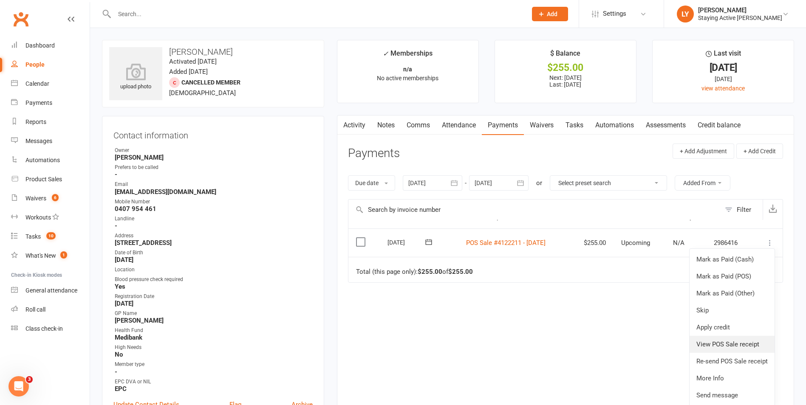
click at [748, 345] on link "View POS Sale receipt" at bounding box center [731, 344] width 85 height 17
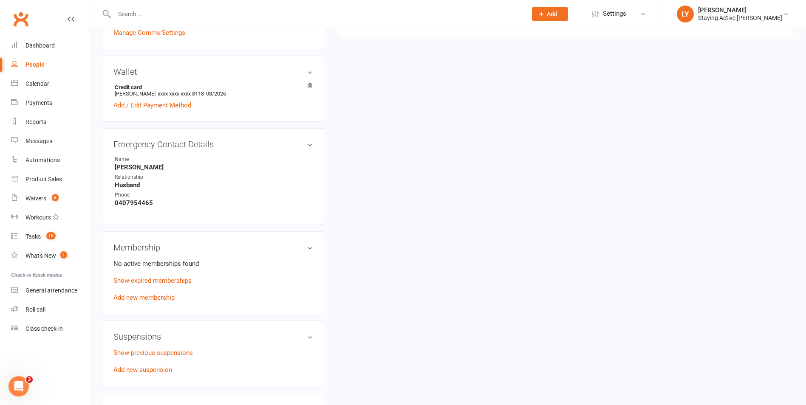
scroll to position [467, 0]
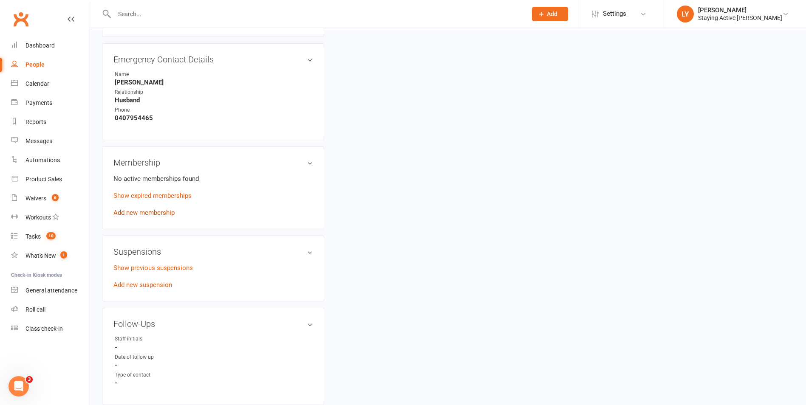
click at [160, 212] on link "Add new membership" at bounding box center [143, 213] width 61 height 8
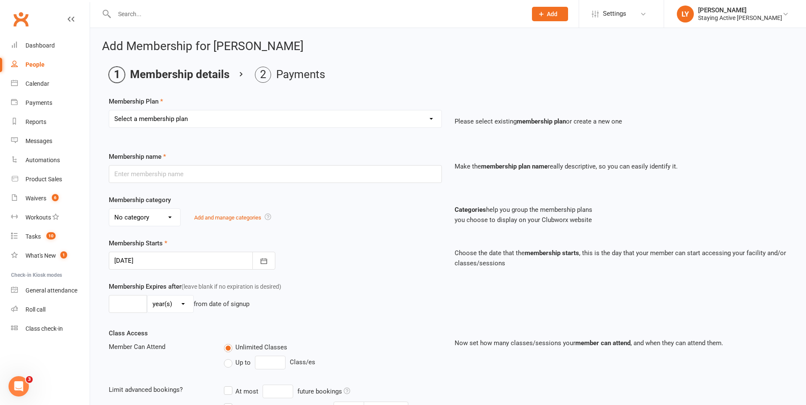
click at [192, 109] on div "Membership Plan Select a membership plan Create new Membership Plan 193000 Tele…" at bounding box center [448, 117] width 678 height 43
click at [194, 120] on select "Select a membership plan Create new Membership Plan 193000 Telehealth Exercise …" at bounding box center [275, 118] width 332 height 17
select select "11"
click at [109, 110] on select "Select a membership plan Create new Membership Plan 193000 Telehealth Exercise …" at bounding box center [275, 118] width 332 height 17
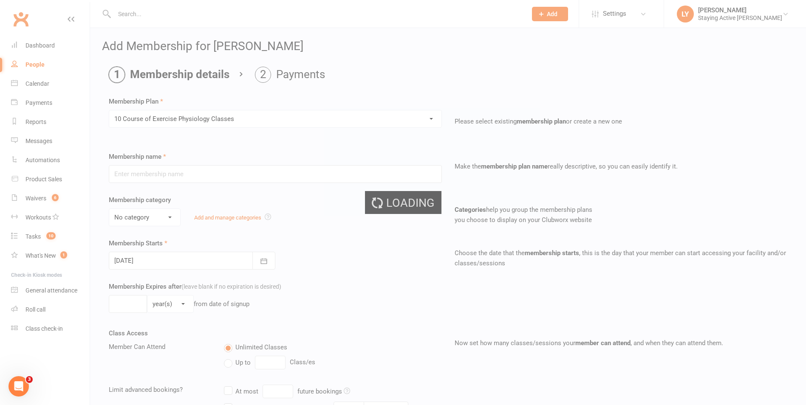
type input "10 Course of Exercise Physiology Classes"
select select "2"
type input "12"
select select "2"
type input "10"
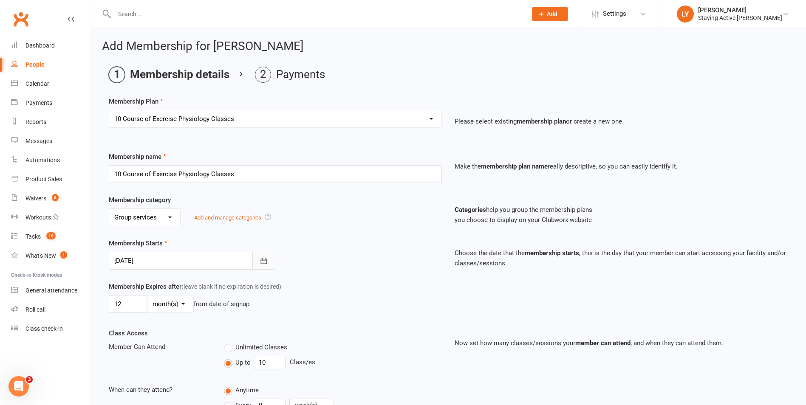
click at [261, 259] on icon "button" at bounding box center [264, 261] width 8 height 8
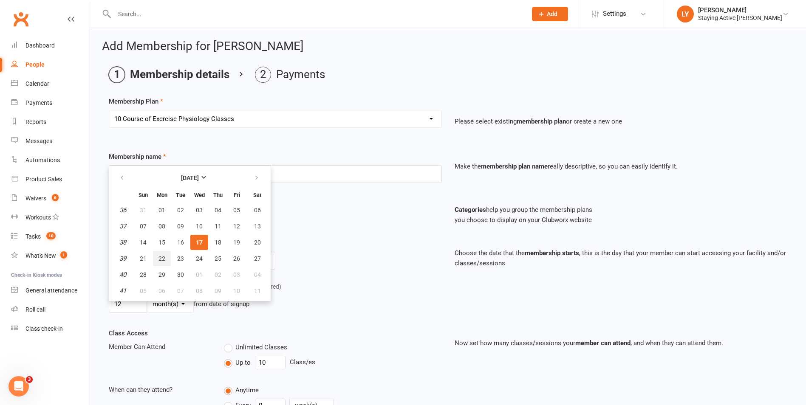
click at [160, 258] on span "22" at bounding box center [161, 258] width 7 height 7
type input "[DATE]"
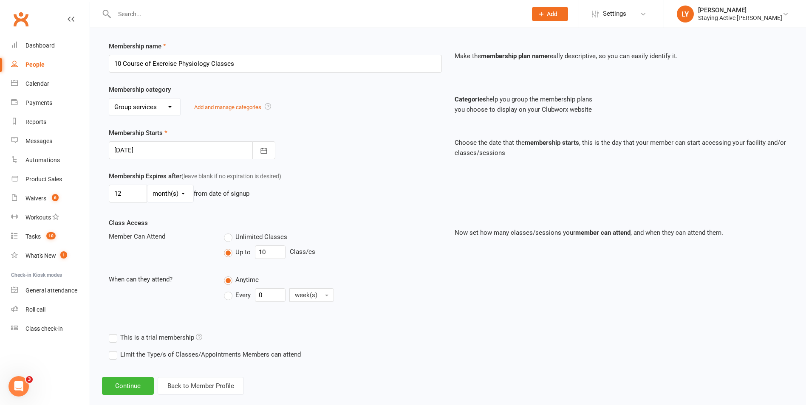
scroll to position [124, 0]
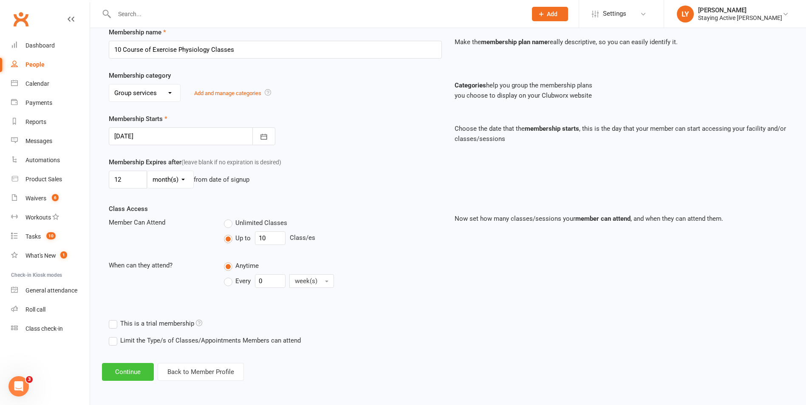
click at [121, 371] on button "Continue" at bounding box center [128, 372] width 52 height 18
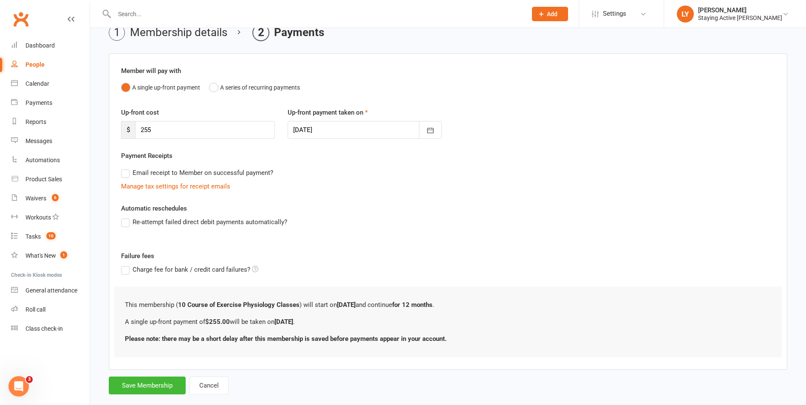
scroll to position [42, 0]
click at [425, 130] on button "button" at bounding box center [430, 130] width 23 height 18
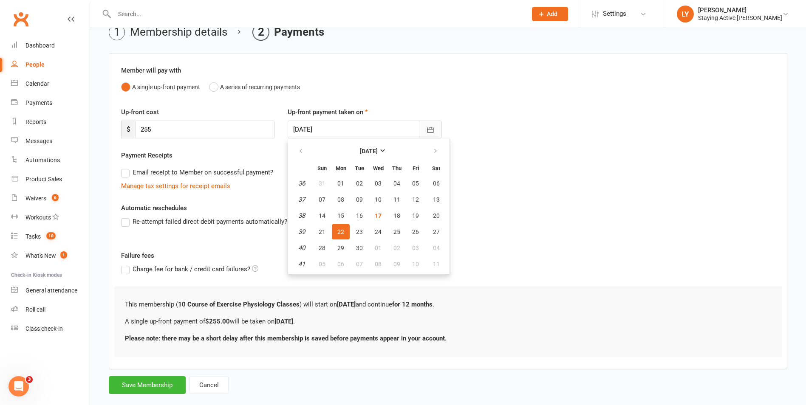
click at [425, 130] on button "button" at bounding box center [430, 130] width 23 height 18
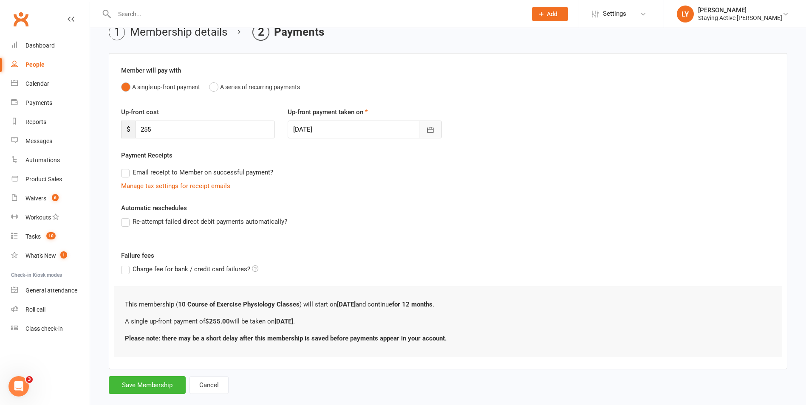
click at [425, 130] on button "button" at bounding box center [430, 130] width 23 height 18
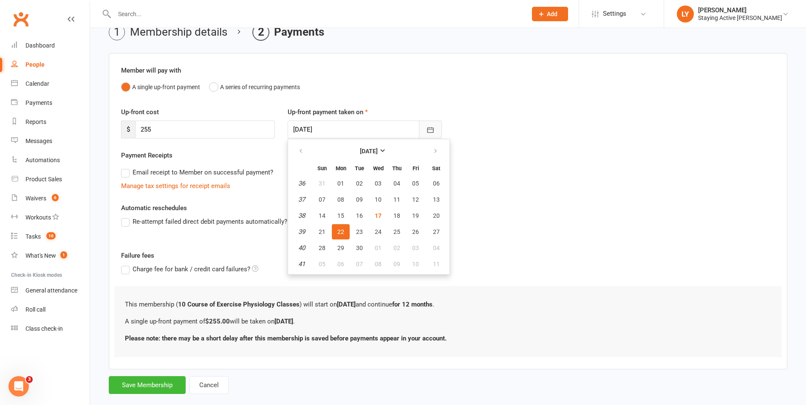
click at [425, 130] on button "button" at bounding box center [430, 130] width 23 height 18
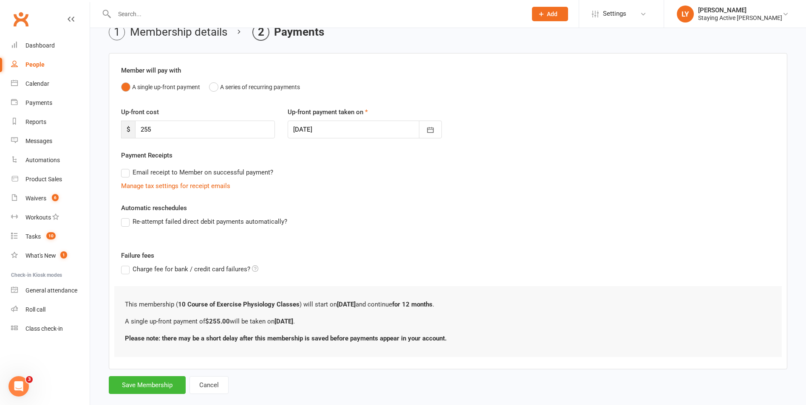
click at [121, 174] on label "Email receipt to Member on successful payment?" at bounding box center [197, 172] width 152 height 10
click at [121, 167] on input "Email receipt to Member on successful payment?" at bounding box center [124, 167] width 6 height 0
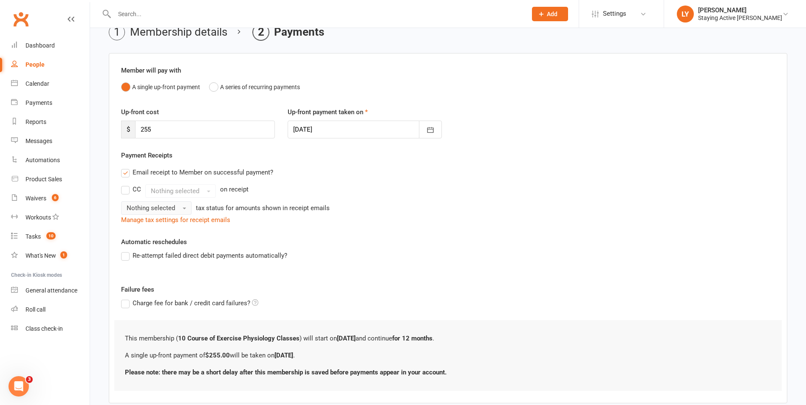
click at [149, 208] on span "Nothing selected" at bounding box center [151, 208] width 48 height 8
click at [429, 127] on icon "button" at bounding box center [430, 130] width 8 height 8
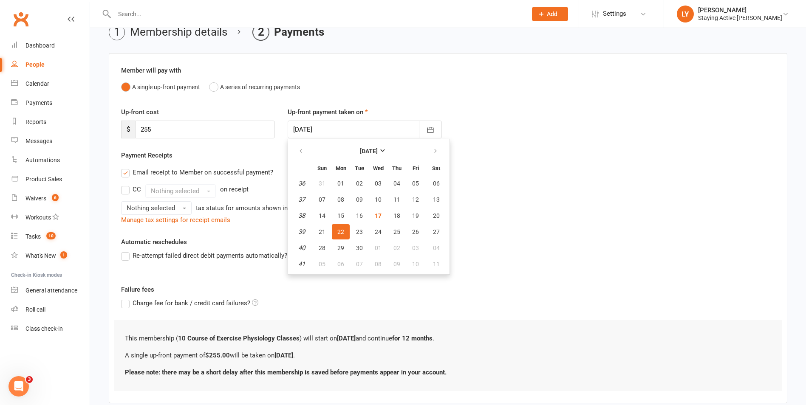
click at [604, 164] on div "Payment Receipts Email receipt to Member on successful payment? CC Nothing sele…" at bounding box center [448, 187] width 654 height 75
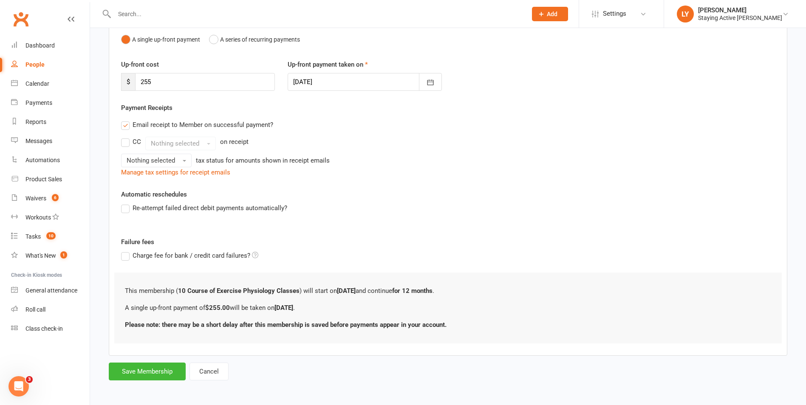
scroll to position [91, 0]
click at [434, 85] on icon "button" at bounding box center [430, 81] width 8 height 8
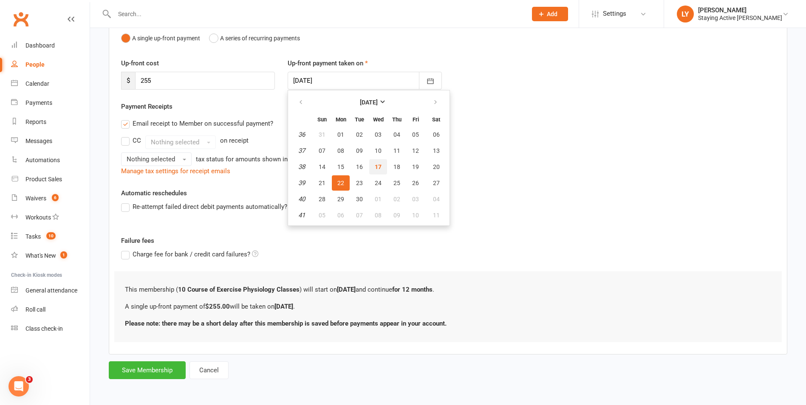
click at [377, 167] on span "17" at bounding box center [378, 167] width 7 height 7
type input "17 Sep 2025"
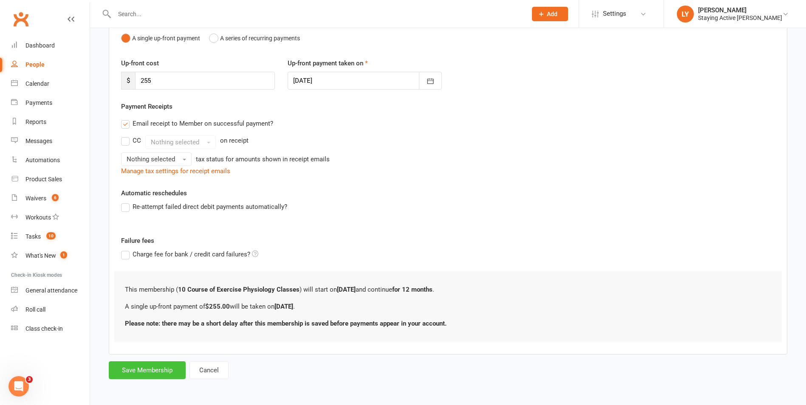
click at [170, 373] on button "Save Membership" at bounding box center [147, 370] width 77 height 18
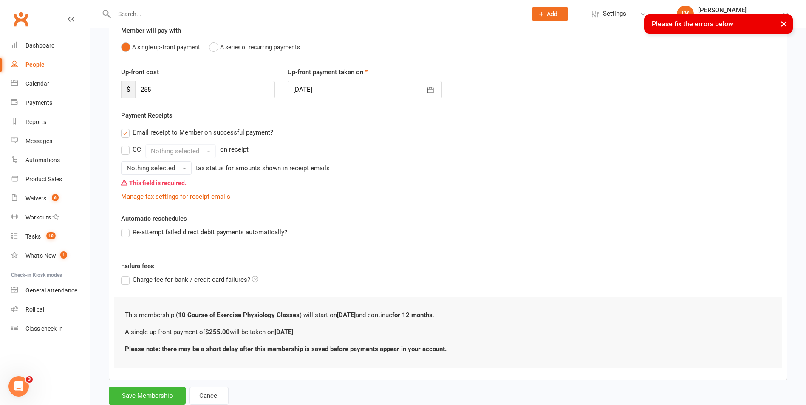
scroll to position [85, 0]
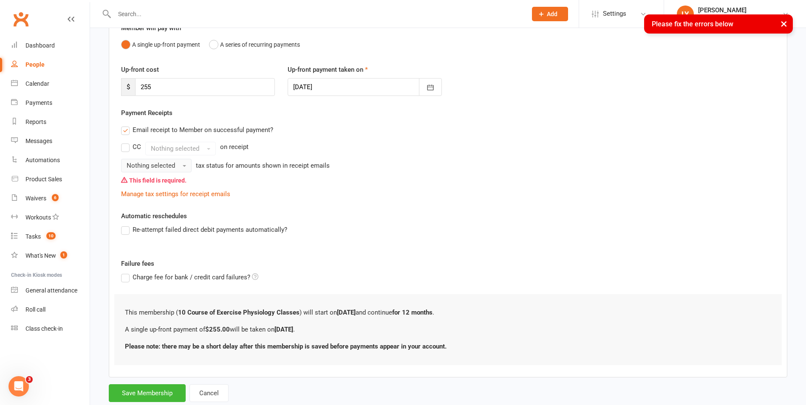
click at [176, 164] on button "Nothing selected" at bounding box center [156, 166] width 71 height 14
click at [162, 184] on link "Inc tax" at bounding box center [163, 183] width 84 height 17
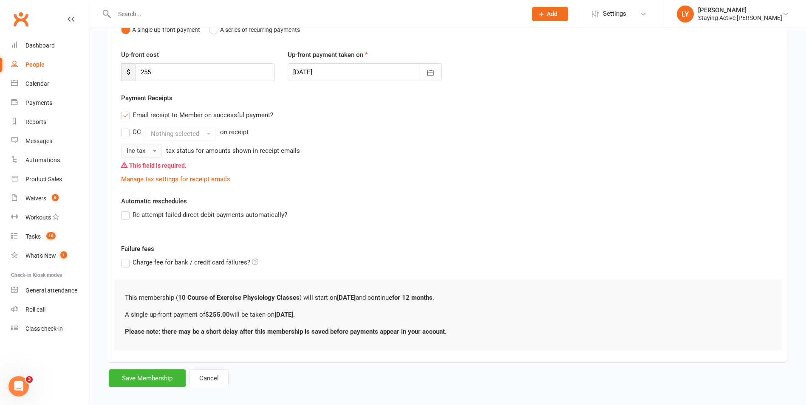
scroll to position [108, 0]
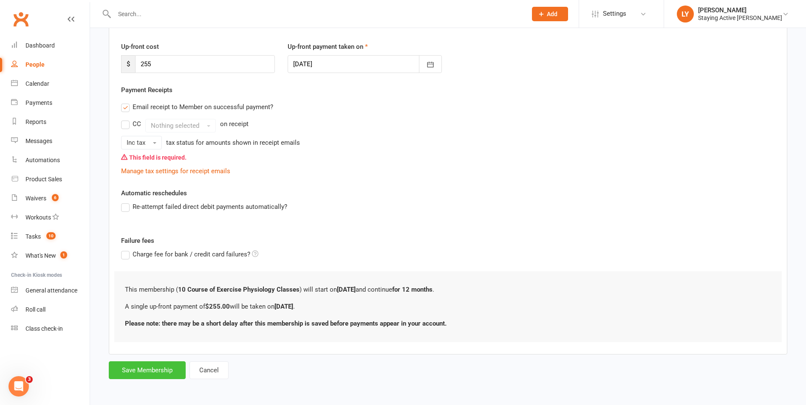
click at [183, 371] on button "Save Membership" at bounding box center [147, 370] width 77 height 18
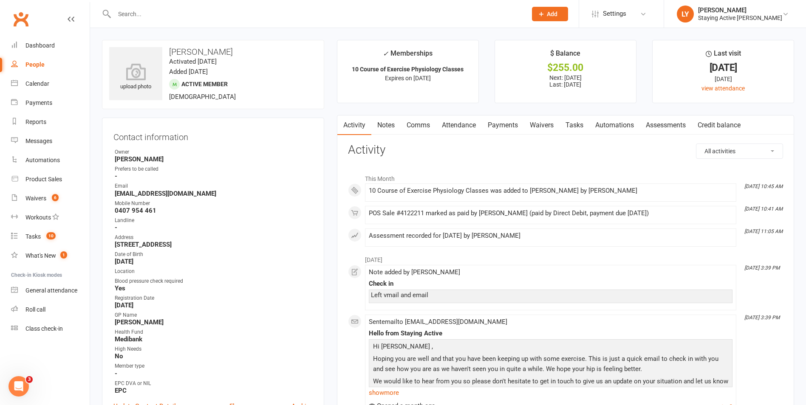
click at [489, 121] on link "Payments" at bounding box center [503, 126] width 42 height 20
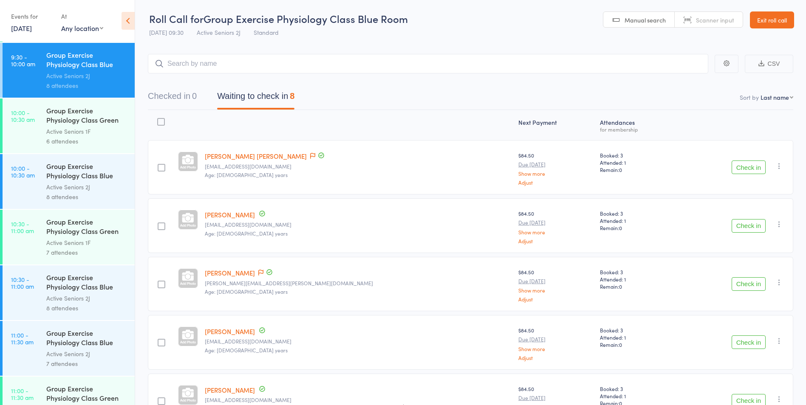
scroll to position [765, 0]
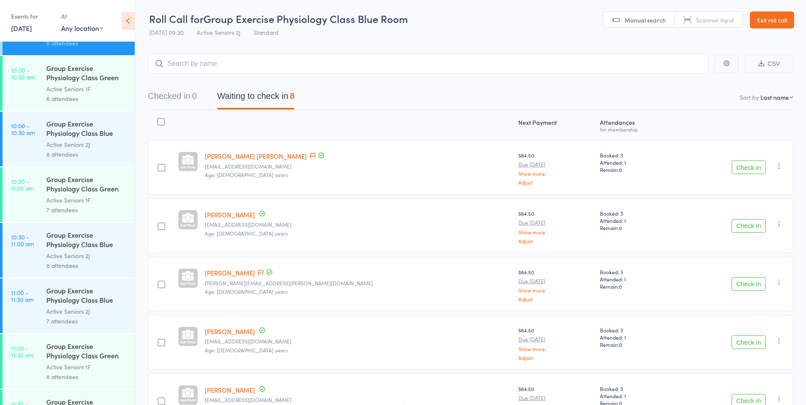
click at [37, 322] on link "11:00 - 11:30 am Group Exercise Physiology Class Blue Room Active Seniors 2J 7 …" at bounding box center [69, 306] width 132 height 55
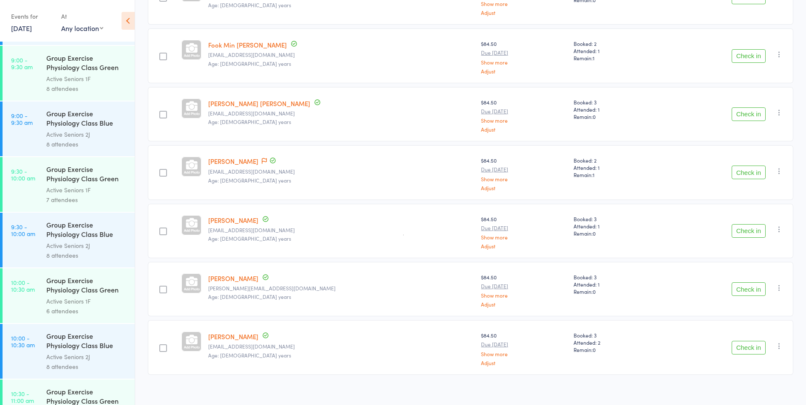
scroll to position [807, 0]
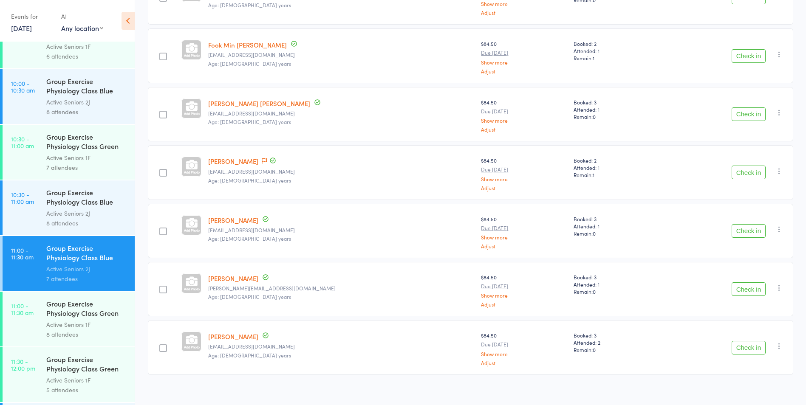
click at [29, 327] on link "11:00 - 11:30 am Group Exercise Physiology Class Green Room Active Seniors 1F 8…" at bounding box center [69, 319] width 132 height 55
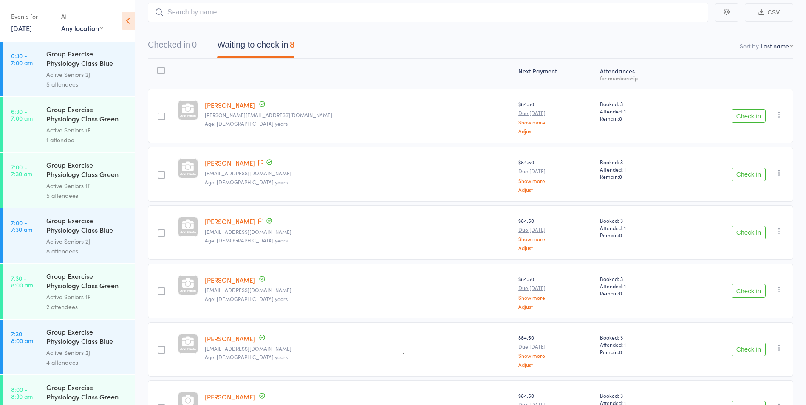
scroll to position [128, 0]
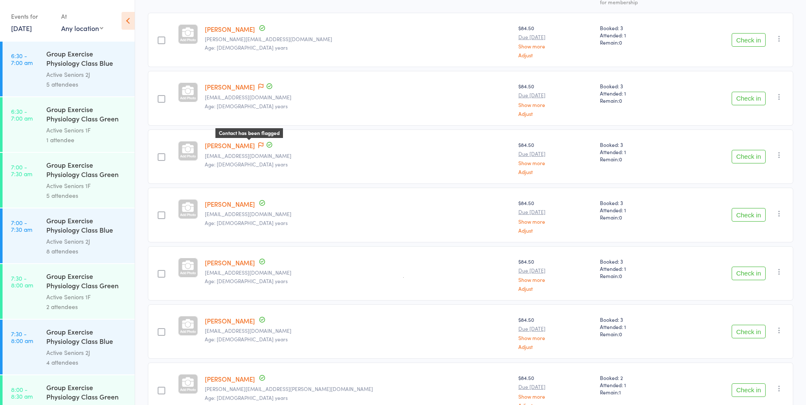
click at [258, 142] on icon at bounding box center [260, 145] width 5 height 6
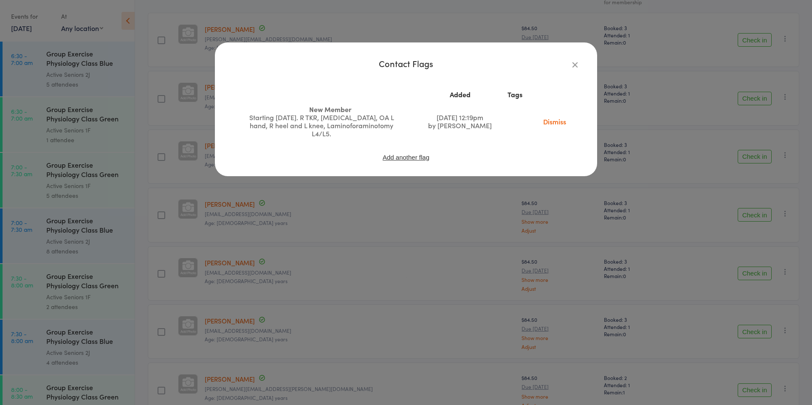
click at [575, 64] on icon "button" at bounding box center [574, 64] width 9 height 9
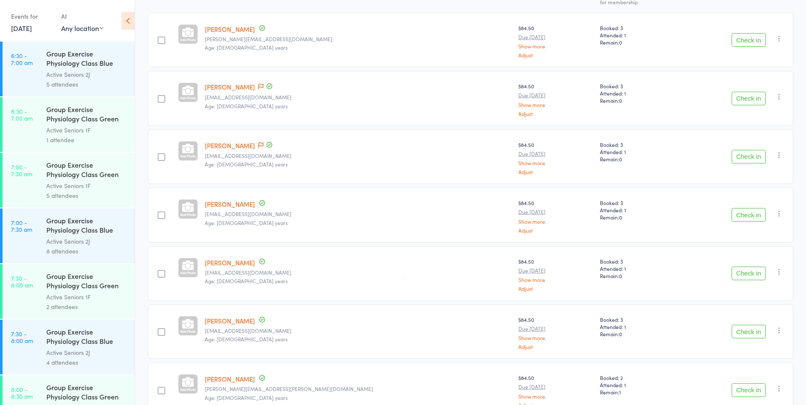
click at [243, 144] on link "[PERSON_NAME]" at bounding box center [230, 145] width 50 height 9
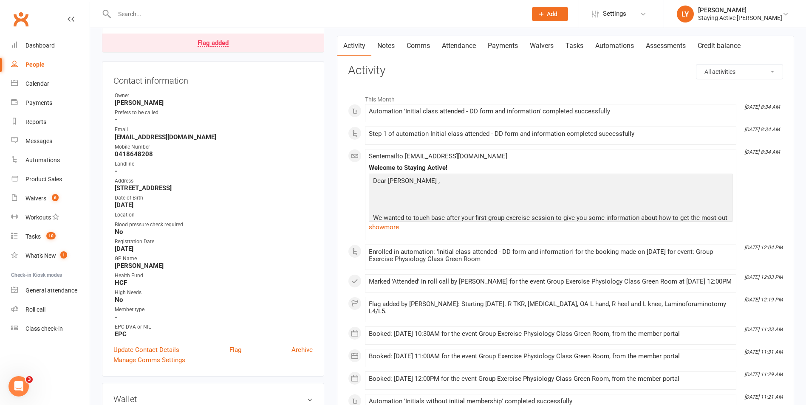
scroll to position [85, 0]
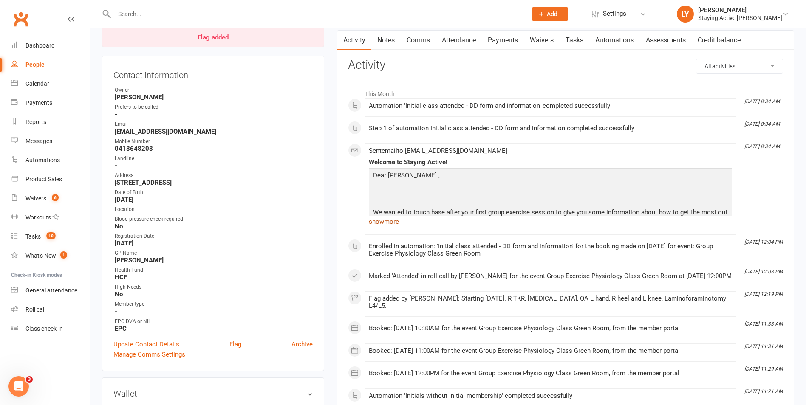
click at [381, 225] on link "show more" at bounding box center [551, 222] width 364 height 12
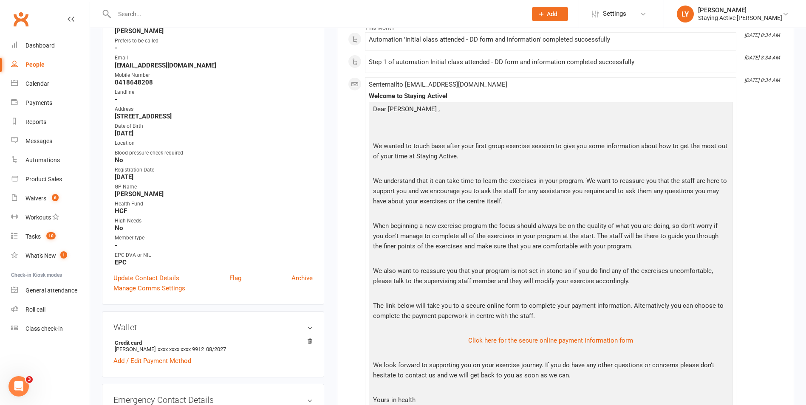
scroll to position [42, 0]
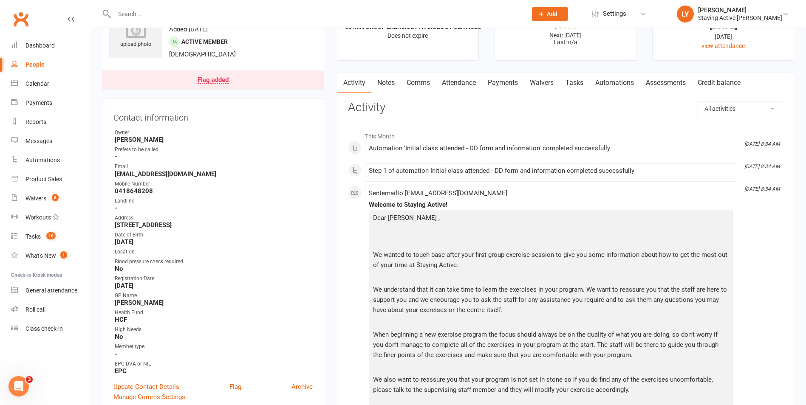
click at [538, 87] on link "Waivers" at bounding box center [542, 83] width 36 height 20
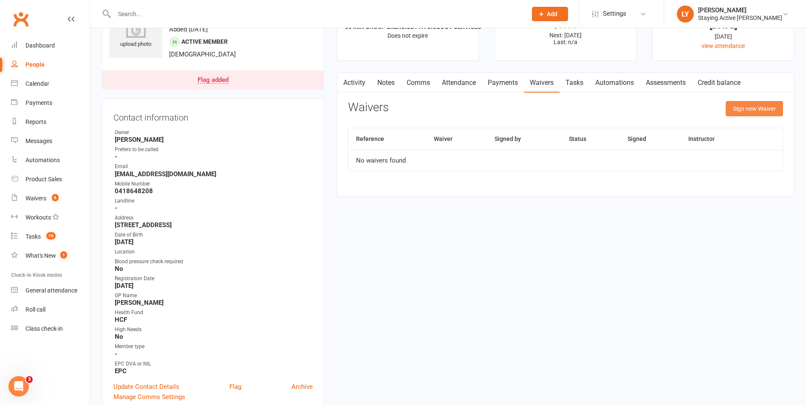
click at [740, 109] on button "Sign new Waiver" at bounding box center [753, 108] width 57 height 15
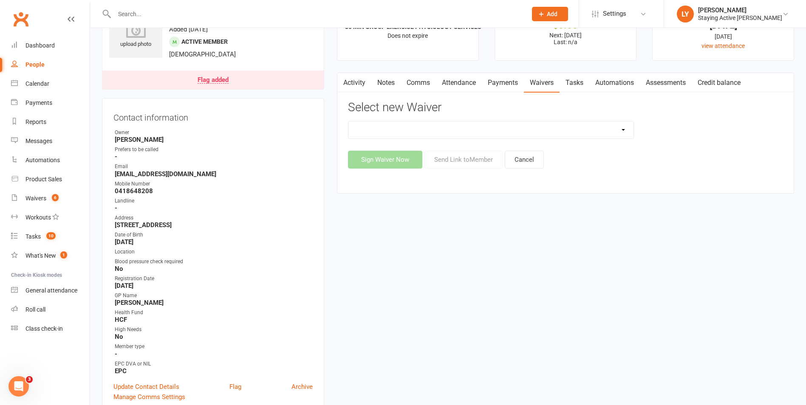
click at [518, 135] on select "Blood pressure checks and assumption of risk Direct Debit Payment Authority Ini…" at bounding box center [490, 129] width 285 height 17
click at [692, 135] on div "Blood pressure checks and assumption of risk Direct Debit Payment Authority Ini…" at bounding box center [565, 130] width 448 height 18
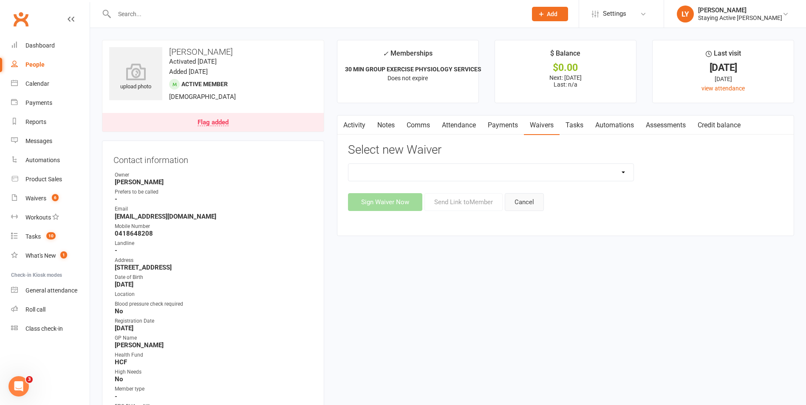
click at [525, 201] on button "Cancel" at bounding box center [524, 202] width 39 height 18
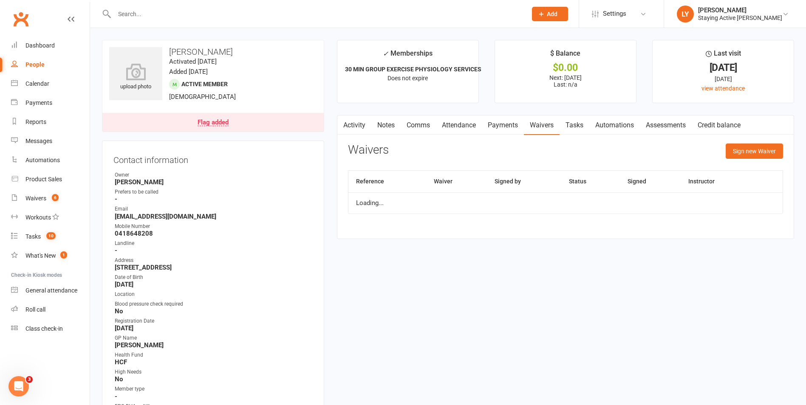
click at [517, 125] on link "Payments" at bounding box center [503, 126] width 42 height 20
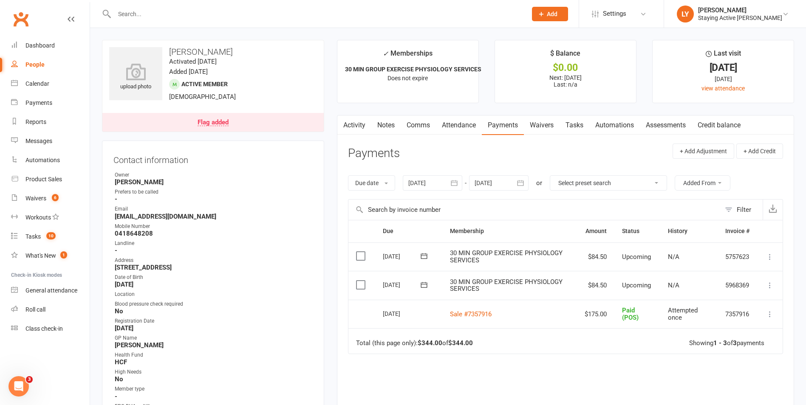
click at [363, 130] on link "Activity" at bounding box center [354, 126] width 34 height 20
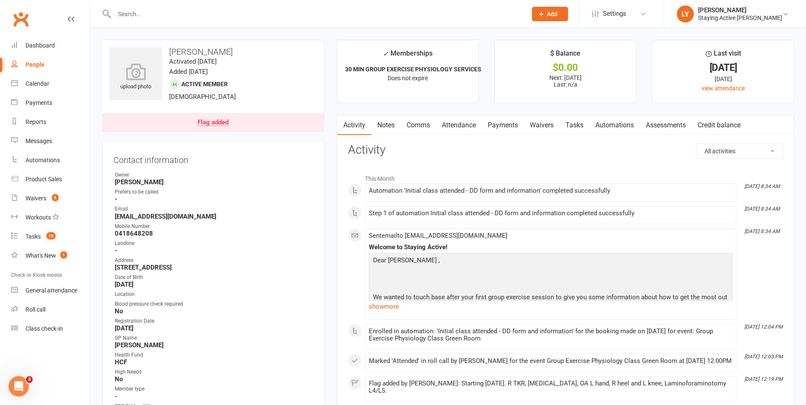
click at [259, 13] on input "text" at bounding box center [316, 14] width 409 height 12
type input "jena"
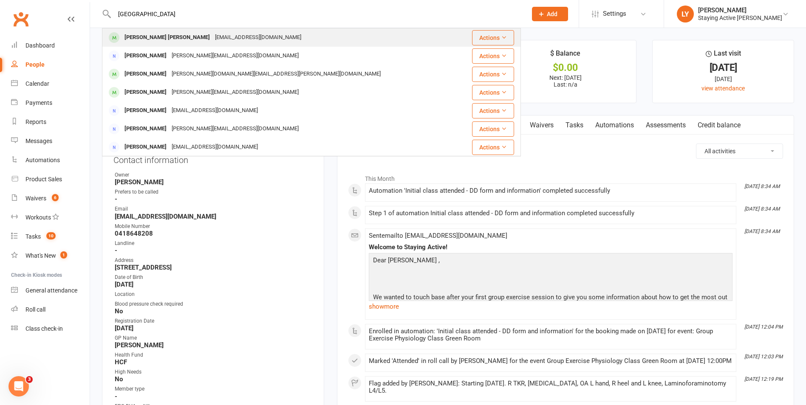
click at [259, 37] on div "Jena Jing Jee Cheung jcheung366@gmail.com" at bounding box center [281, 37] width 356 height 17
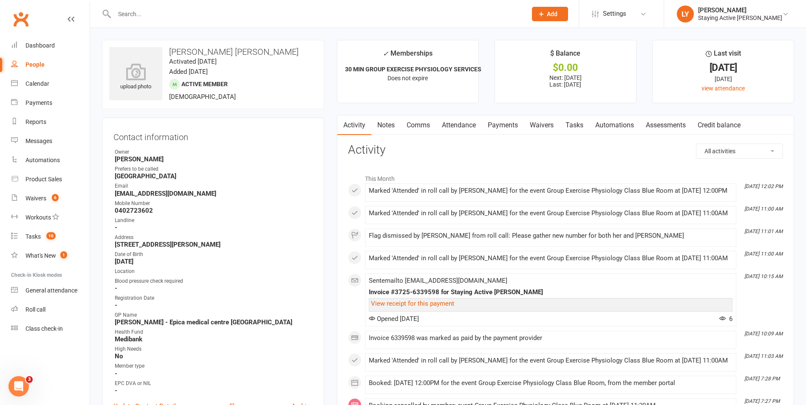
click at [287, 14] on input "text" at bounding box center [316, 14] width 409 height 12
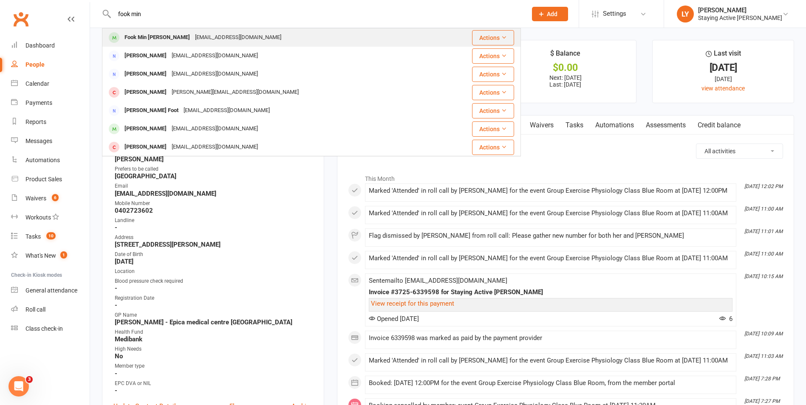
type input "fook min"
click at [192, 38] on div "jcheung366@gmail.com" at bounding box center [237, 37] width 91 height 12
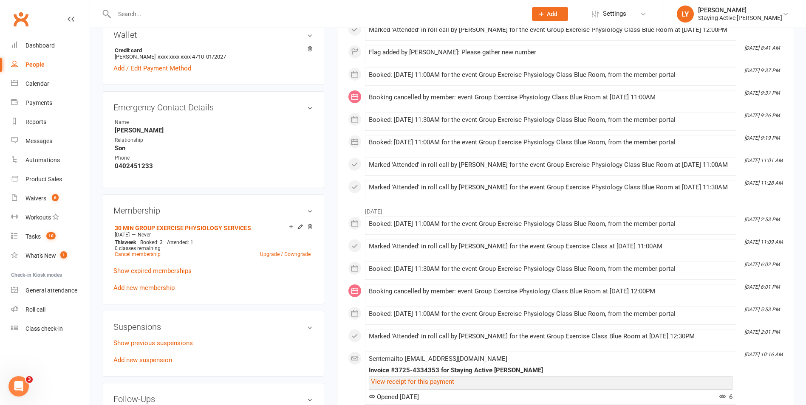
scroll to position [510, 0]
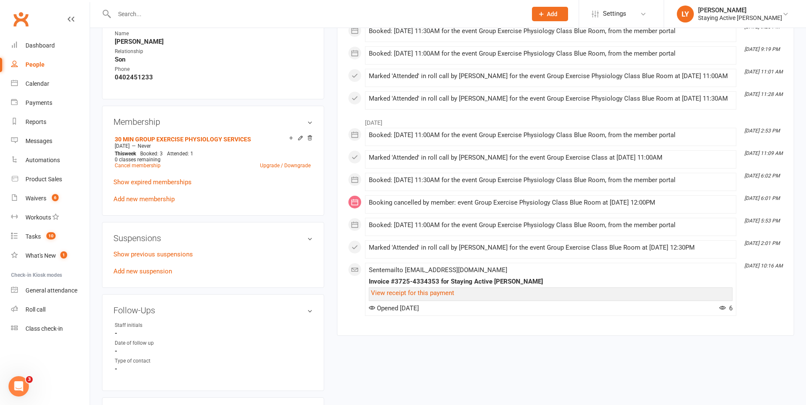
click at [159, 275] on div "Show previous suspensions Add new suspension" at bounding box center [212, 262] width 199 height 27
click at [155, 270] on link "Add new suspension" at bounding box center [142, 272] width 59 height 8
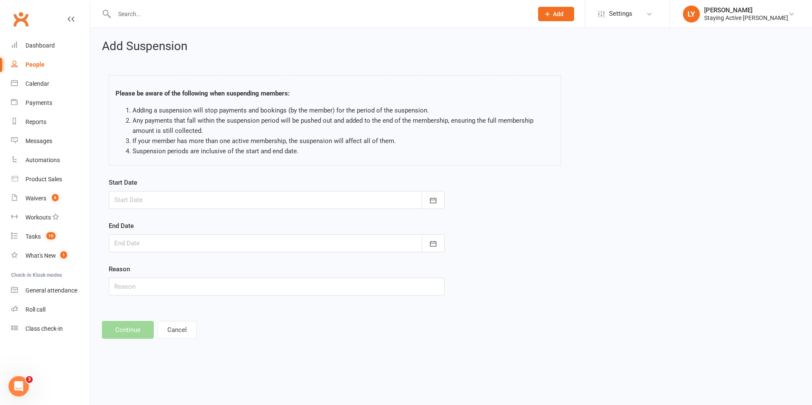
click at [142, 196] on div at bounding box center [277, 200] width 336 height 18
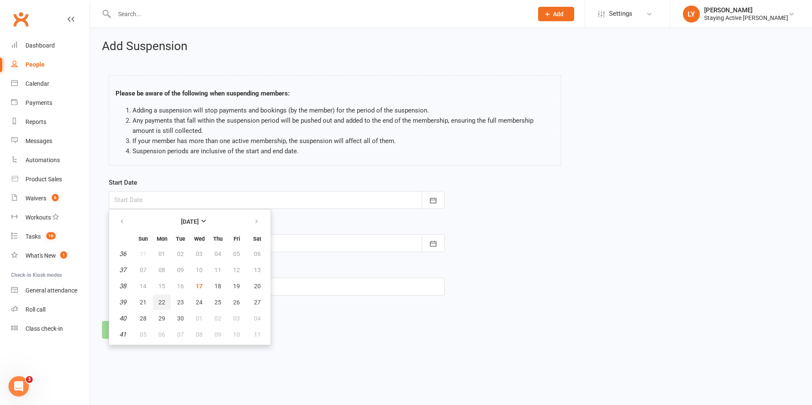
click at [165, 304] on button "22" at bounding box center [162, 302] width 18 height 15
type input "22 Sep 2025"
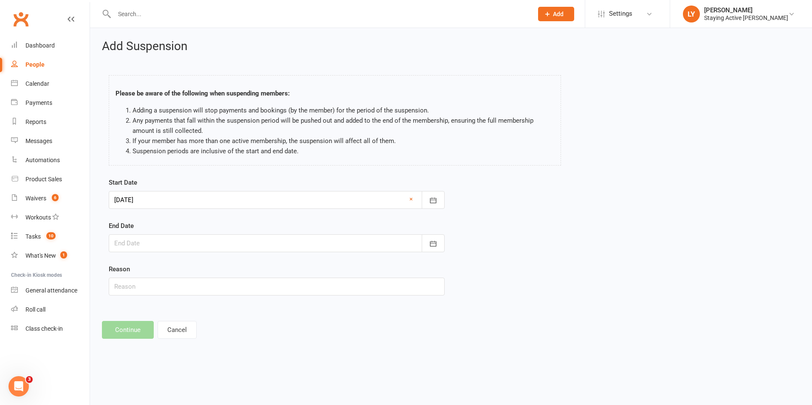
click at [164, 242] on div at bounding box center [277, 243] width 336 height 18
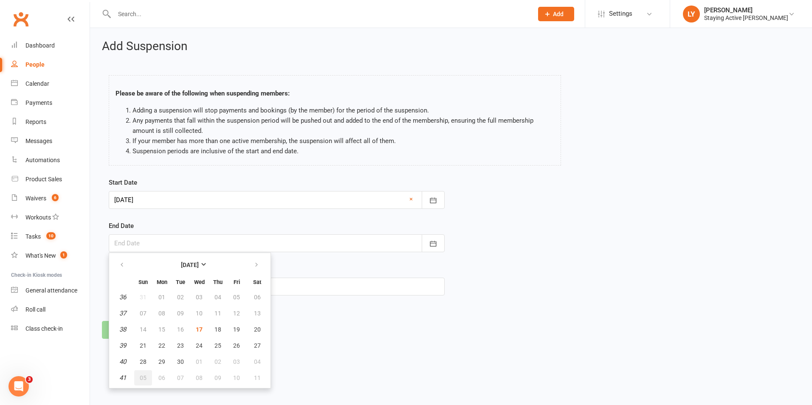
click at [143, 379] on span "05" at bounding box center [143, 378] width 7 height 7
type input "05 Oct 2025"
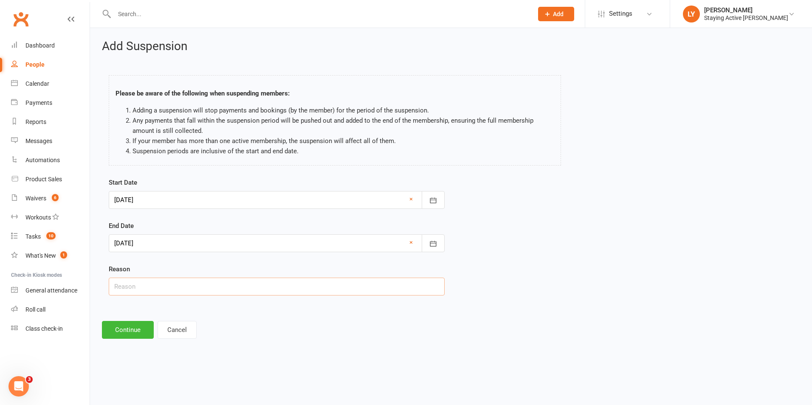
click at [148, 288] on input "text" at bounding box center [277, 287] width 336 height 18
type input "holiday"
drag, startPoint x: 113, startPoint y: 330, endPoint x: 120, endPoint y: 328, distance: 7.3
click at [113, 330] on button "Continue" at bounding box center [128, 330] width 52 height 18
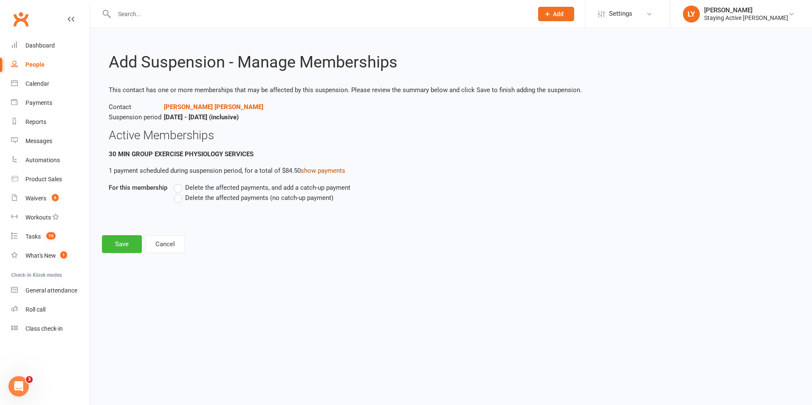
click at [315, 169] on link "show payments" at bounding box center [323, 171] width 45 height 8
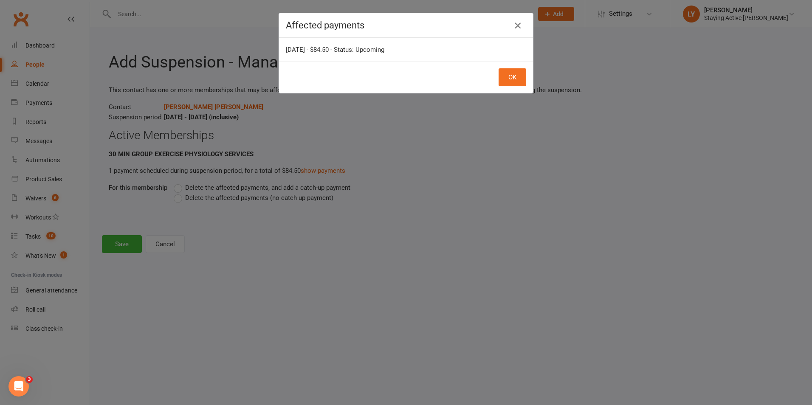
drag, startPoint x: 513, startPoint y: 22, endPoint x: 459, endPoint y: 47, distance: 59.9
click at [513, 22] on icon "button" at bounding box center [518, 25] width 10 height 10
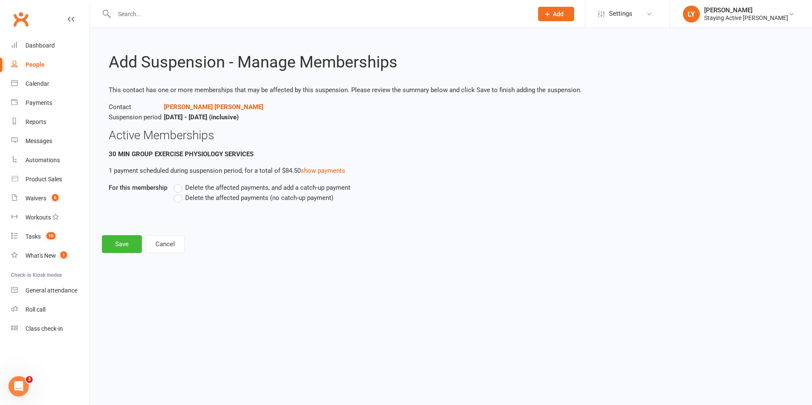
click at [216, 199] on span "Delete the affected payments (no catch-up payment)" at bounding box center [259, 197] width 148 height 9
click at [179, 193] on input "Delete the affected payments (no catch-up payment)" at bounding box center [177, 193] width 6 height 0
click at [329, 169] on link "show payments" at bounding box center [323, 171] width 45 height 8
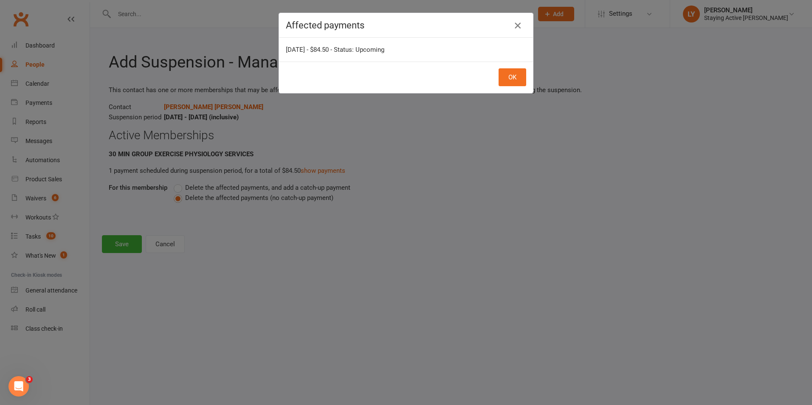
click at [513, 24] on icon "button" at bounding box center [518, 25] width 10 height 10
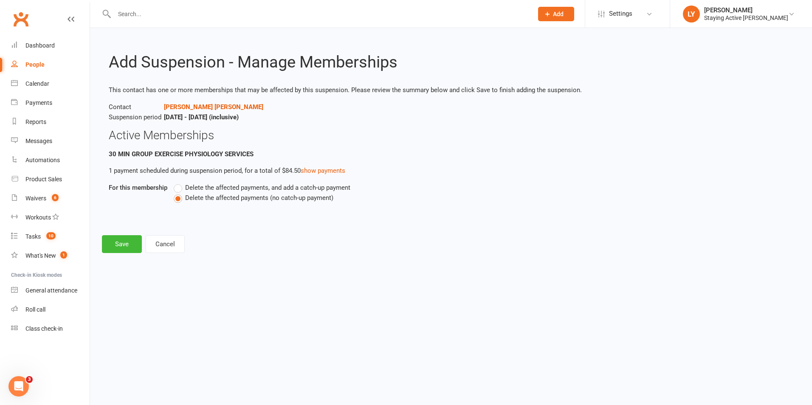
click at [471, 277] on html "Prospect Member Non-attending contact Class / event Appointment Task Membership…" at bounding box center [406, 138] width 812 height 277
click at [123, 247] on button "Save" at bounding box center [122, 244] width 40 height 18
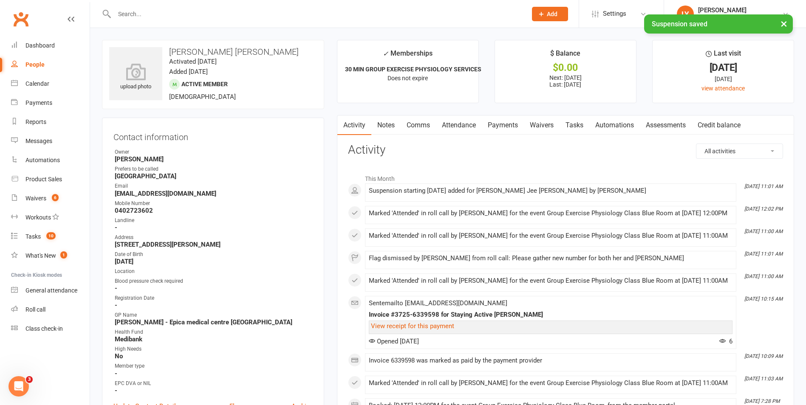
click at [509, 124] on link "Payments" at bounding box center [503, 126] width 42 height 20
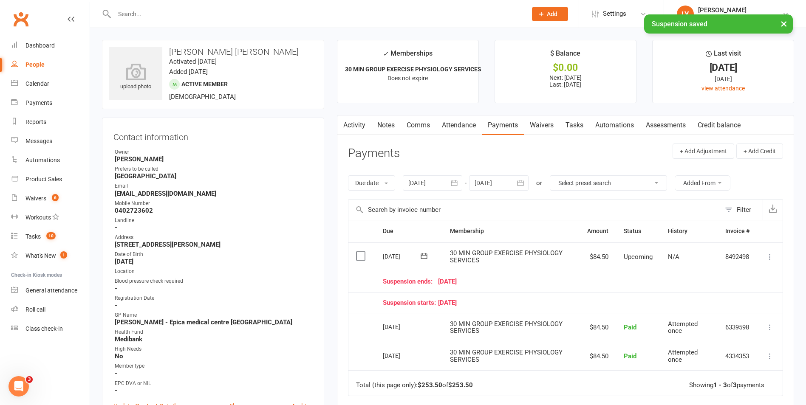
click at [153, 9] on input "text" at bounding box center [316, 14] width 409 height 12
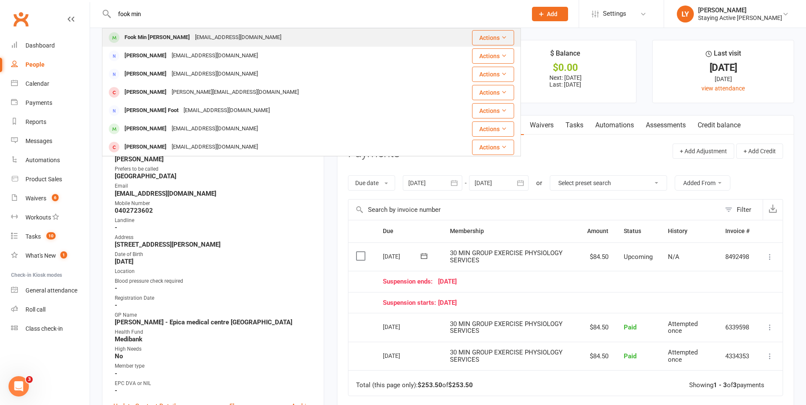
type input "fook min"
click at [152, 37] on div "Fook Min Cheung" at bounding box center [157, 37] width 71 height 12
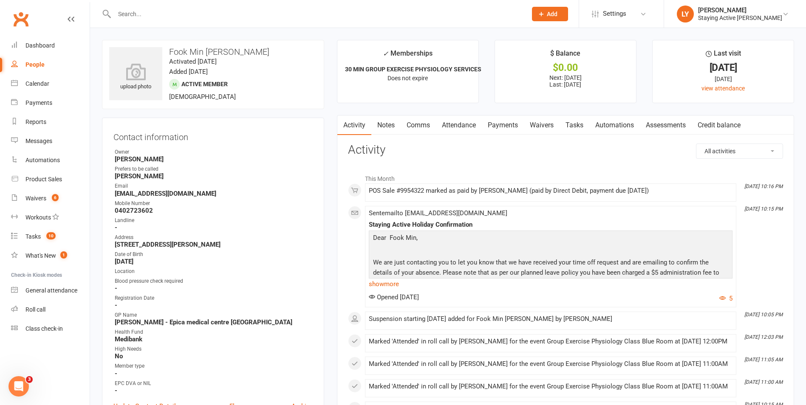
click at [503, 128] on link "Payments" at bounding box center [503, 126] width 42 height 20
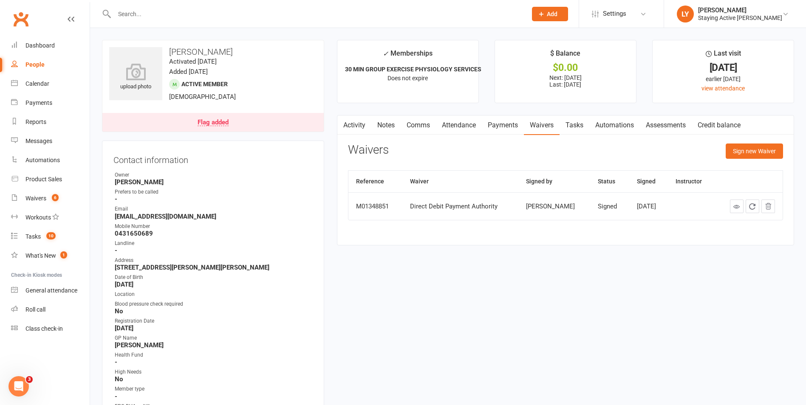
type input "h"
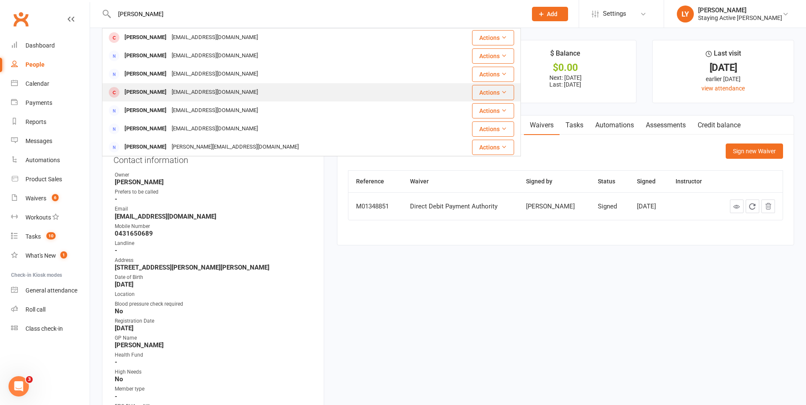
type input "sharon"
click at [215, 97] on div "Sharonmack56@outlook.com" at bounding box center [214, 92] width 91 height 12
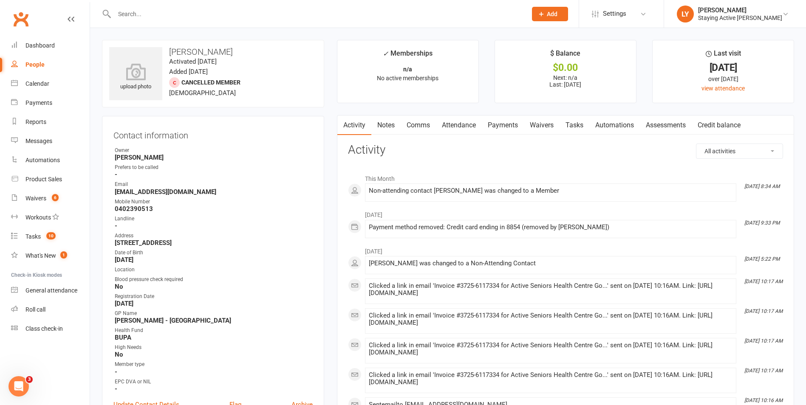
click at [390, 132] on link "Notes" at bounding box center [385, 126] width 29 height 20
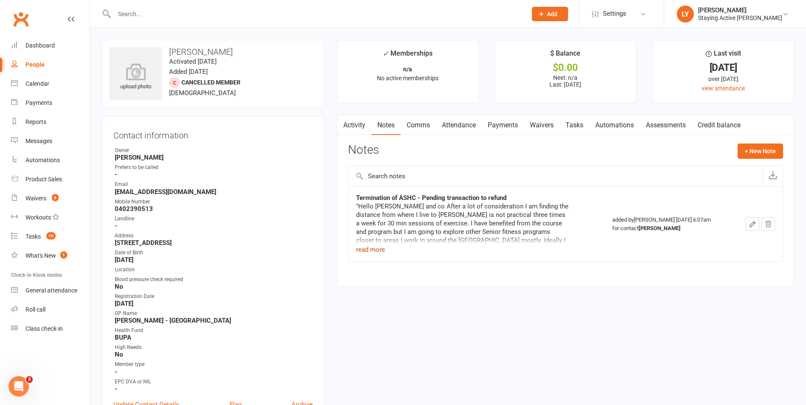
click at [371, 249] on button "read more" at bounding box center [370, 250] width 29 height 10
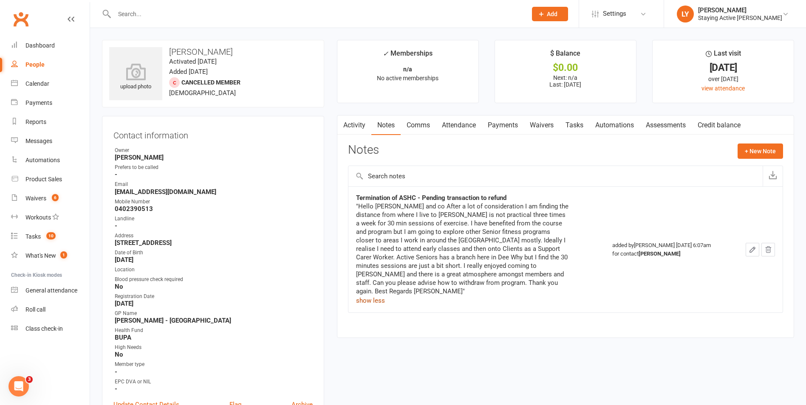
click at [544, 126] on link "Waivers" at bounding box center [542, 126] width 36 height 20
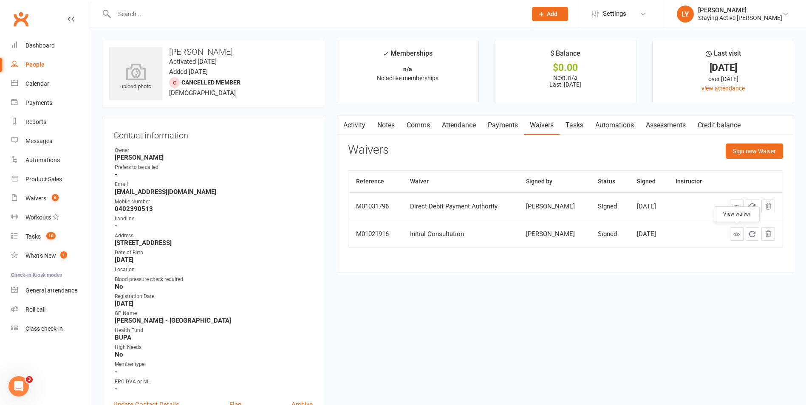
click at [736, 235] on icon at bounding box center [736, 234] width 6 height 6
click at [670, 257] on div "Reference Waiver Signed by Status Signed Instructor M01031796 Direct Debit Paym…" at bounding box center [565, 215] width 435 height 90
click at [39, 194] on link "Waivers 6" at bounding box center [50, 198] width 79 height 19
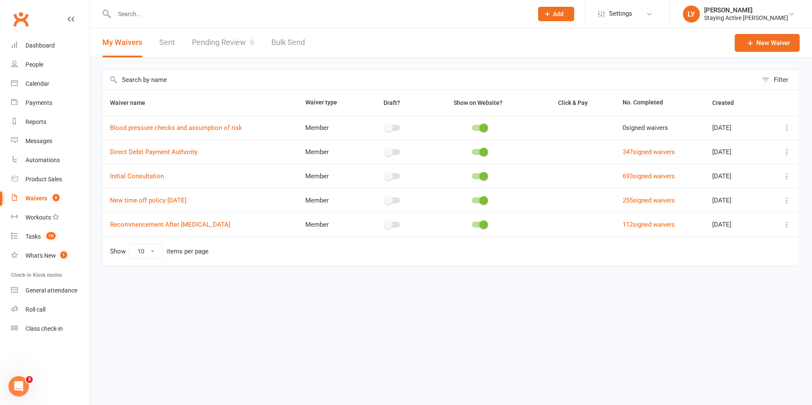
click at [230, 46] on link "Pending Review 6" at bounding box center [223, 42] width 62 height 29
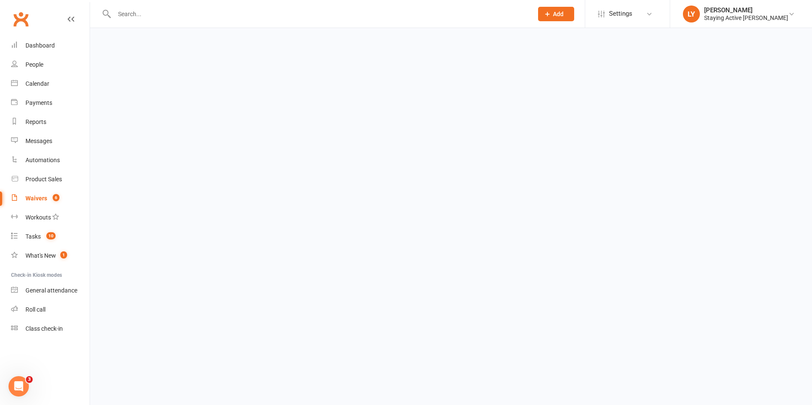
select select "25"
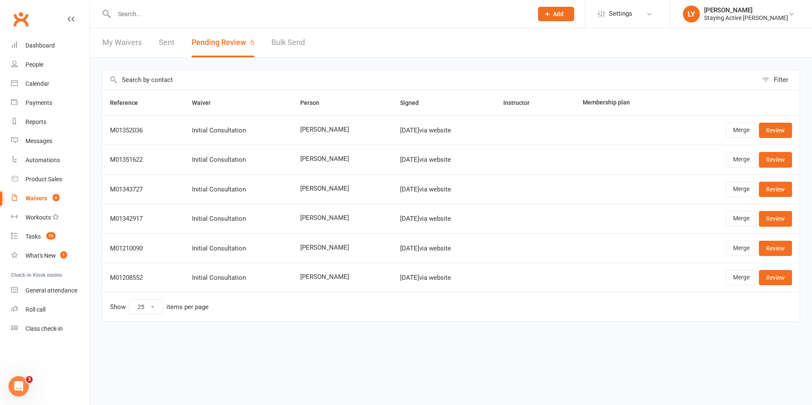
click at [198, 18] on input "text" at bounding box center [319, 14] width 415 height 12
type input "r"
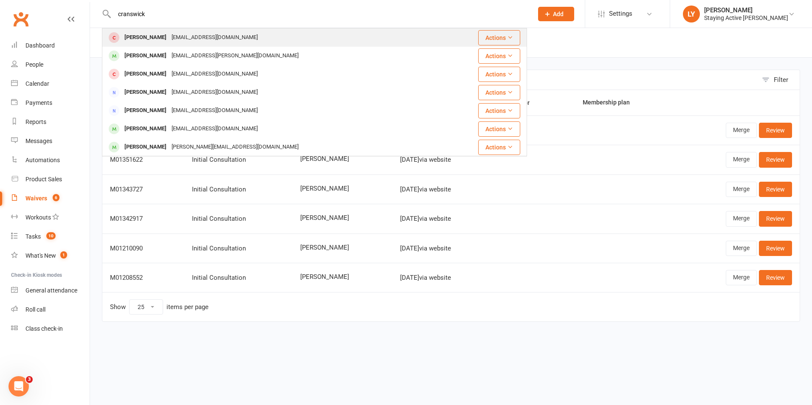
type input "cranswick"
click at [192, 37] on div "Sharonmack56@outlook.com" at bounding box center [214, 37] width 91 height 12
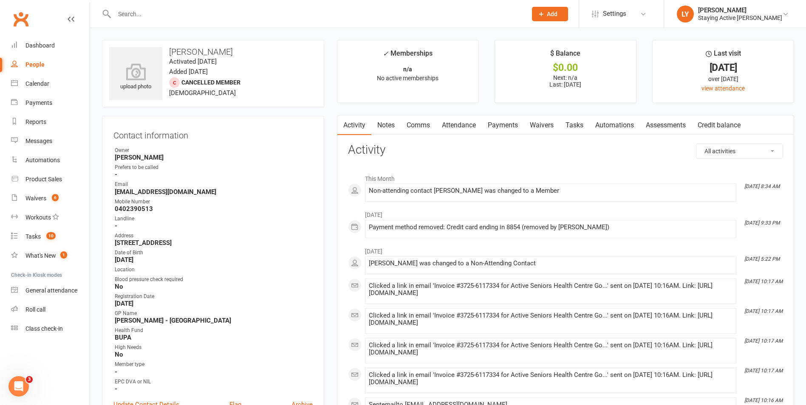
click at [175, 16] on input "text" at bounding box center [316, 14] width 409 height 12
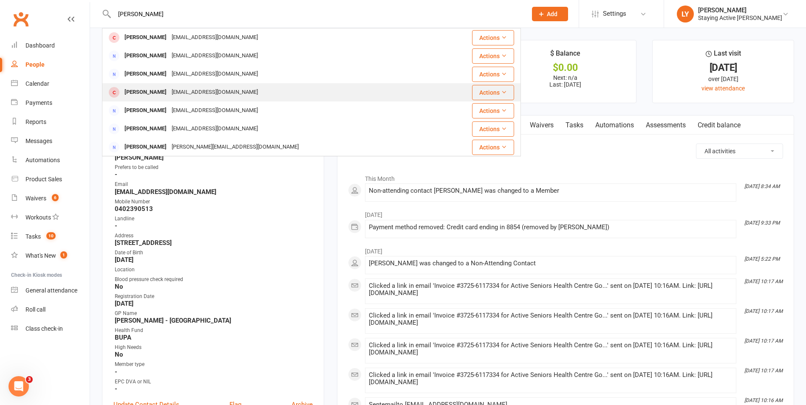
type input "sharon"
click at [257, 90] on div "Sharon Cranswick Sharonmack56@outlook.com" at bounding box center [281, 92] width 356 height 17
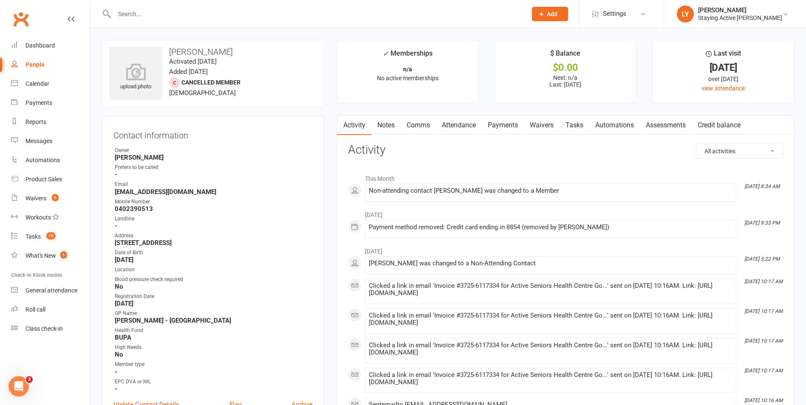
click at [224, 14] on input "text" at bounding box center [316, 14] width 409 height 12
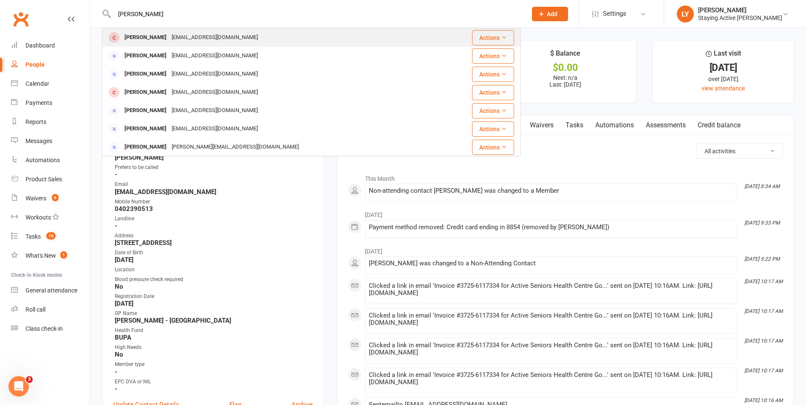
type input "sharon"
click at [238, 43] on div "Sharon Dobson Dobsn@bigpond.com" at bounding box center [281, 37] width 356 height 17
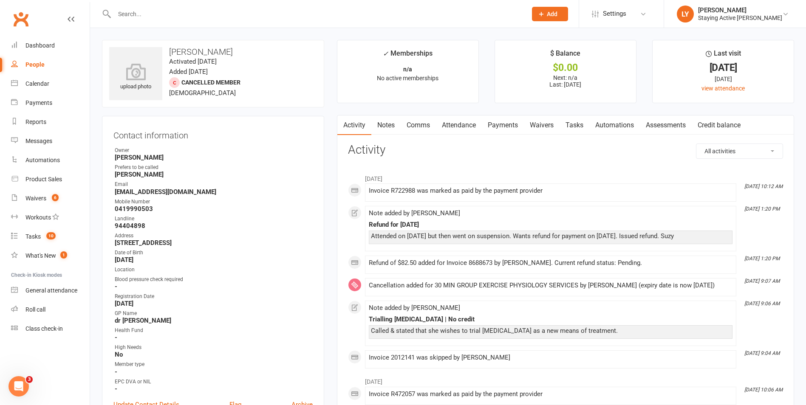
click at [497, 119] on link "Payments" at bounding box center [503, 126] width 42 height 20
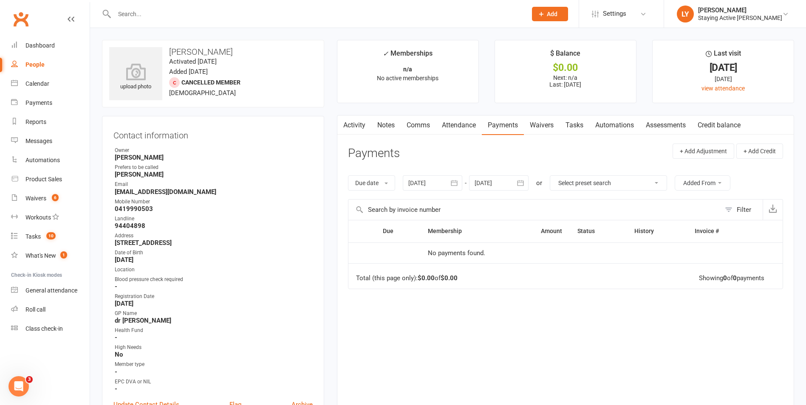
click at [460, 126] on link "Attendance" at bounding box center [459, 126] width 46 height 20
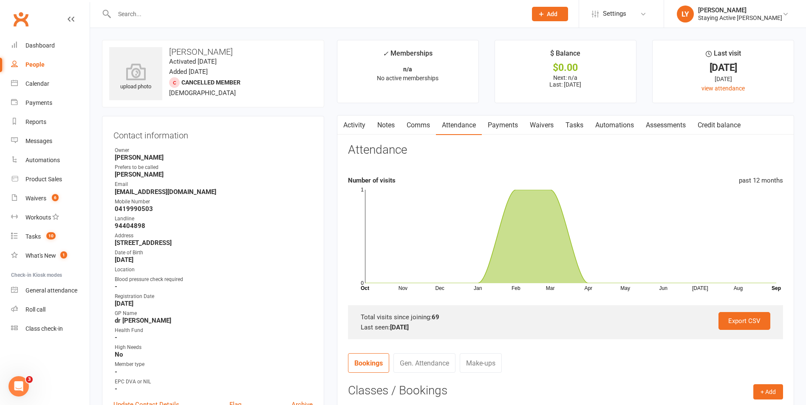
click at [506, 131] on link "Payments" at bounding box center [503, 126] width 42 height 20
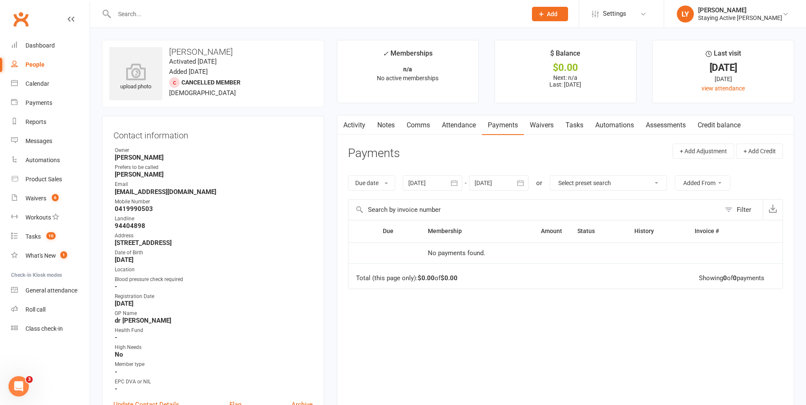
click at [552, 128] on link "Waivers" at bounding box center [542, 126] width 36 height 20
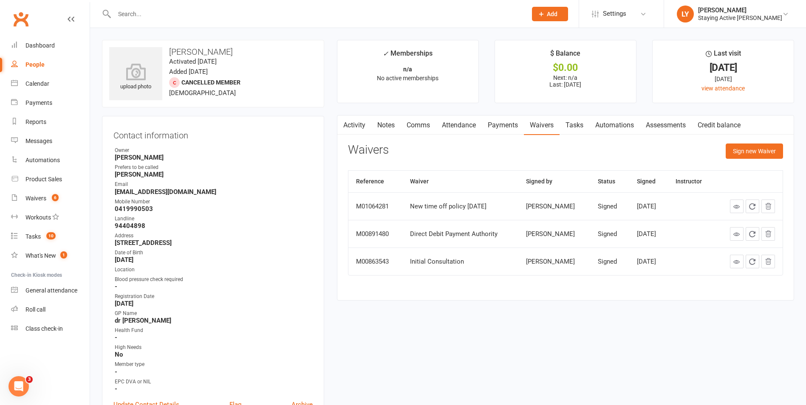
drag, startPoint x: 466, startPoint y: 124, endPoint x: 460, endPoint y: 124, distance: 5.5
click at [466, 124] on link "Attendance" at bounding box center [459, 126] width 46 height 20
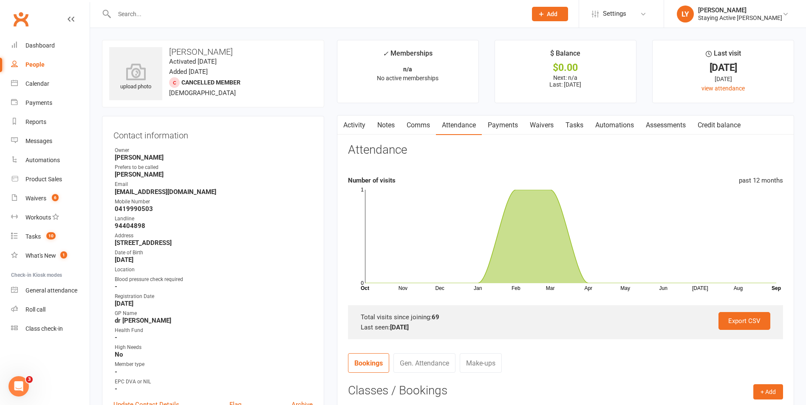
click at [414, 125] on link "Comms" at bounding box center [418, 126] width 35 height 20
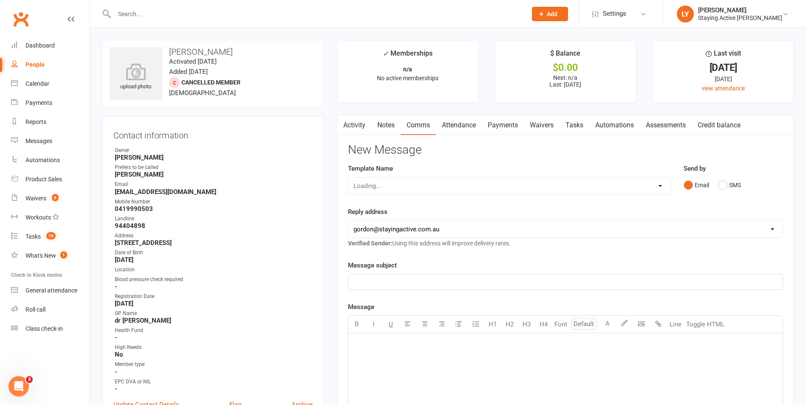
click at [389, 122] on link "Notes" at bounding box center [385, 126] width 29 height 20
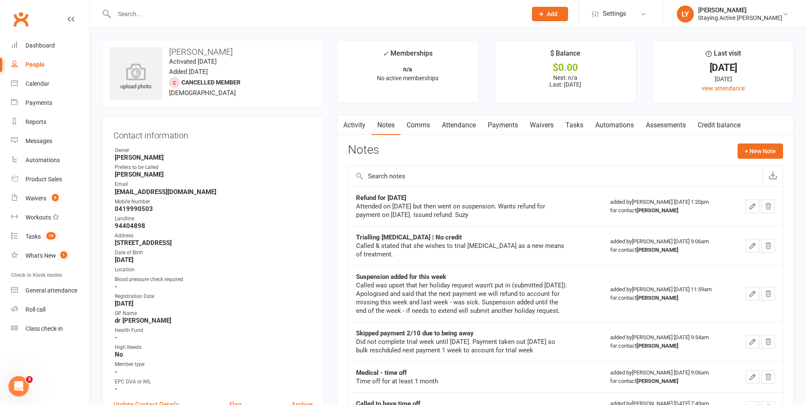
click at [365, 124] on link "Activity" at bounding box center [354, 126] width 34 height 20
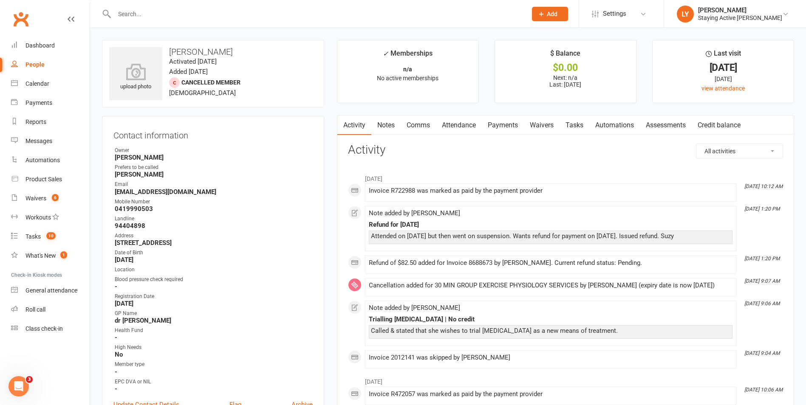
click at [217, 18] on input "text" at bounding box center [316, 14] width 409 height 12
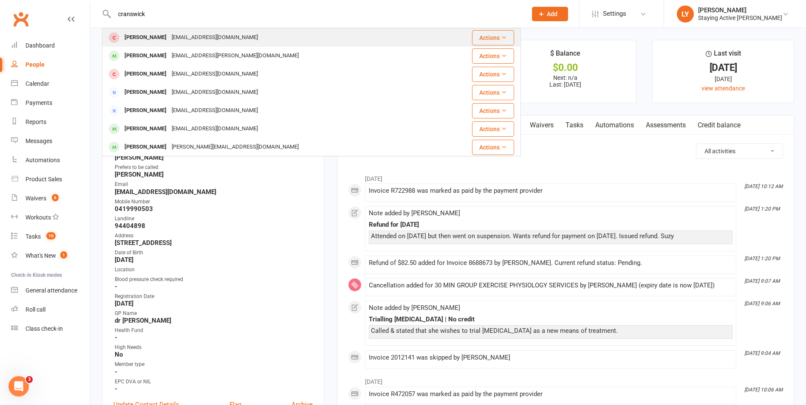
type input "cranswick"
click at [231, 39] on div "Sharonmack56@outlook.com" at bounding box center [214, 37] width 91 height 12
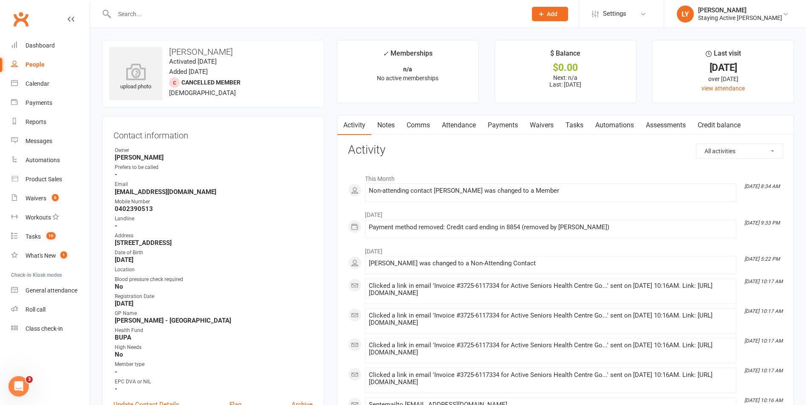
click at [509, 121] on link "Payments" at bounding box center [503, 126] width 42 height 20
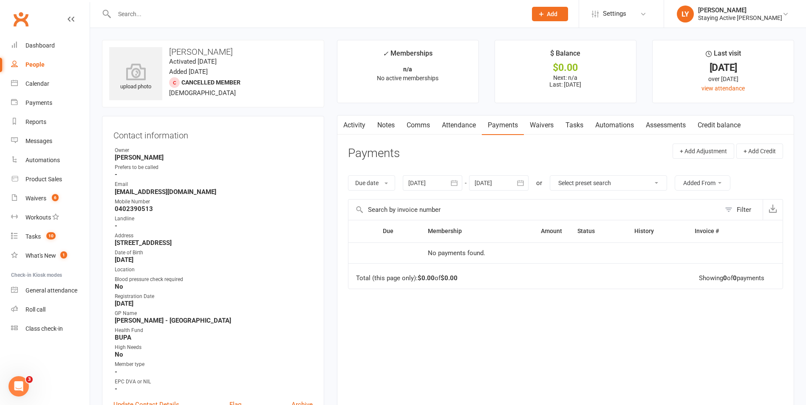
click at [547, 126] on link "Waivers" at bounding box center [542, 126] width 36 height 20
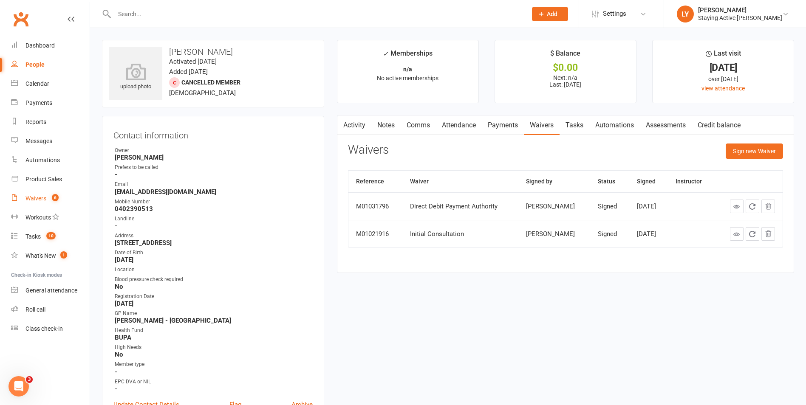
click at [31, 197] on div "Waivers" at bounding box center [35, 198] width 21 height 7
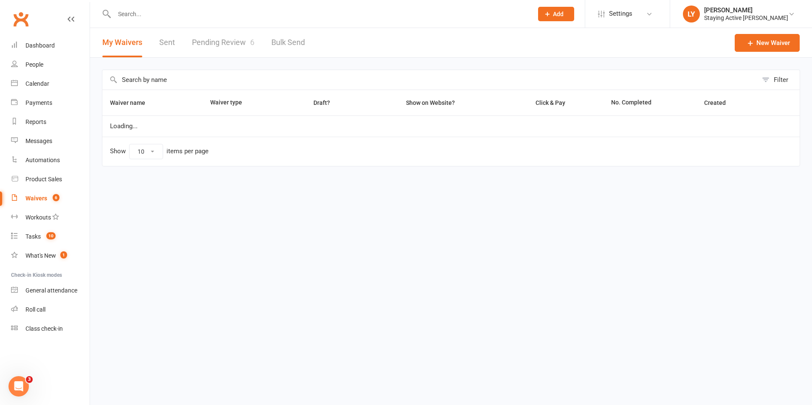
click at [244, 51] on link "Pending Review 6" at bounding box center [223, 42] width 62 height 29
select select "25"
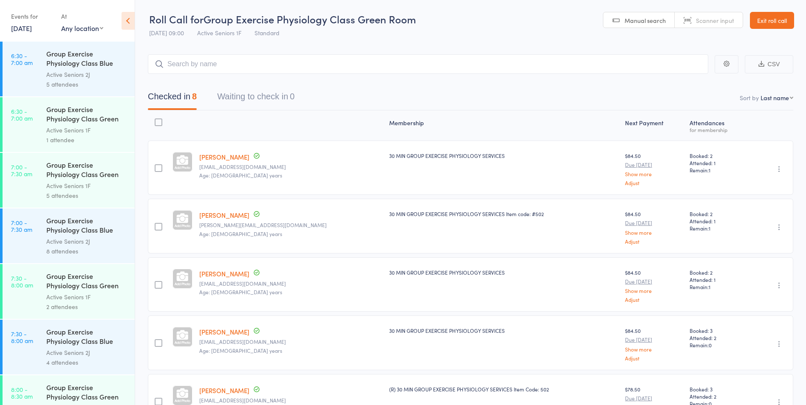
scroll to position [904, 0]
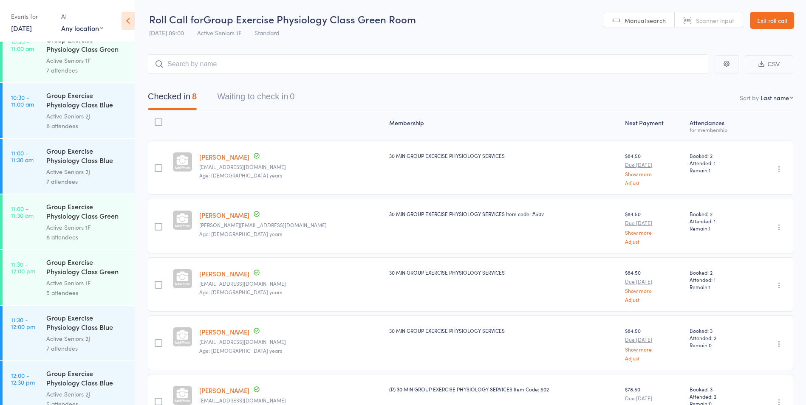
click at [21, 24] on link "17 Sep, 2025" at bounding box center [21, 27] width 21 height 9
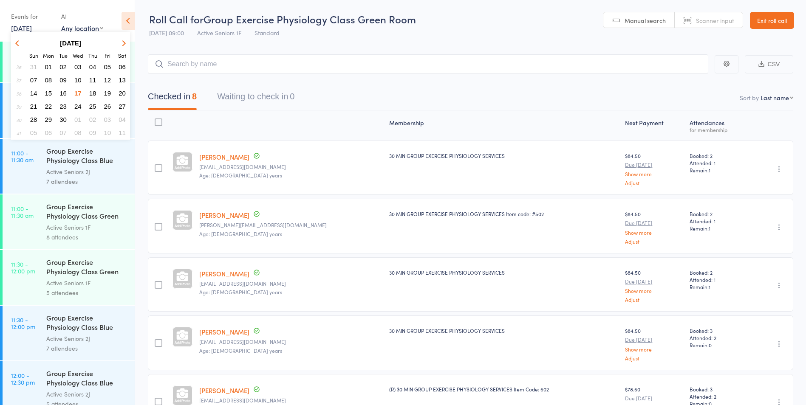
click at [95, 90] on span "18" at bounding box center [92, 93] width 7 height 7
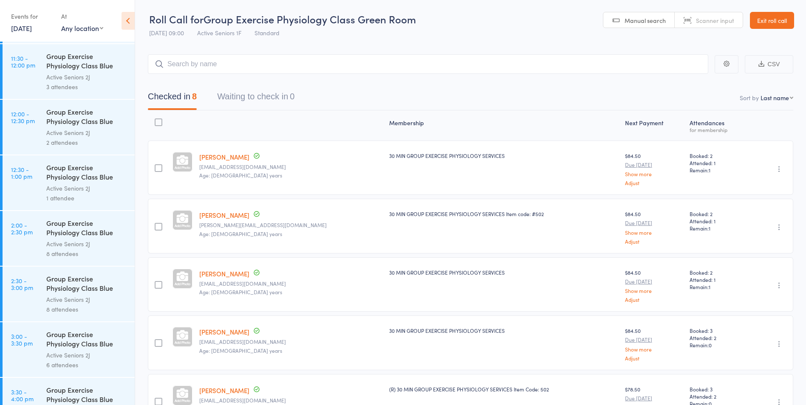
scroll to position [929, 0]
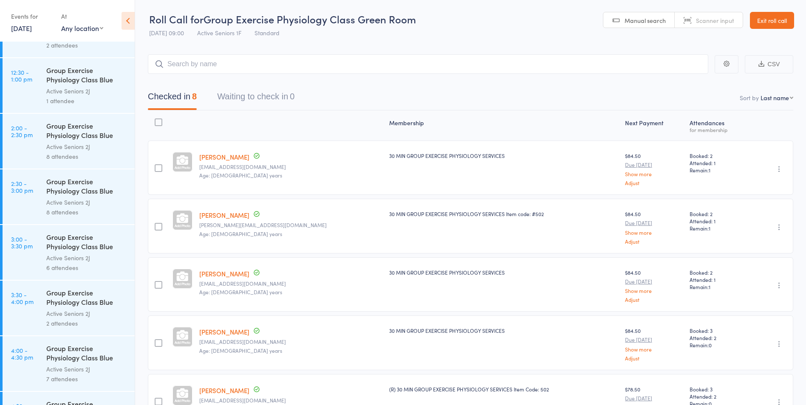
click at [92, 315] on div "Active Seniors 2J" at bounding box center [86, 314] width 81 height 10
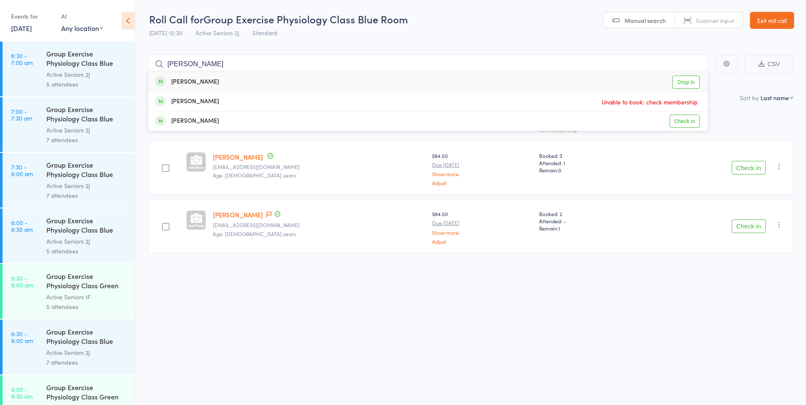
type input "glenn g"
click at [683, 82] on link "Drop in" at bounding box center [686, 82] width 28 height 13
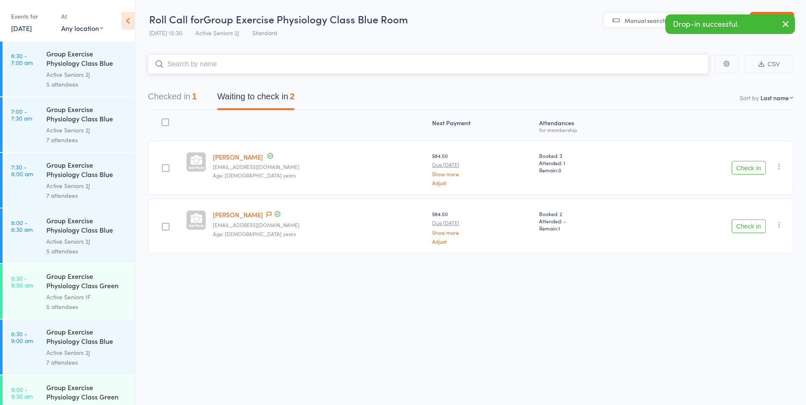
click at [176, 97] on button "Checked in 1" at bounding box center [172, 98] width 49 height 23
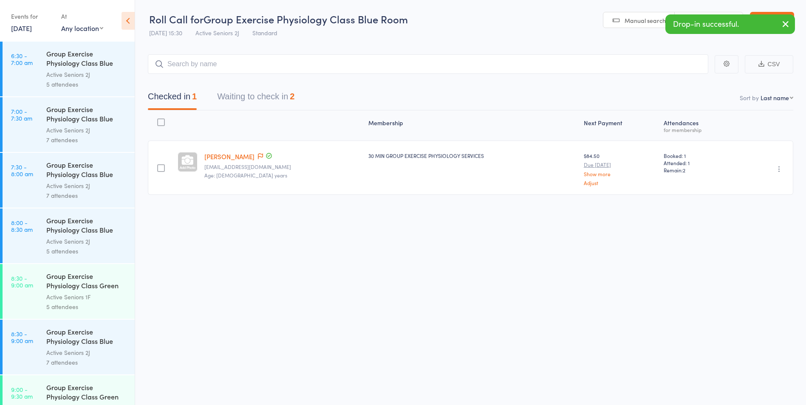
click at [777, 163] on div "Undo check-in Send message Add Note Add Task Add Flag Remove Mark absent" at bounding box center [766, 168] width 54 height 54
click at [777, 174] on button "button" at bounding box center [779, 169] width 10 height 10
click at [766, 189] on li "Undo check-in" at bounding box center [749, 186] width 70 height 11
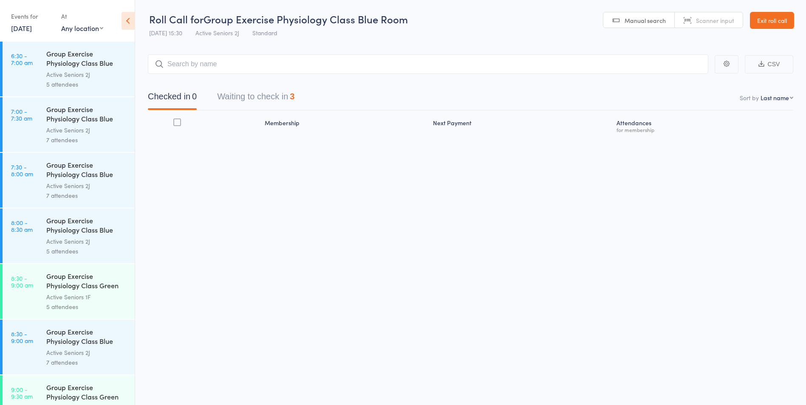
click at [19, 33] on div "Events for 18 Sep, 2025 18 Sep, 2025 September 2025 Sun Mon Tue Wed Thu Fri Sat…" at bounding box center [32, 21] width 42 height 25
click at [21, 28] on link "18 Sep, 2025" at bounding box center [21, 27] width 21 height 9
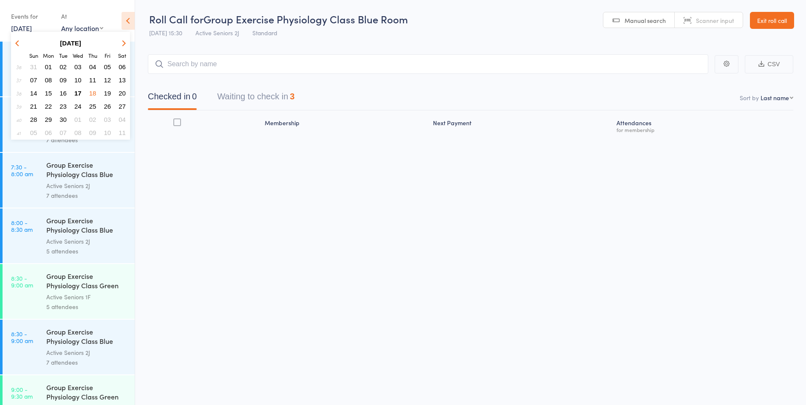
click at [107, 93] on span "19" at bounding box center [107, 93] width 7 height 7
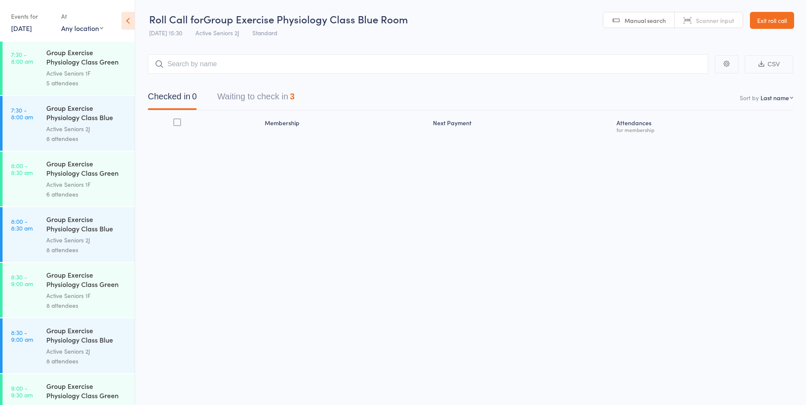
scroll to position [212, 0]
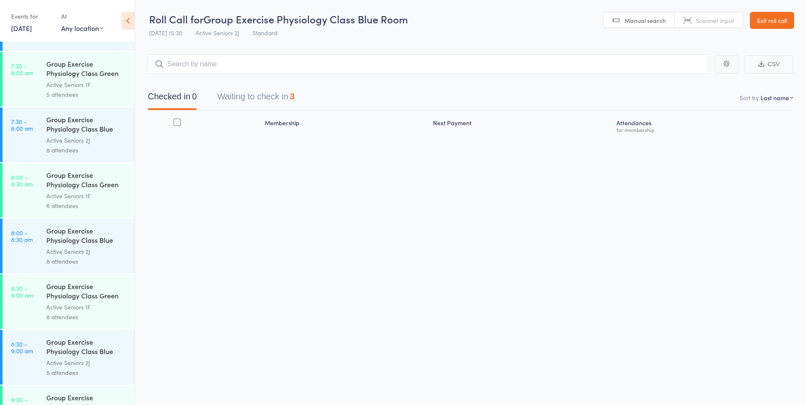
click at [92, 186] on div "Group Exercise Physiology Class Green Room" at bounding box center [86, 180] width 81 height 21
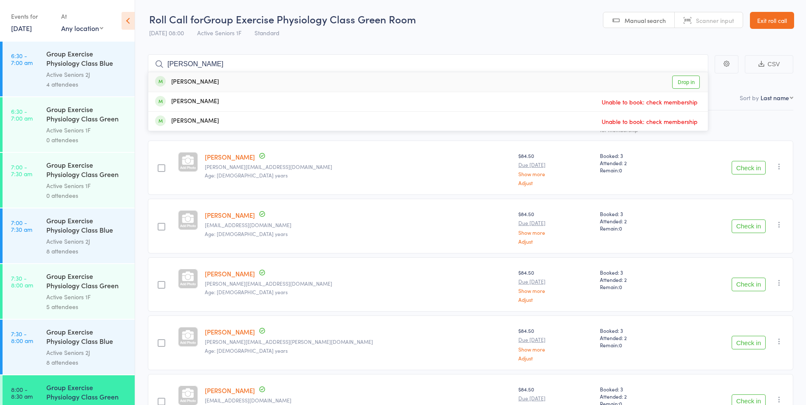
type input "[PERSON_NAME]"
click at [697, 79] on link "Drop in" at bounding box center [686, 82] width 28 height 13
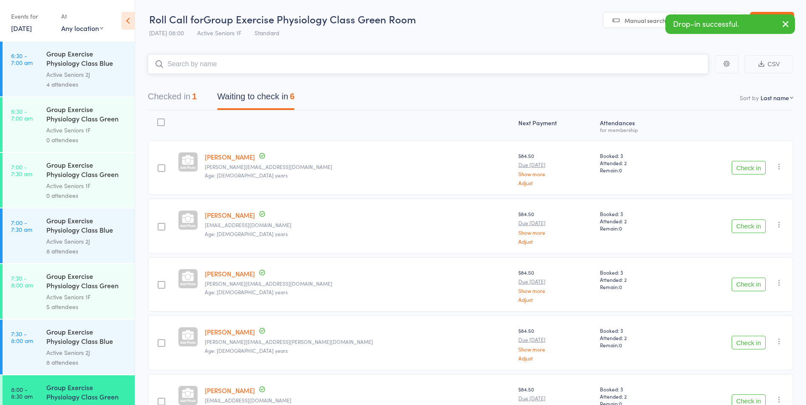
click at [180, 93] on button "Checked in 1" at bounding box center [172, 98] width 49 height 23
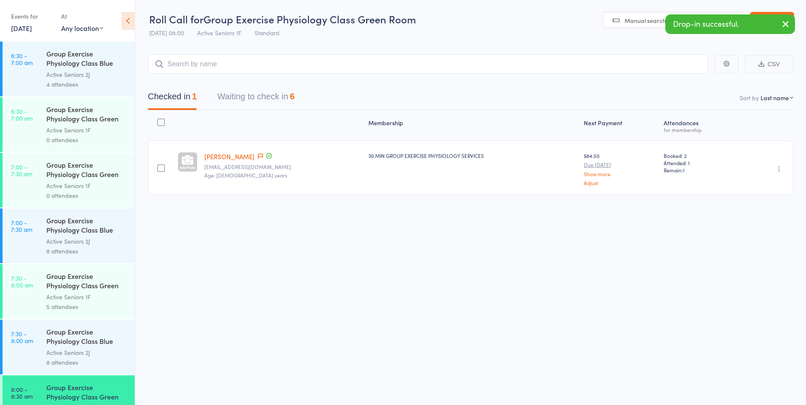
click at [775, 167] on icon "button" at bounding box center [779, 169] width 8 height 8
click at [750, 183] on li "Undo check-in" at bounding box center [749, 186] width 70 height 11
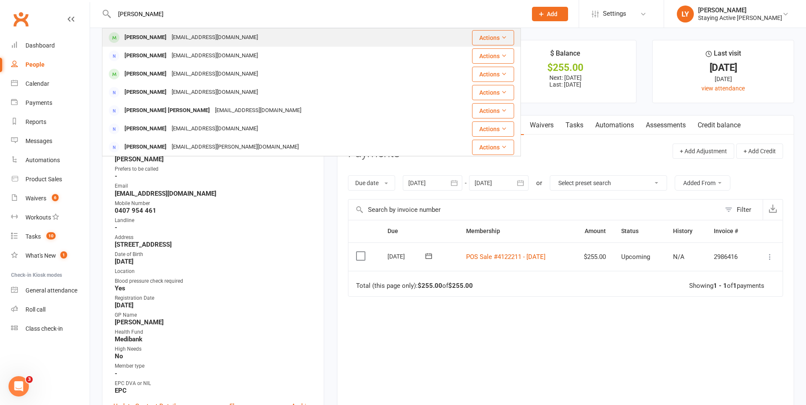
type input "[PERSON_NAME]"
click at [416, 38] on div "[PERSON_NAME] [EMAIL_ADDRESS][DOMAIN_NAME]" at bounding box center [276, 37] width 347 height 17
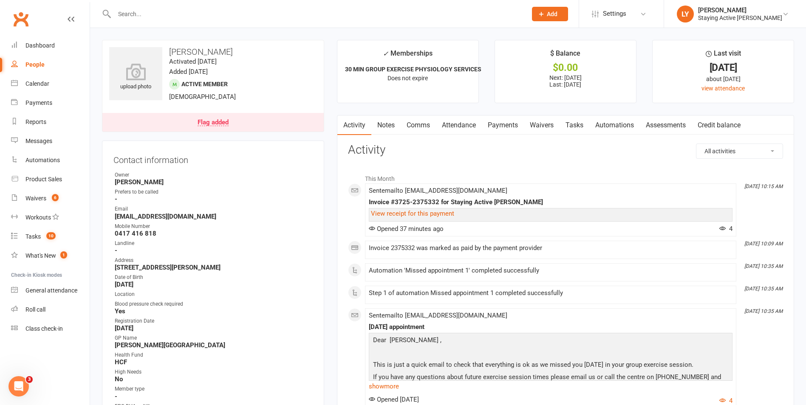
click at [500, 125] on link "Payments" at bounding box center [503, 126] width 42 height 20
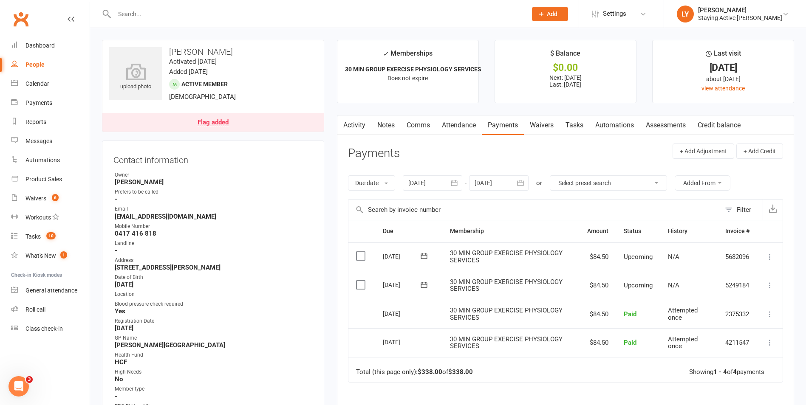
click at [770, 314] on icon at bounding box center [769, 314] width 8 height 8
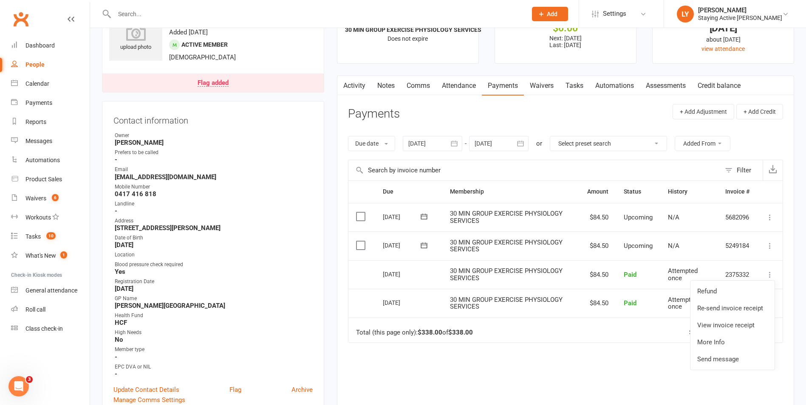
scroll to position [127, 0]
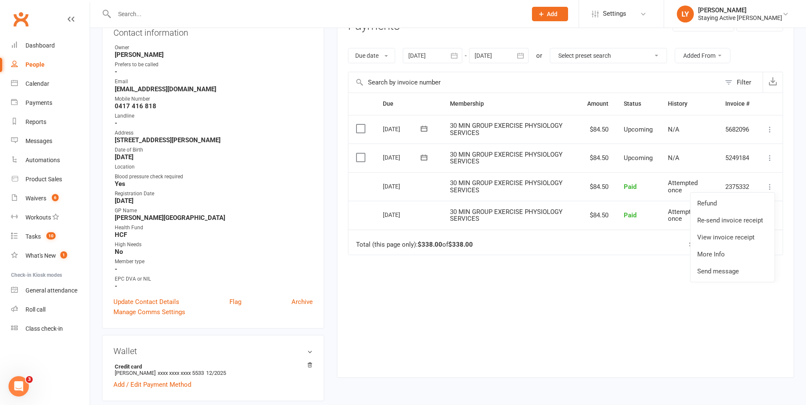
click at [537, 318] on div "Due Contact Membership Amount Status History Invoice # Select this 13 Oct 2025 …" at bounding box center [565, 229] width 435 height 272
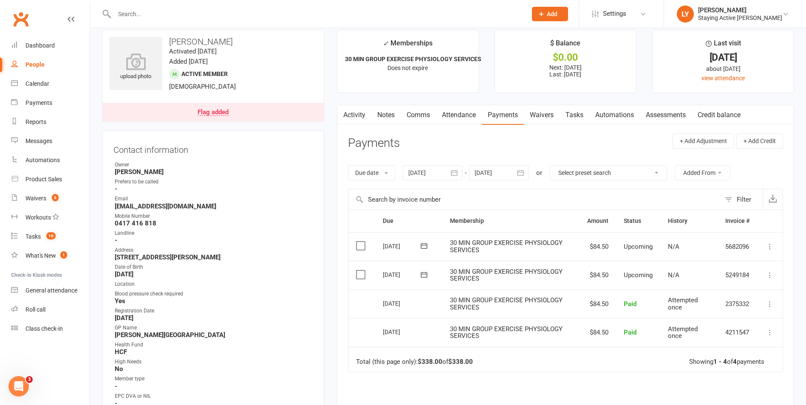
scroll to position [0, 0]
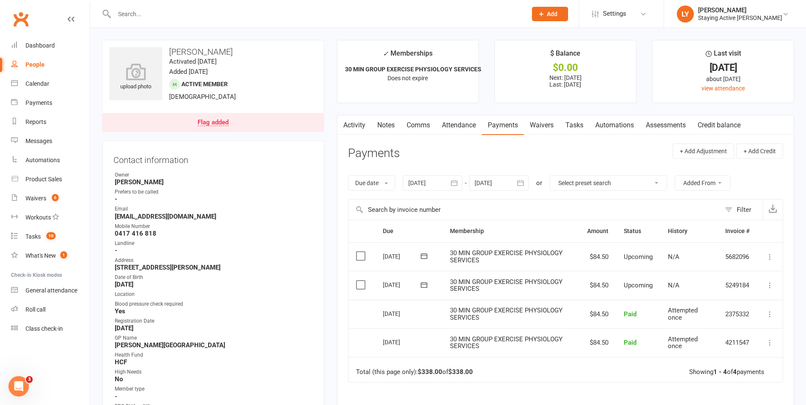
click at [384, 121] on link "Notes" at bounding box center [385, 126] width 29 height 20
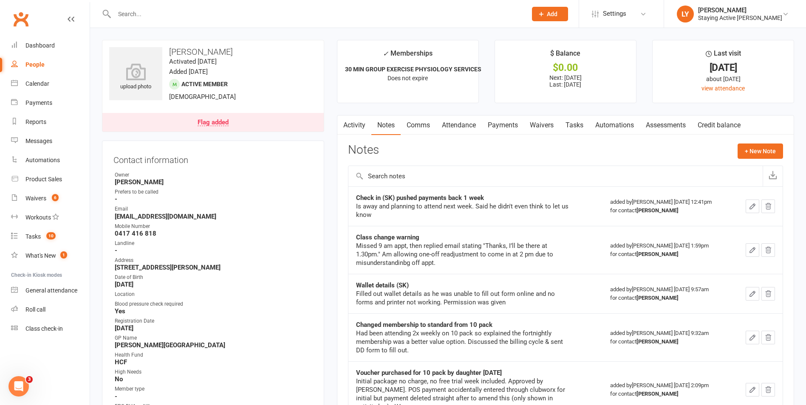
click at [500, 128] on link "Payments" at bounding box center [503, 126] width 42 height 20
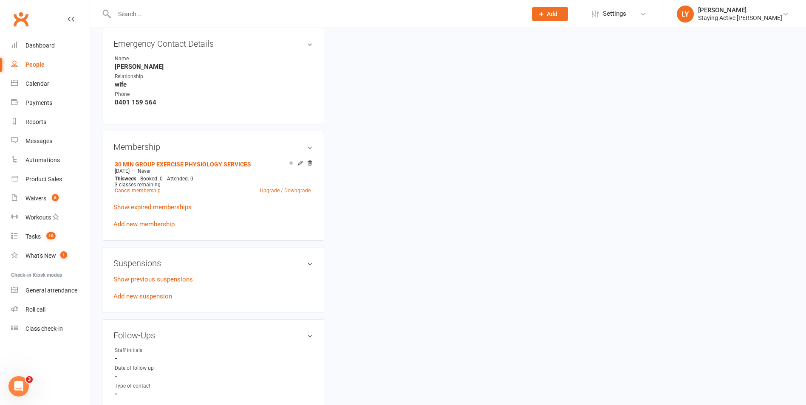
scroll to position [510, 0]
click at [303, 20] on div at bounding box center [311, 14] width 419 height 28
click at [306, 3] on div at bounding box center [311, 14] width 419 height 28
click at [304, 11] on input "text" at bounding box center [316, 14] width 409 height 12
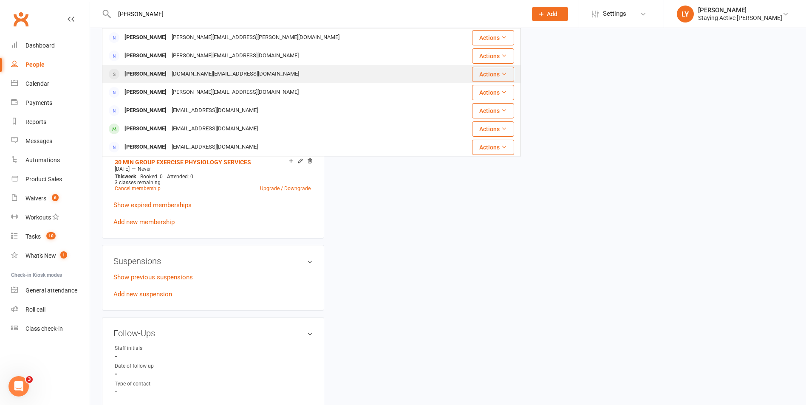
type input "judith mc"
click at [269, 74] on div "Judith McGill jmcgill.au@gmail.com" at bounding box center [276, 73] width 347 height 17
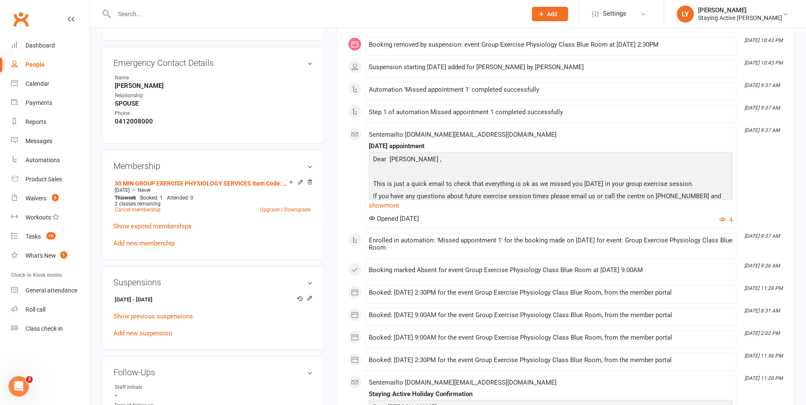
scroll to position [510, 0]
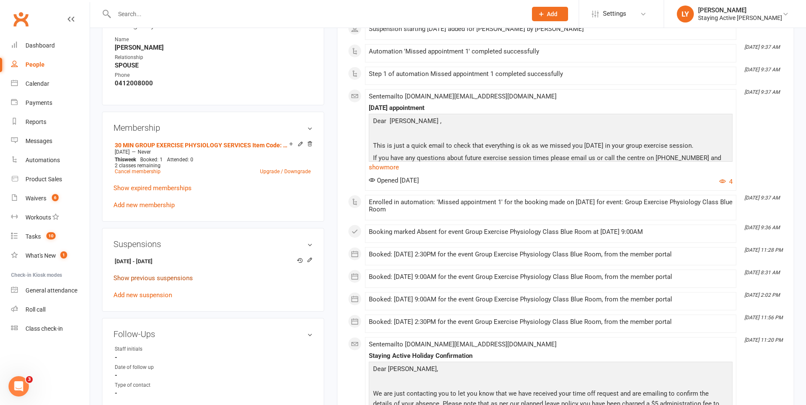
click at [164, 277] on link "Show previous suspensions" at bounding box center [152, 278] width 79 height 8
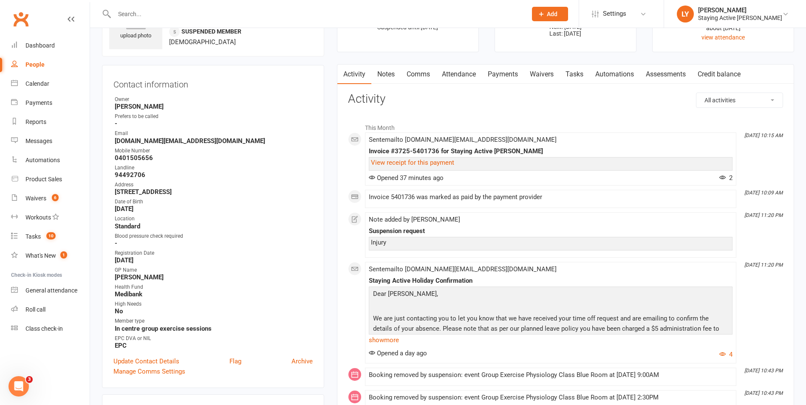
scroll to position [42, 0]
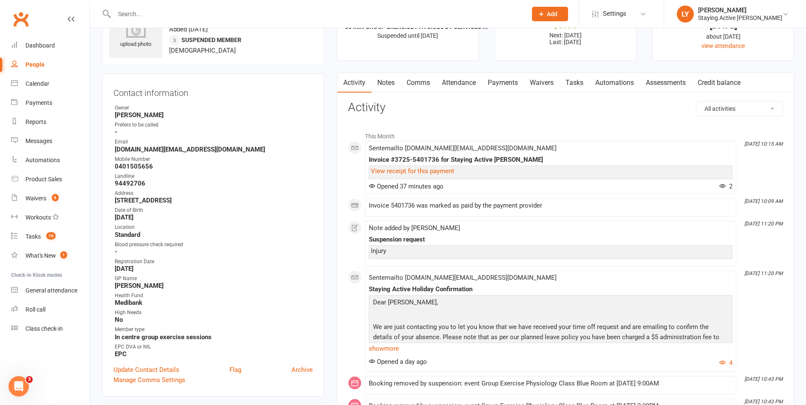
click at [500, 85] on link "Payments" at bounding box center [503, 83] width 42 height 20
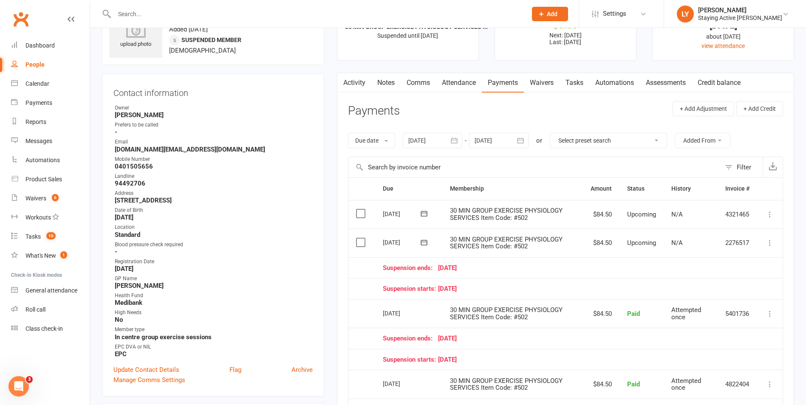
scroll to position [85, 0]
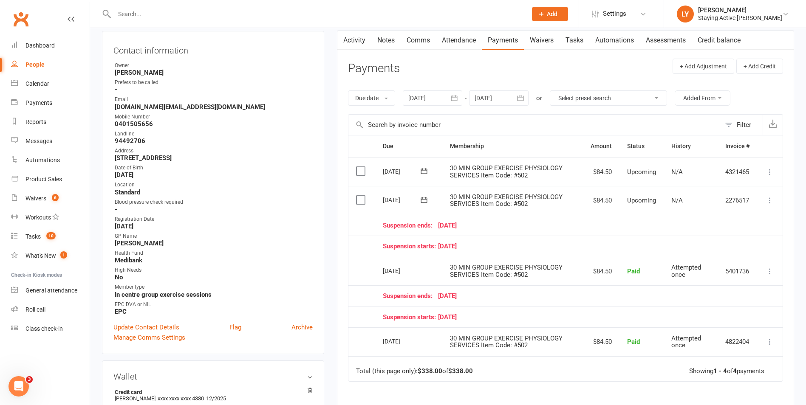
click at [332, 231] on main "✓ Memberships 30 MIN GROUP EXERCISE PHYSIOLOGY SERVICES ... Suspended until 28 …" at bounding box center [565, 234] width 470 height 558
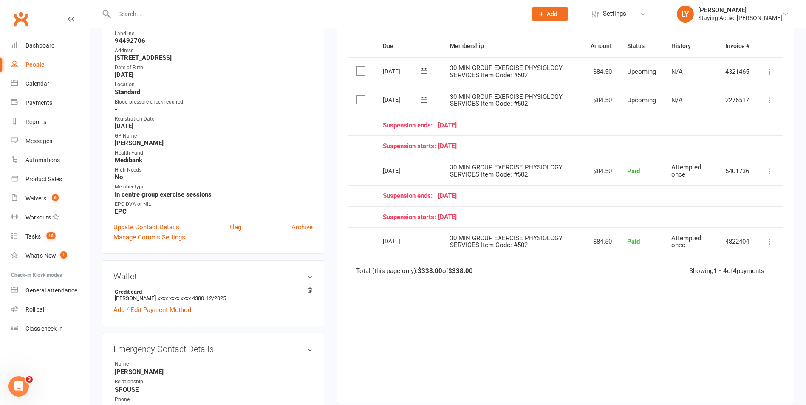
scroll to position [170, 0]
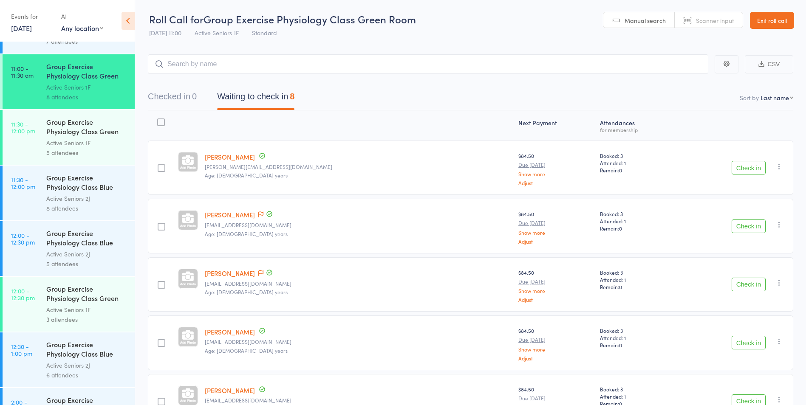
scroll to position [1062, 0]
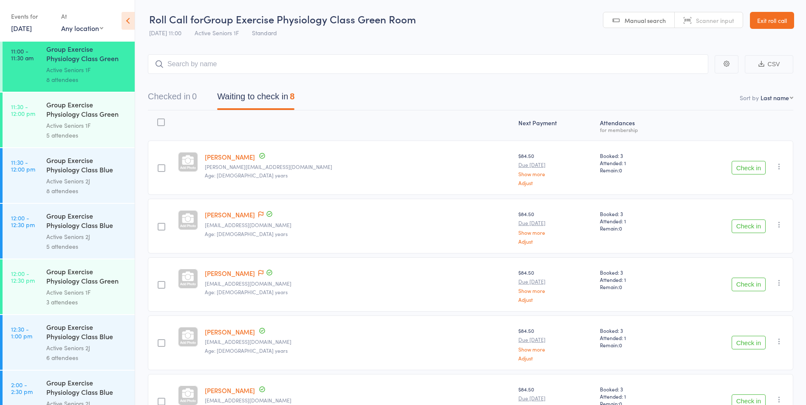
click at [60, 233] on div "Active Seniors 2J" at bounding box center [86, 237] width 81 height 10
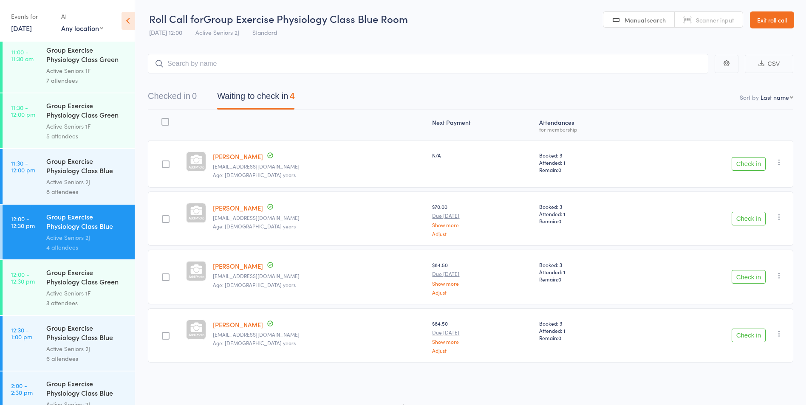
scroll to position [1147, 0]
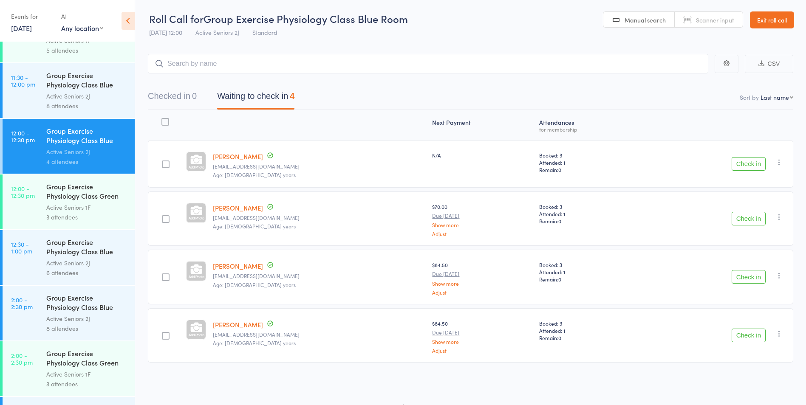
click at [64, 197] on div "Group Exercise Physiology Class Green Room" at bounding box center [86, 192] width 81 height 21
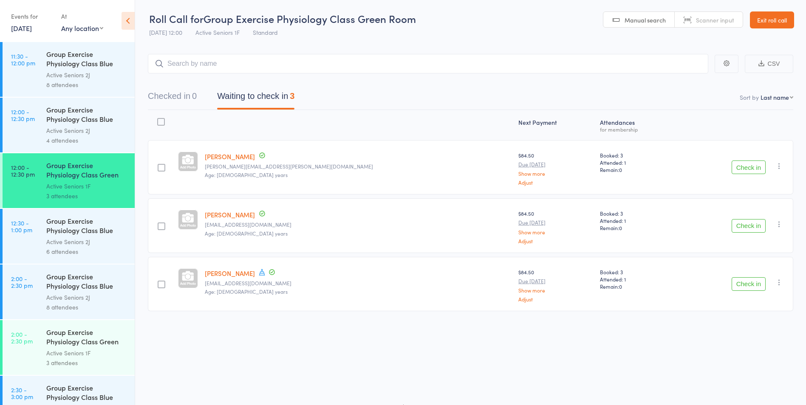
scroll to position [1232, 0]
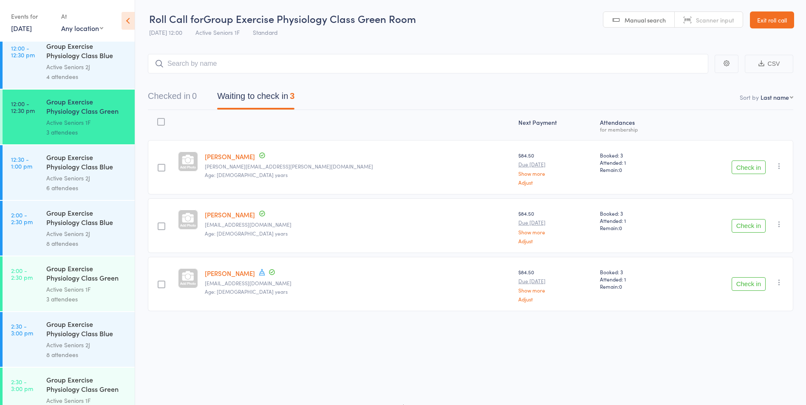
click at [59, 171] on div "Group Exercise Physiology Class Blue Room" at bounding box center [86, 162] width 81 height 21
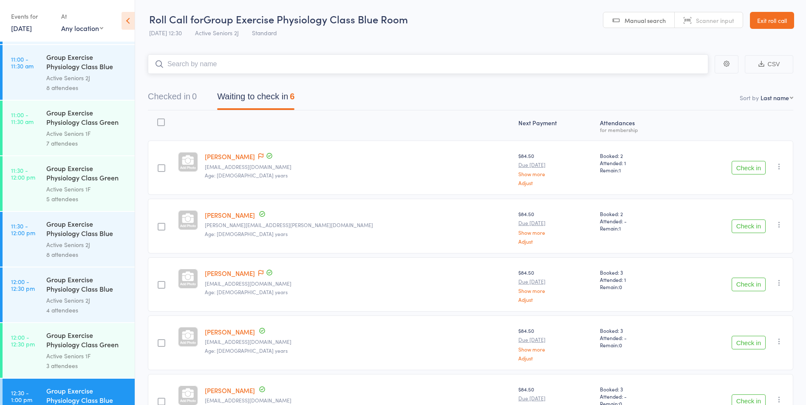
scroll to position [1062, 0]
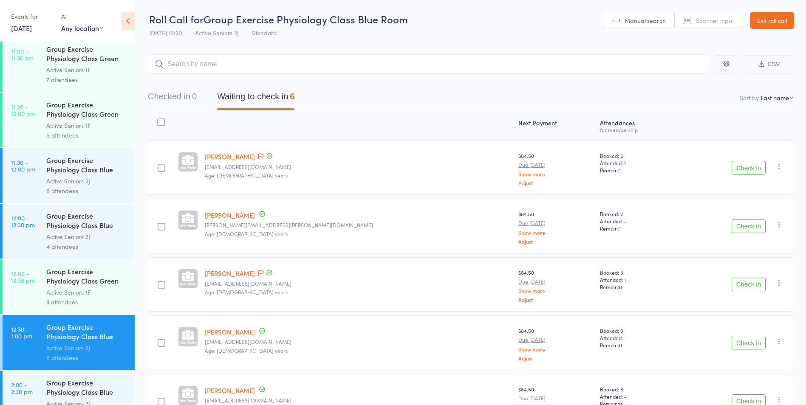
click at [779, 225] on icon "button" at bounding box center [779, 224] width 8 height 8
click at [751, 298] on li "Remove" at bounding box center [749, 298] width 70 height 11
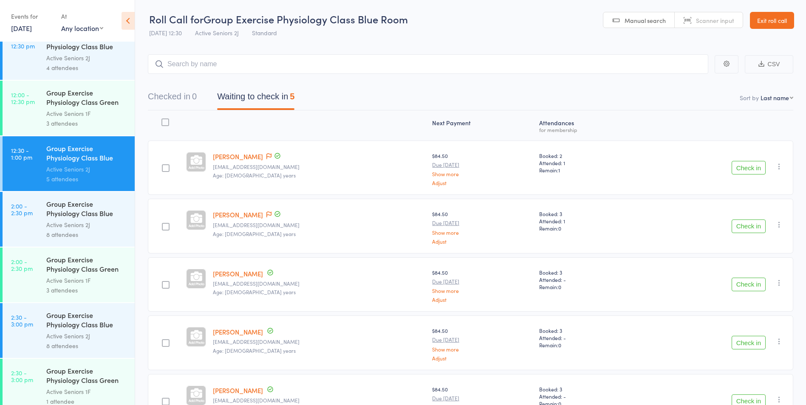
scroll to position [1189, 0]
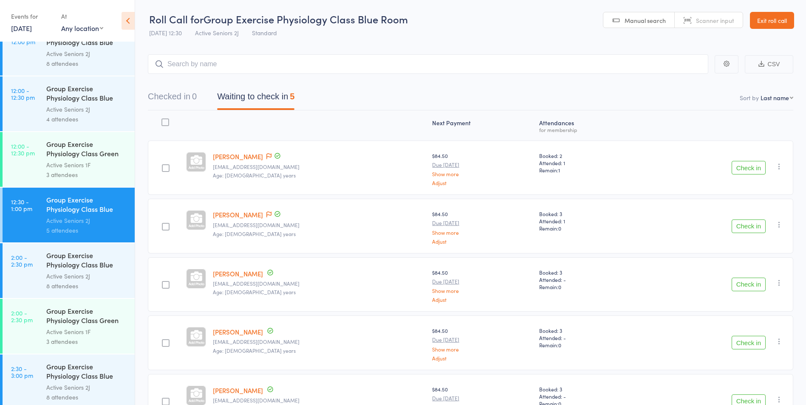
click at [65, 97] on div "Group Exercise Physiology Class Blue Room" at bounding box center [86, 94] width 81 height 21
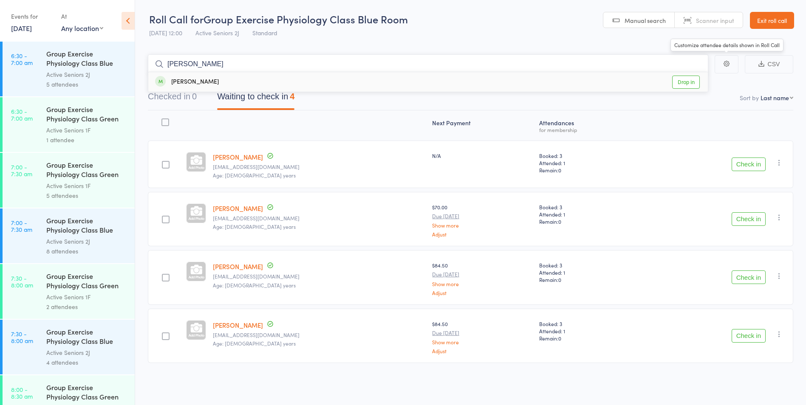
type input "[PERSON_NAME]"
click at [694, 83] on link "Drop in" at bounding box center [686, 82] width 28 height 13
